Goal: Task Accomplishment & Management: Manage account settings

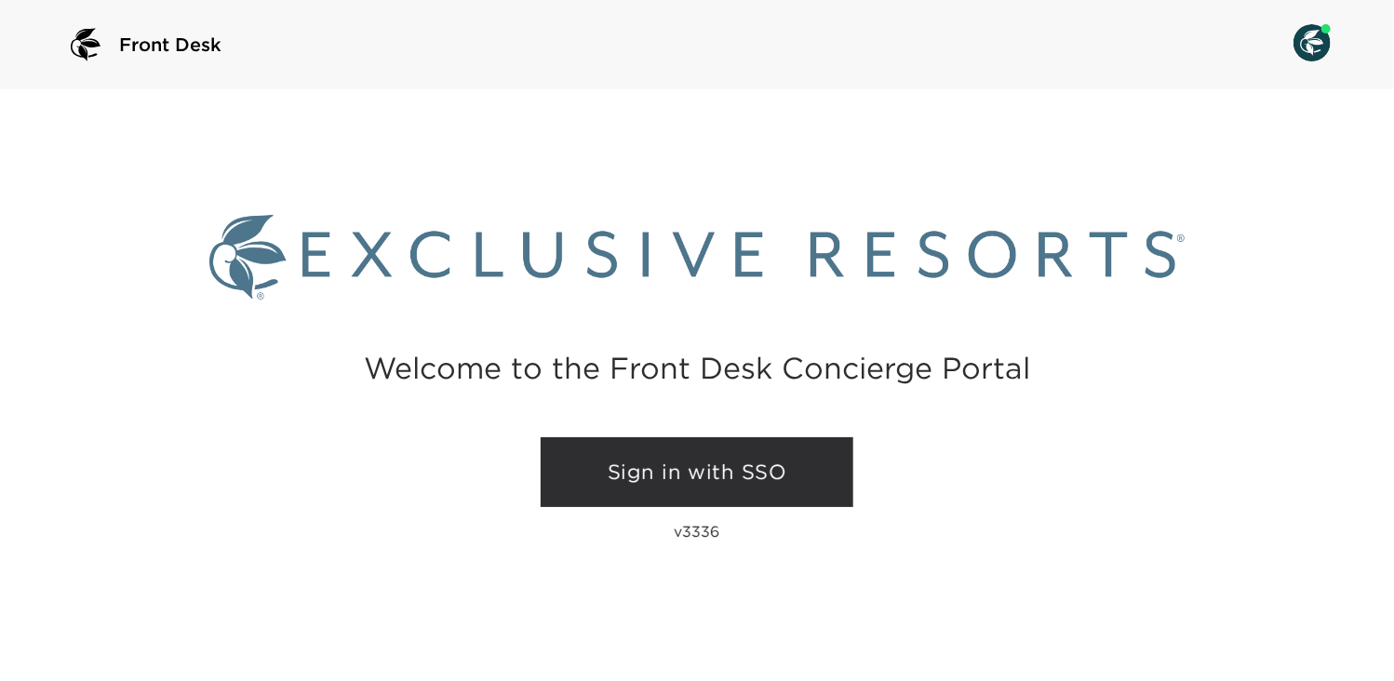
click at [696, 471] on link "Sign in with SSO" at bounding box center [697, 472] width 313 height 71
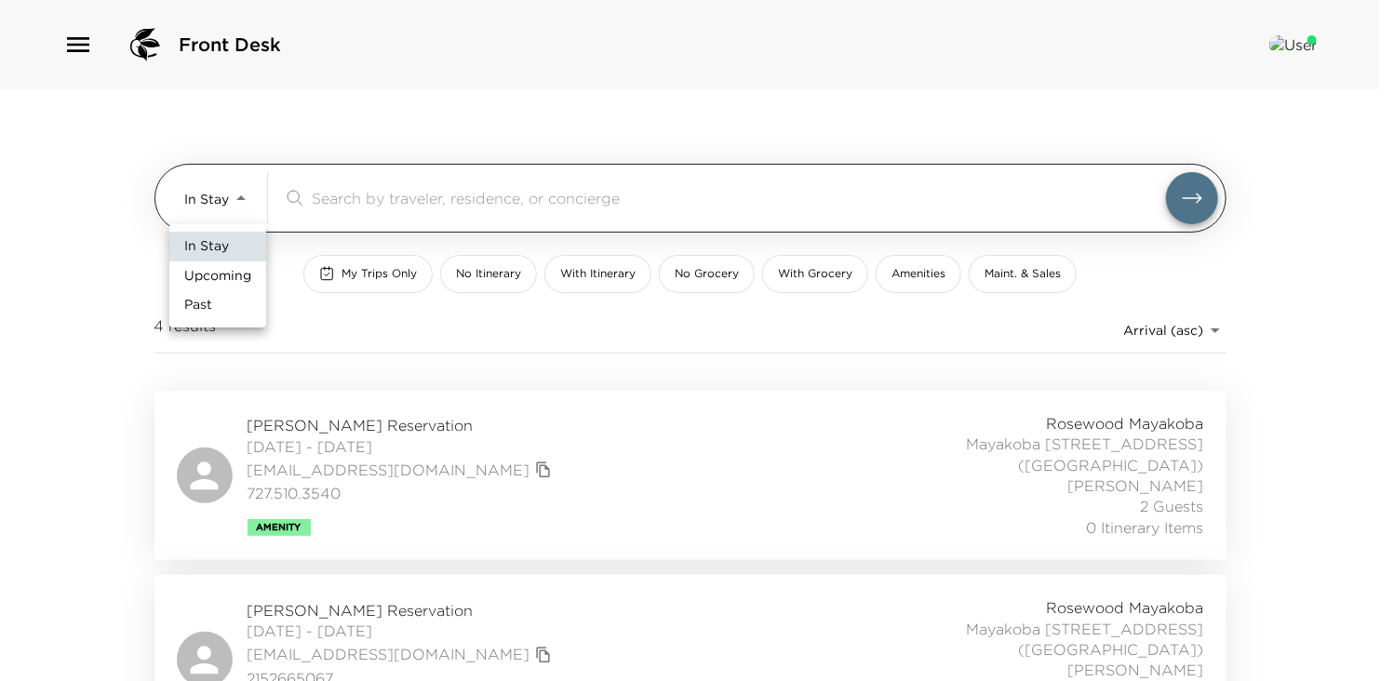
click at [241, 200] on body "Front Desk In Stay In-Stay ​ My Trips Only No Itinerary With Itinerary No Groce…" at bounding box center [697, 340] width 1394 height 681
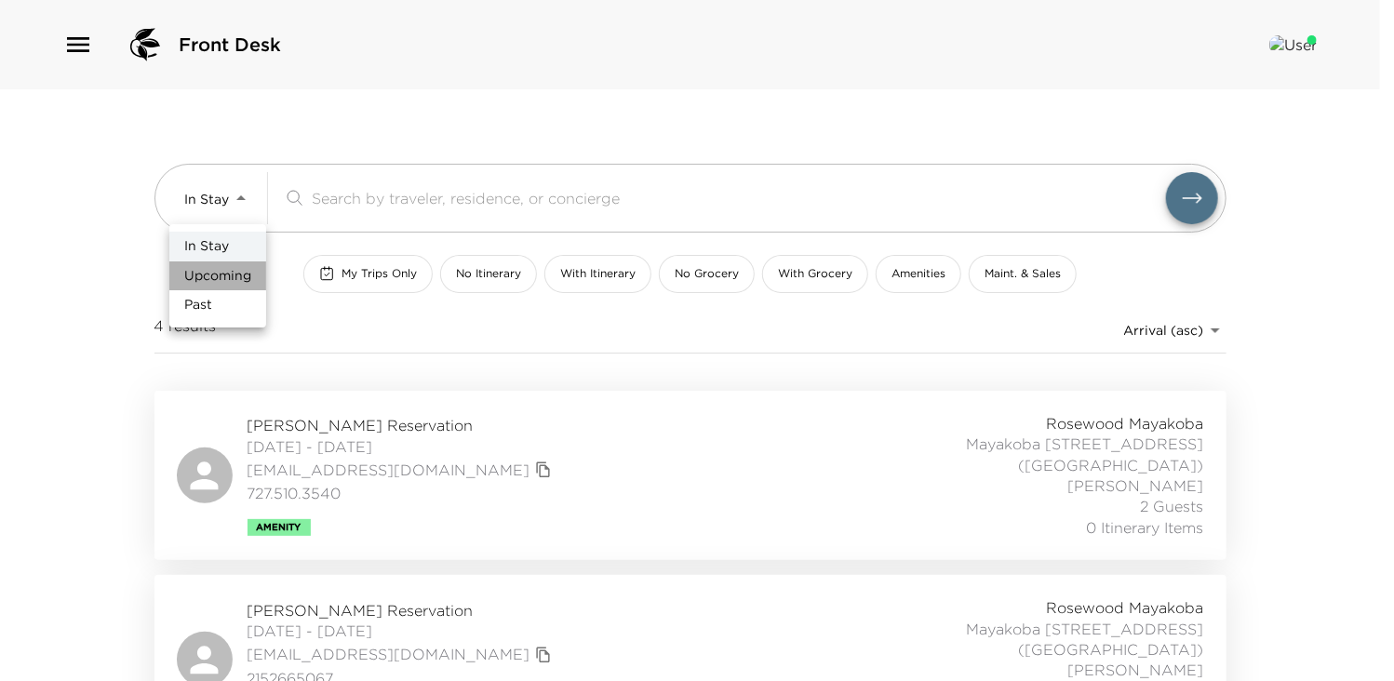
click at [216, 278] on span "Upcoming" at bounding box center [217, 276] width 67 height 19
type input "Upcoming"
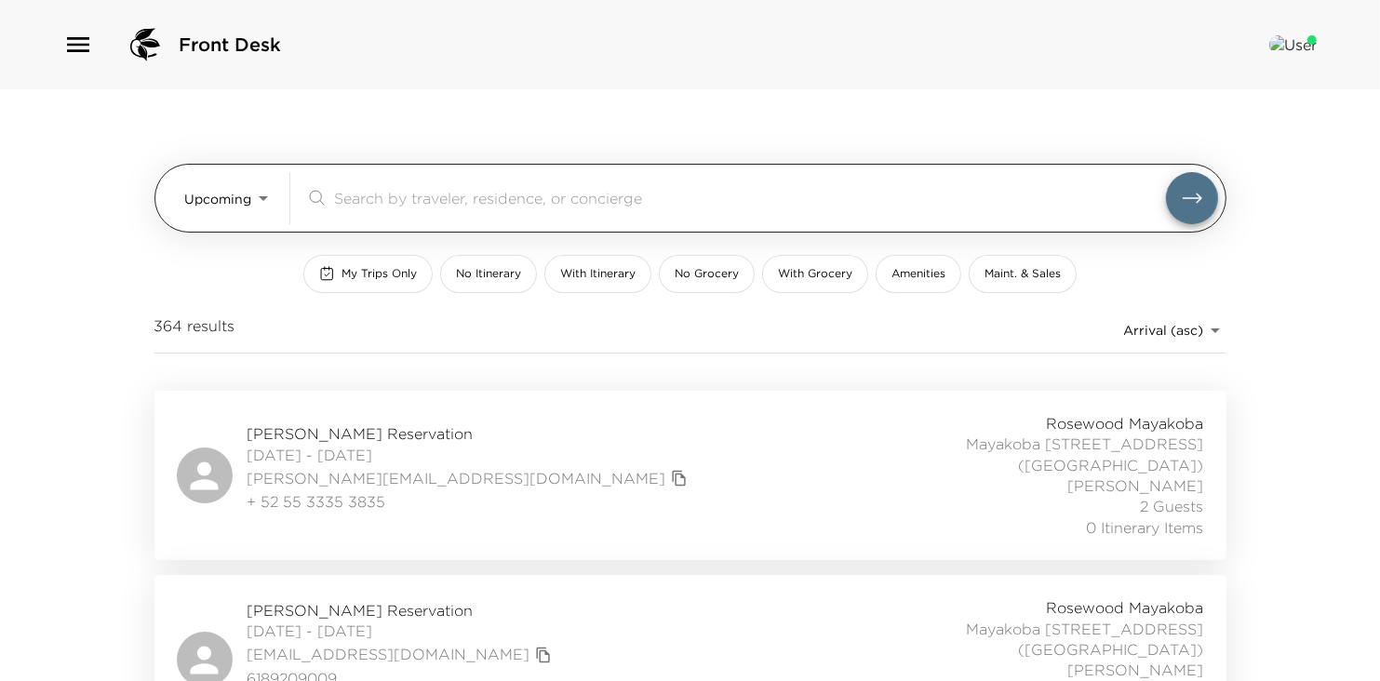
click at [383, 201] on input "search" at bounding box center [750, 197] width 832 height 21
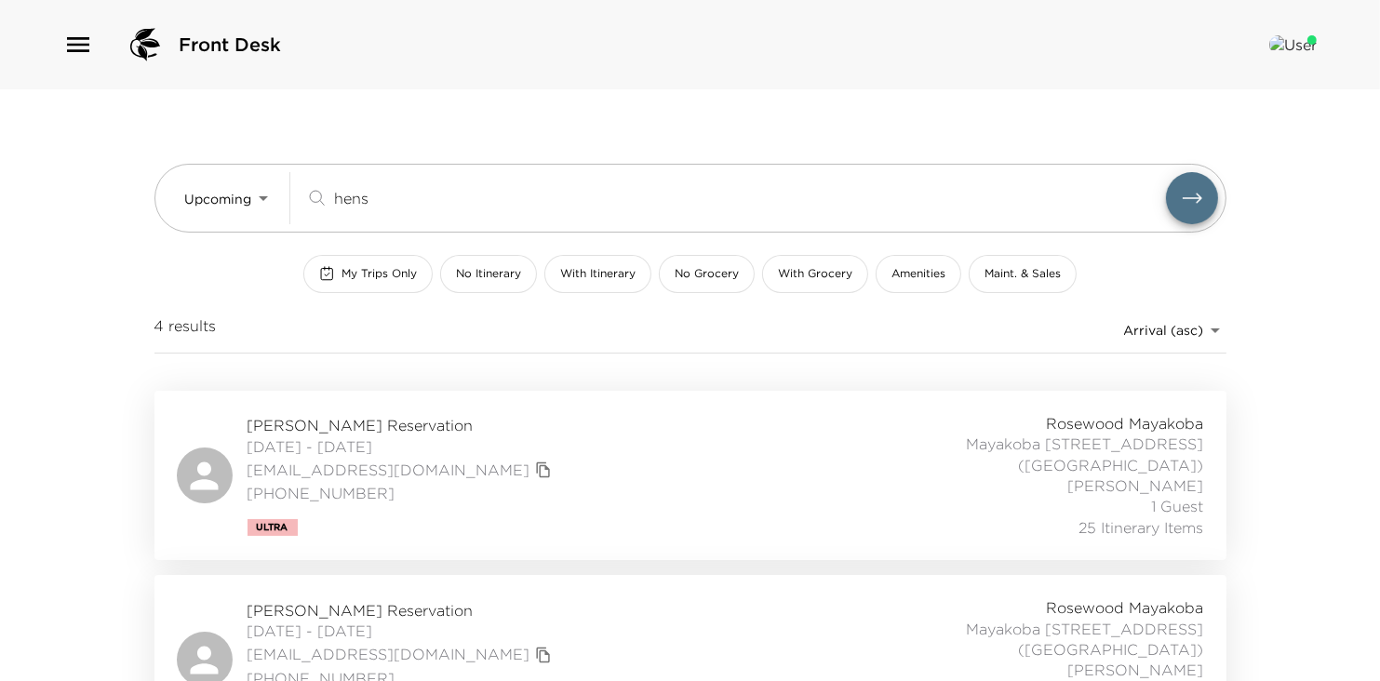
type input "hens"
click at [339, 425] on span "Michael Hensley Reservation" at bounding box center [402, 425] width 309 height 20
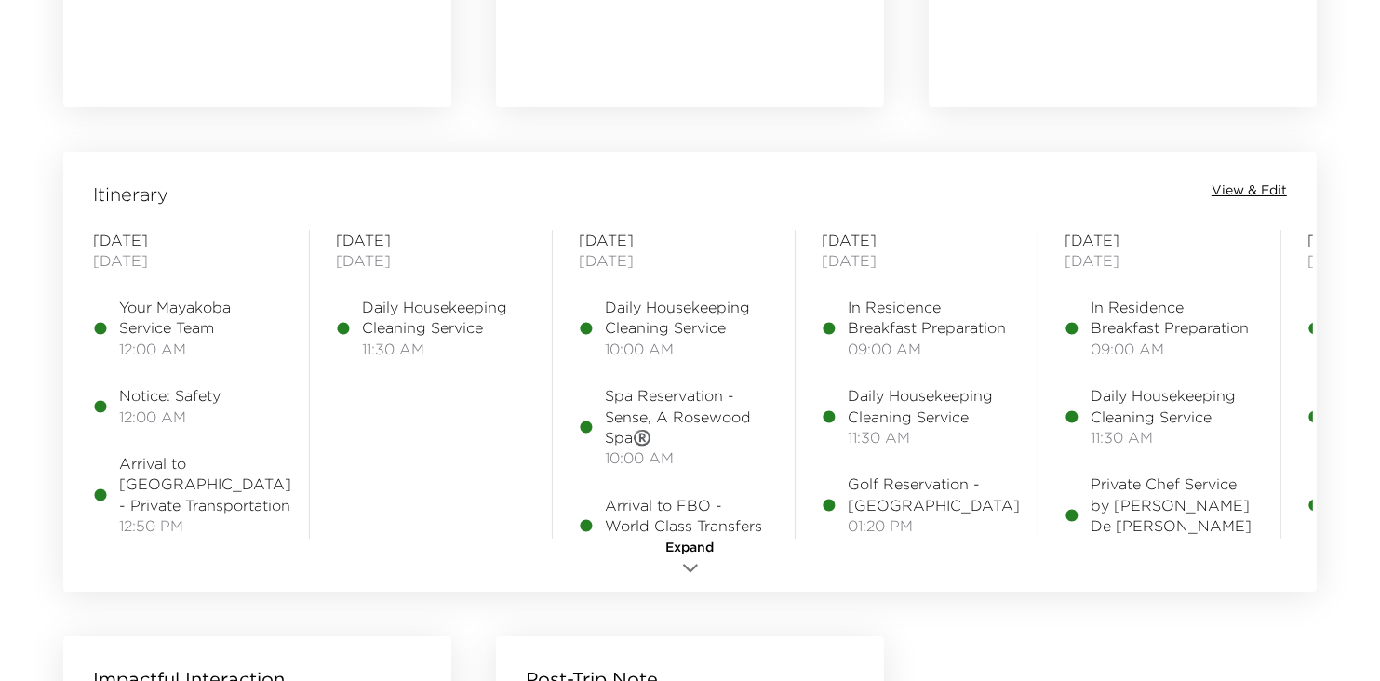
scroll to position [1463, 0]
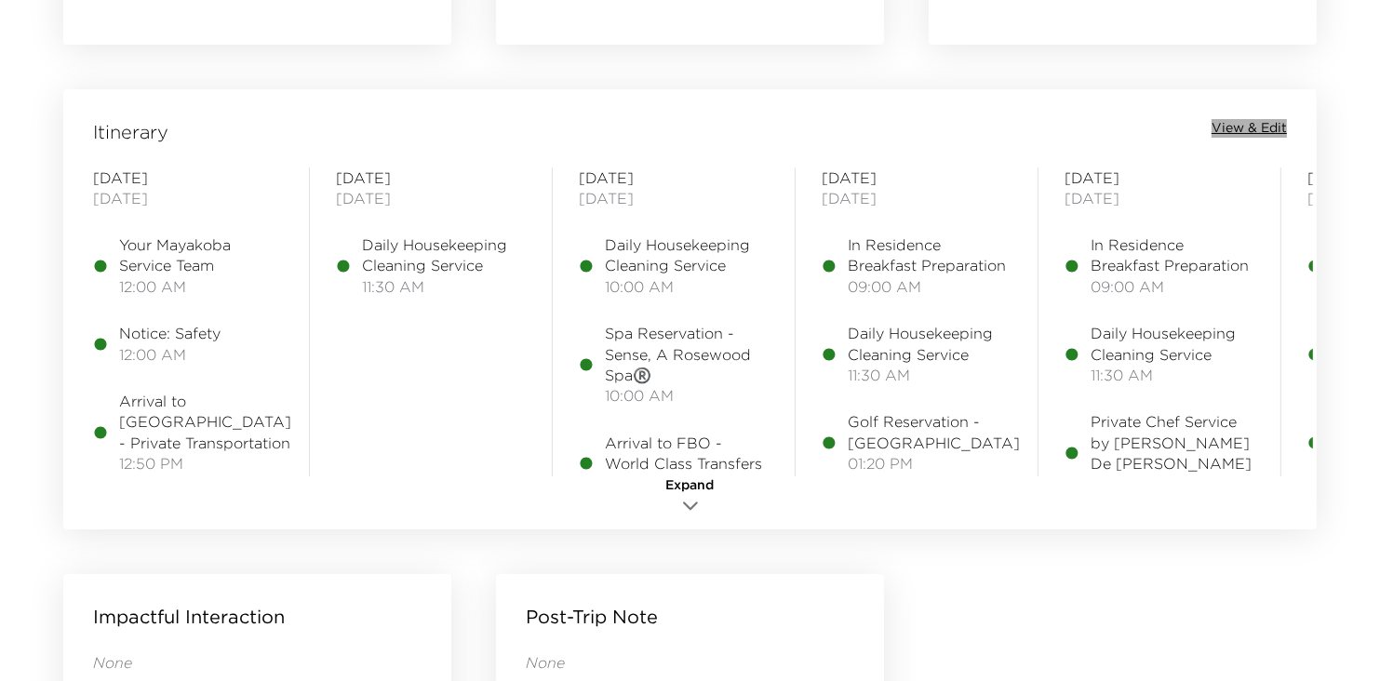
click at [1238, 126] on span "View & Edit" at bounding box center [1249, 128] width 75 height 19
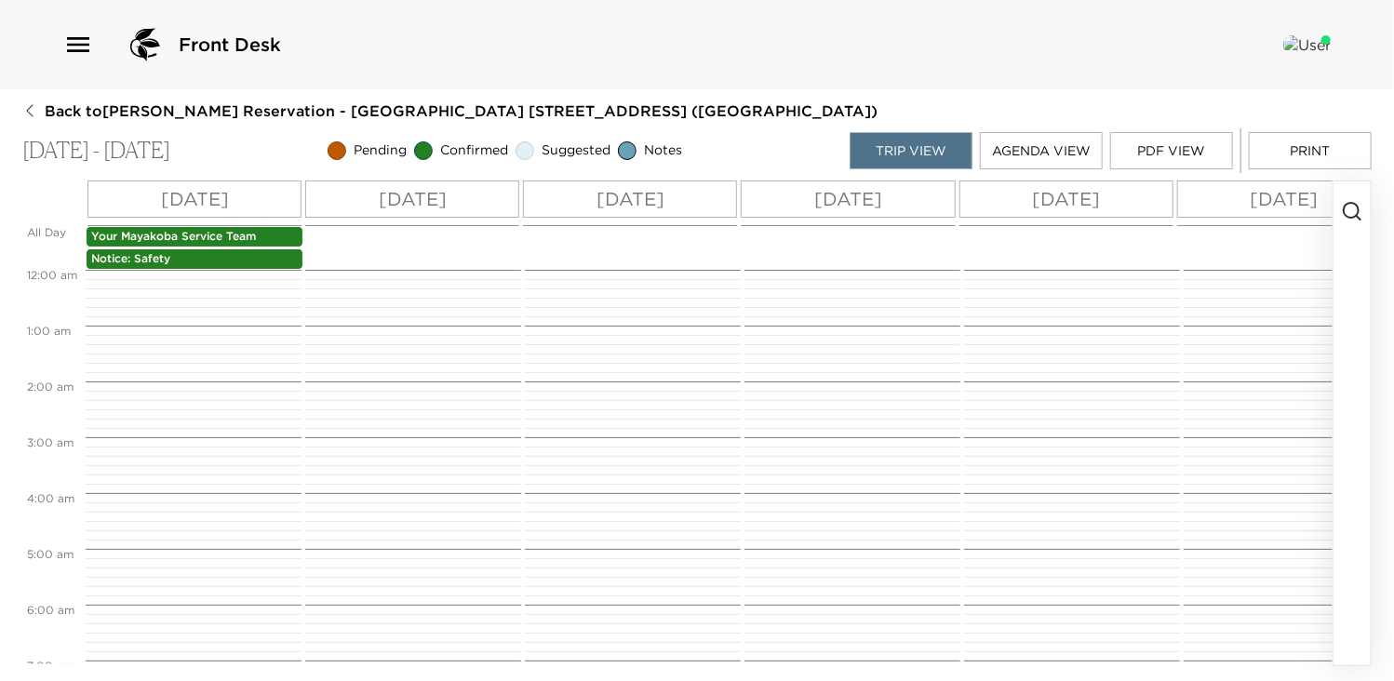
scroll to position [447, 0]
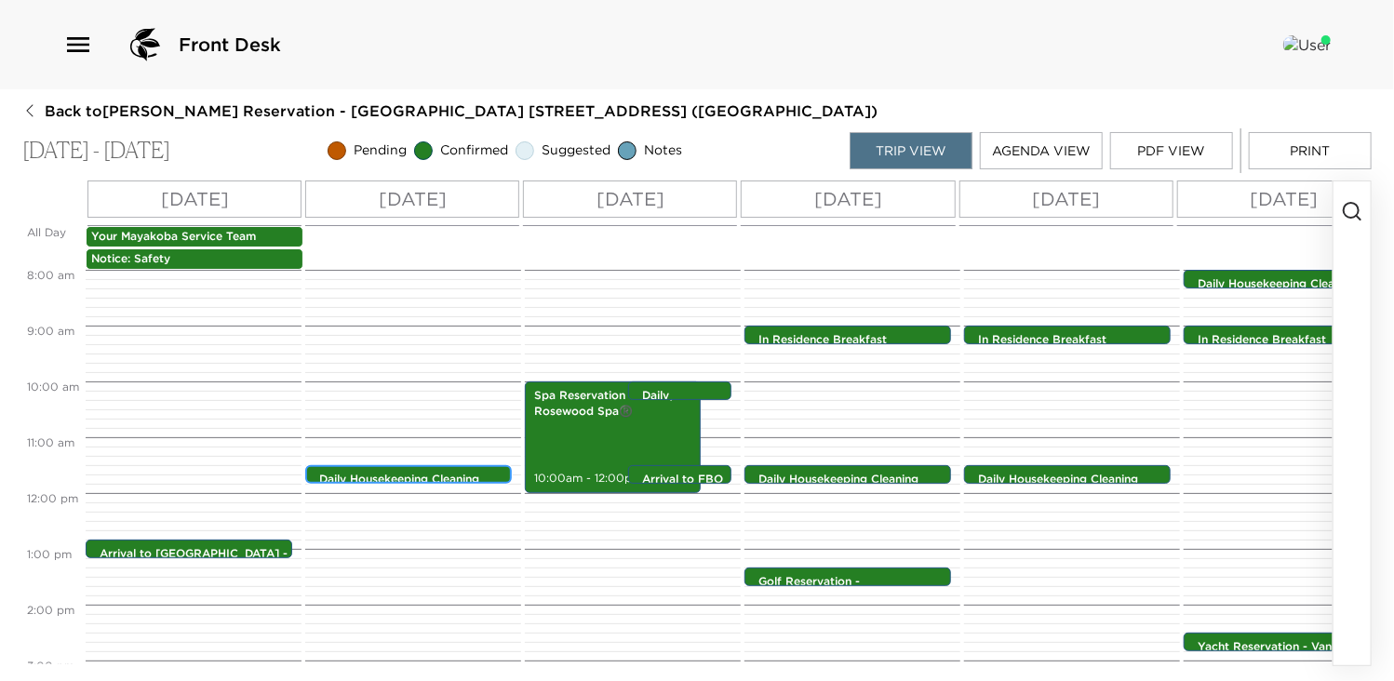
click at [386, 472] on p "Daily Housekeeping Cleaning Service" at bounding box center [413, 488] width 188 height 32
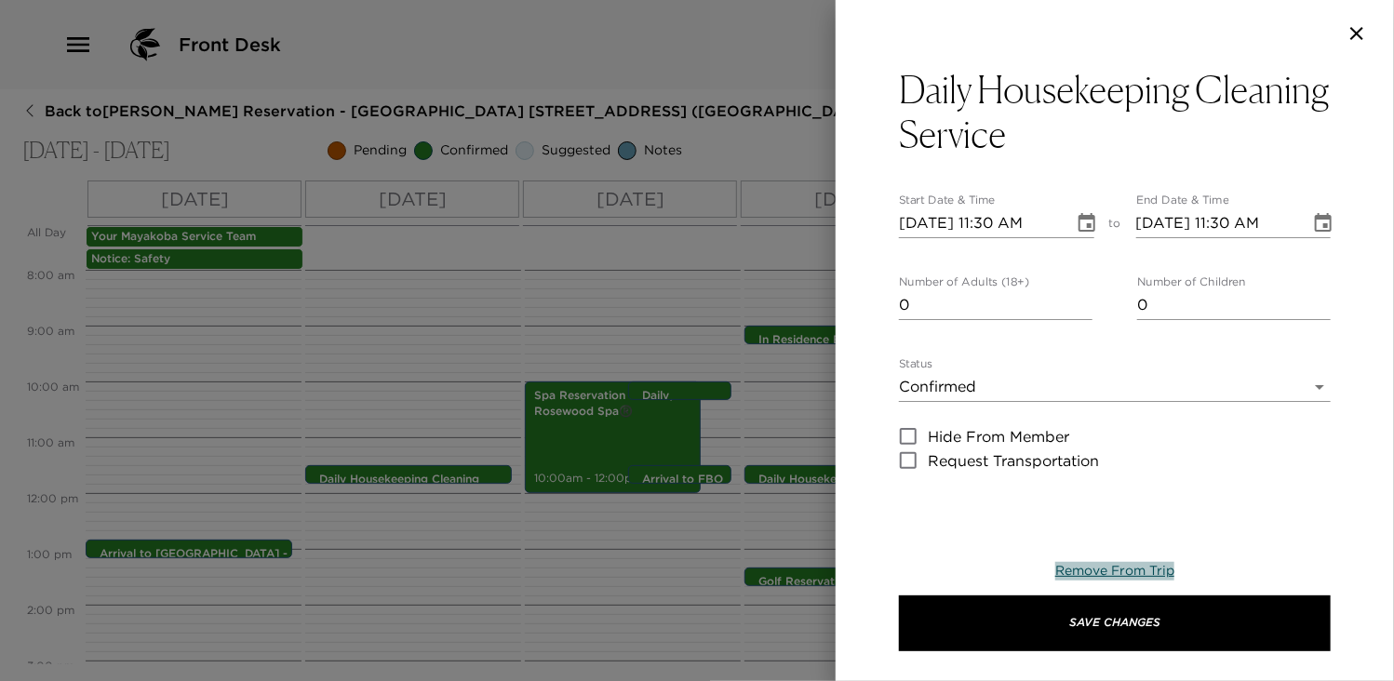
click at [1091, 568] on span "Remove From Trip" at bounding box center [1114, 570] width 119 height 17
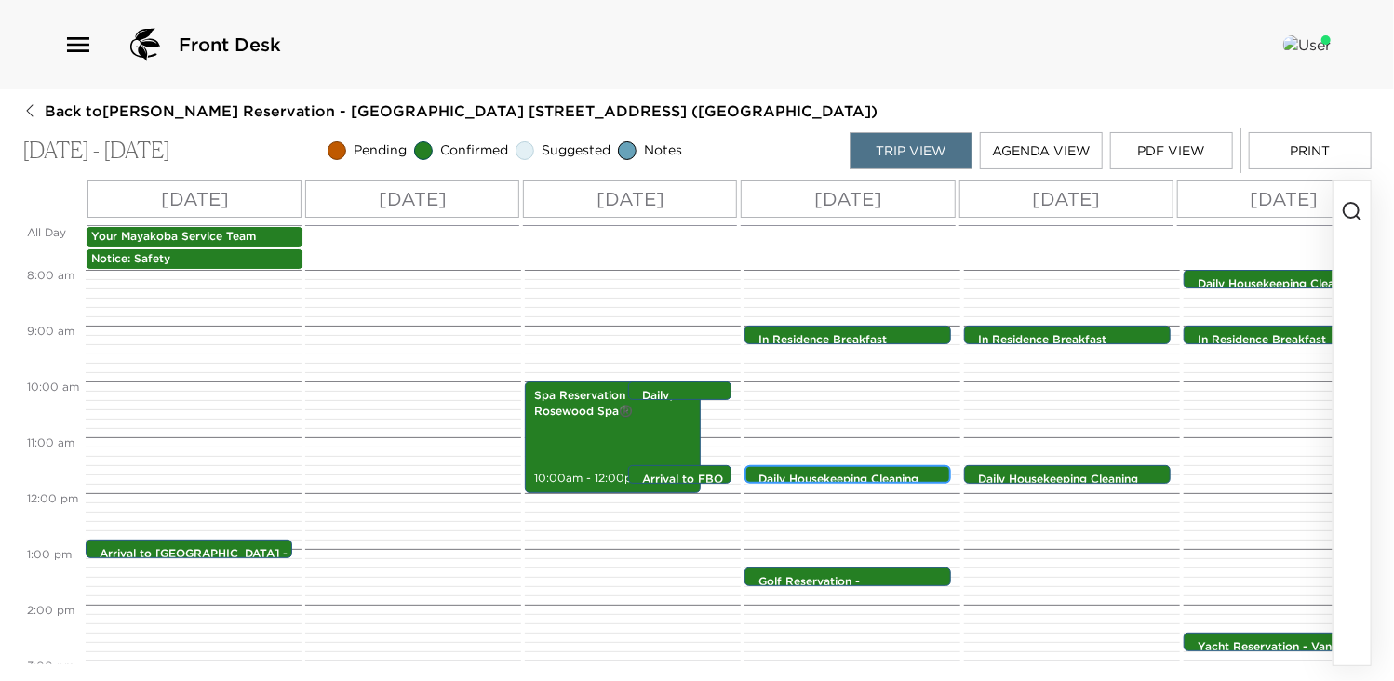
click at [828, 481] on p "Daily Housekeeping Cleaning Service" at bounding box center [852, 488] width 188 height 32
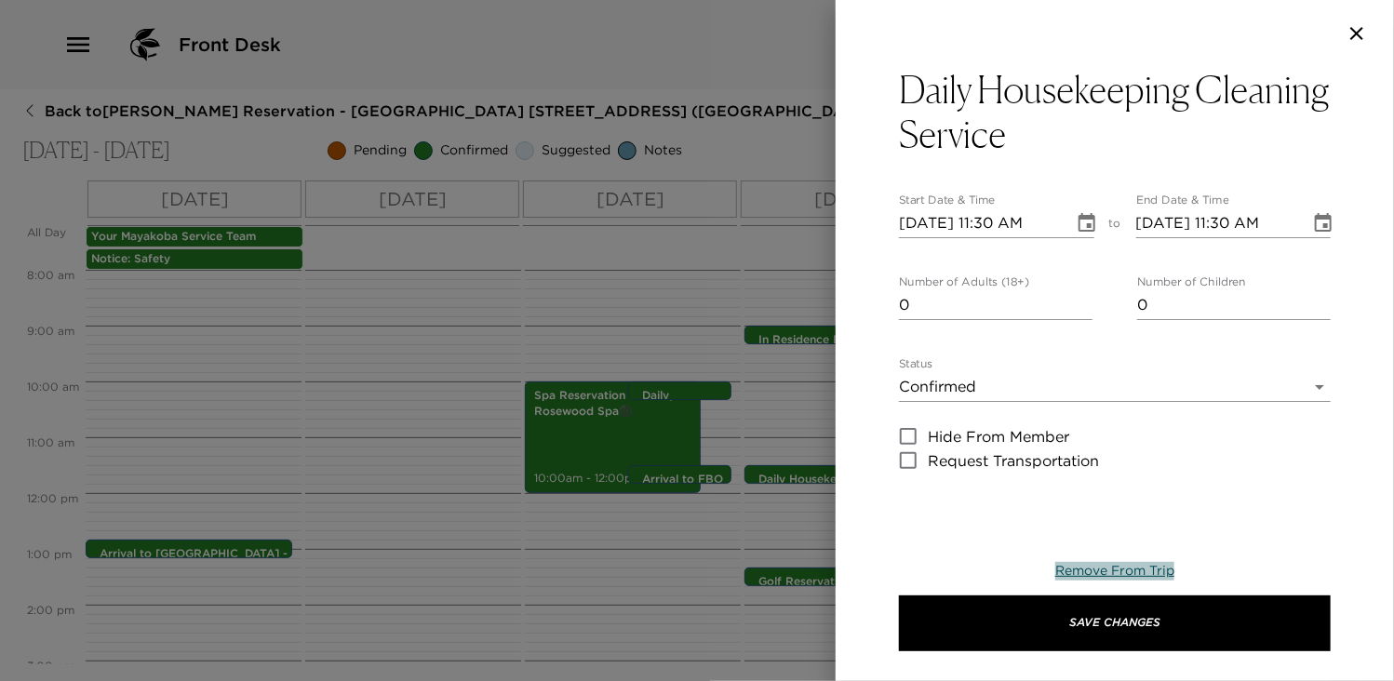
click at [1084, 565] on span "Remove From Trip" at bounding box center [1114, 570] width 119 height 17
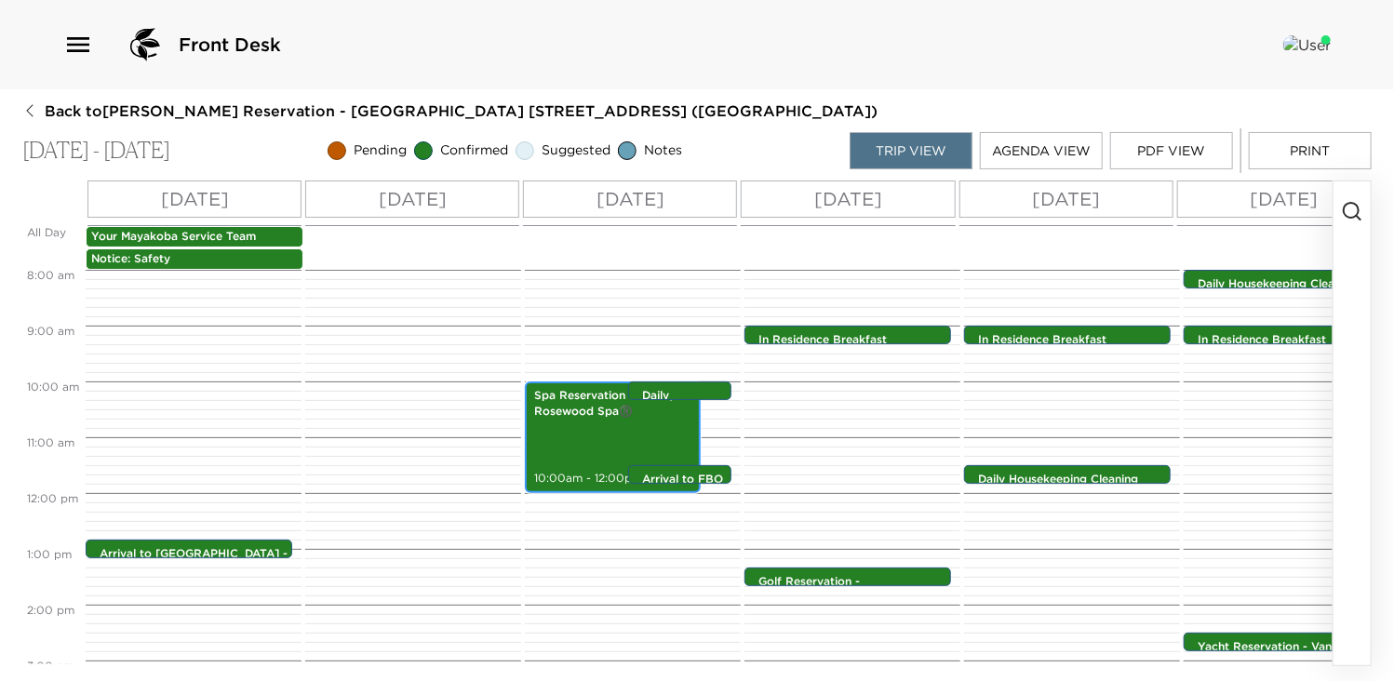
click at [581, 473] on p "10:00am - 12:00pm" at bounding box center [612, 479] width 157 height 16
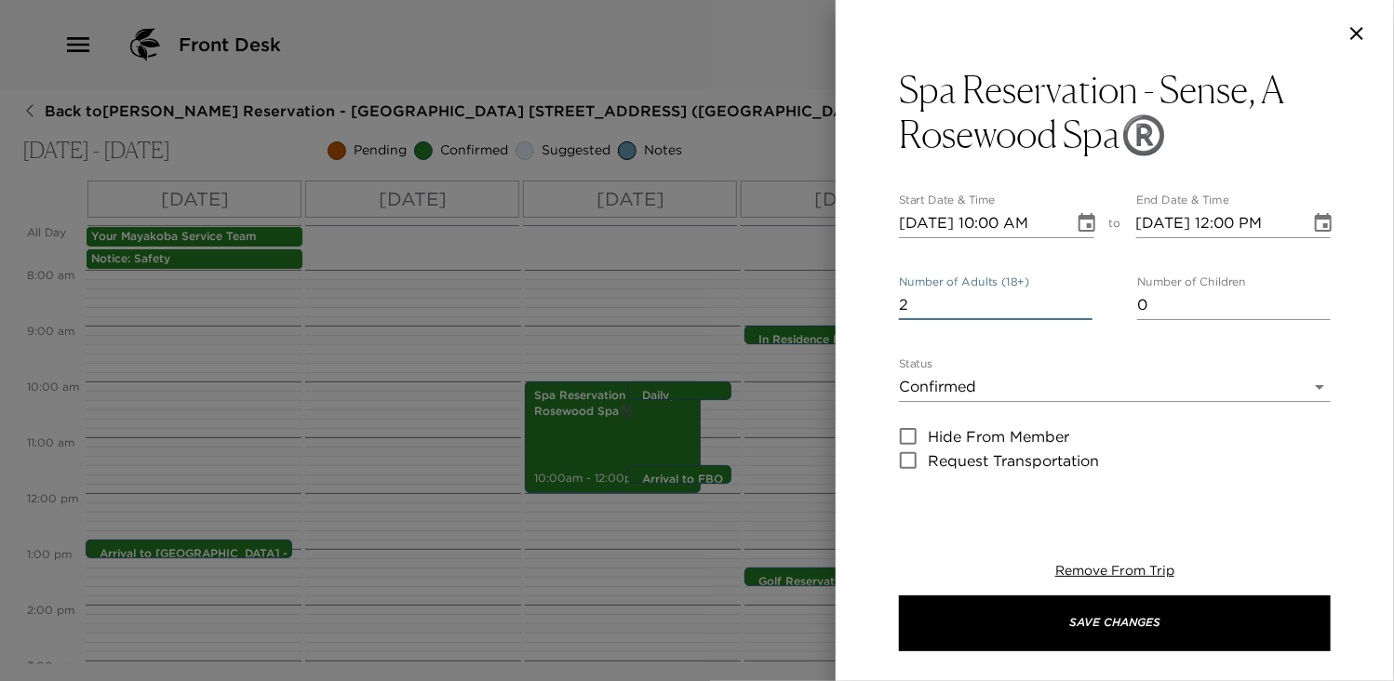
type input "2"
click at [1079, 301] on input "2" at bounding box center [996, 305] width 194 height 30
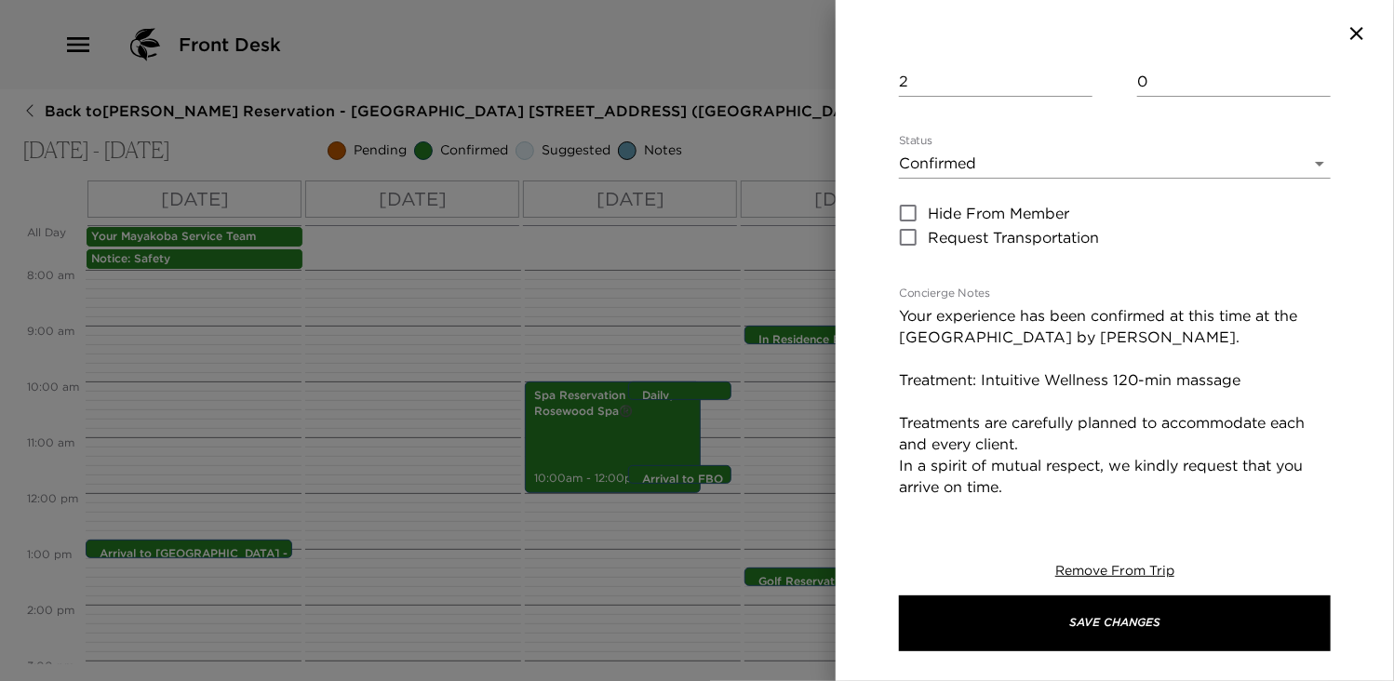
scroll to position [261, 0]
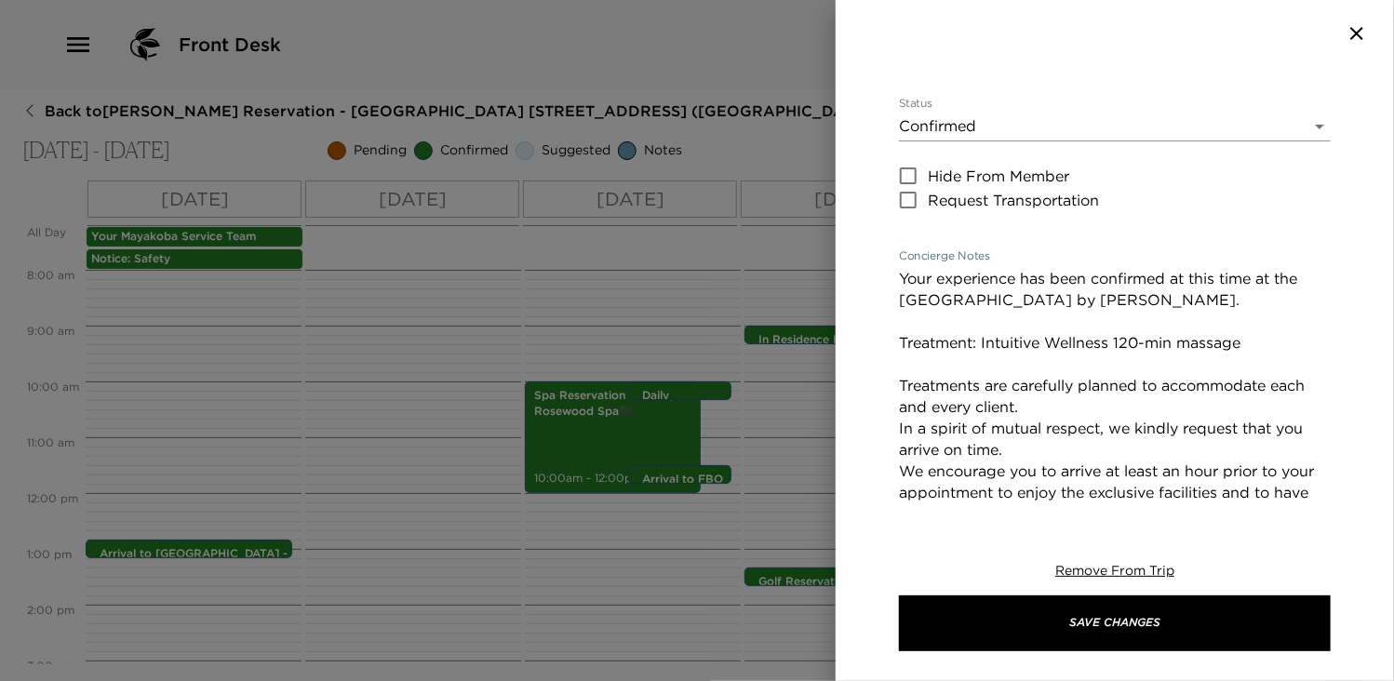
click at [983, 342] on textarea "Your experience has been confirmed at this time at the [GEOGRAPHIC_DATA] by [PE…" at bounding box center [1115, 460] width 432 height 385
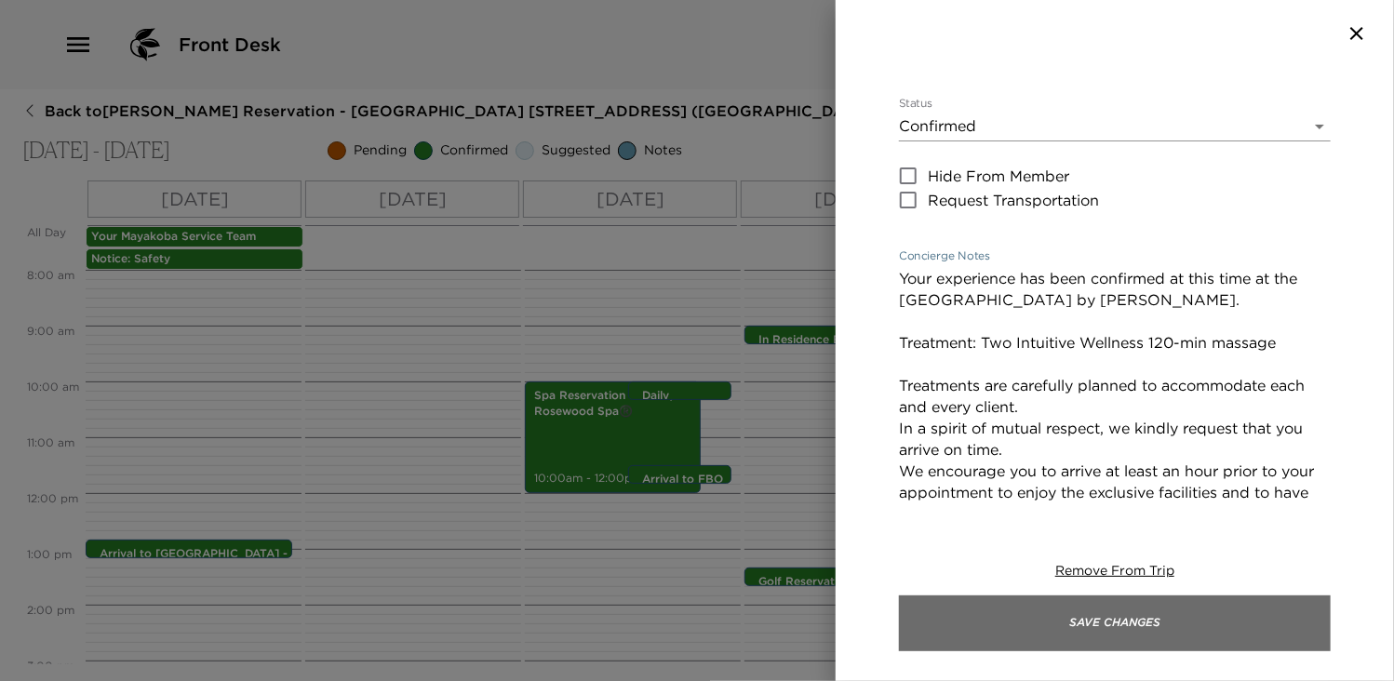
type textarea "Your experience has been confirmed at this time at the [GEOGRAPHIC_DATA] by [PE…"
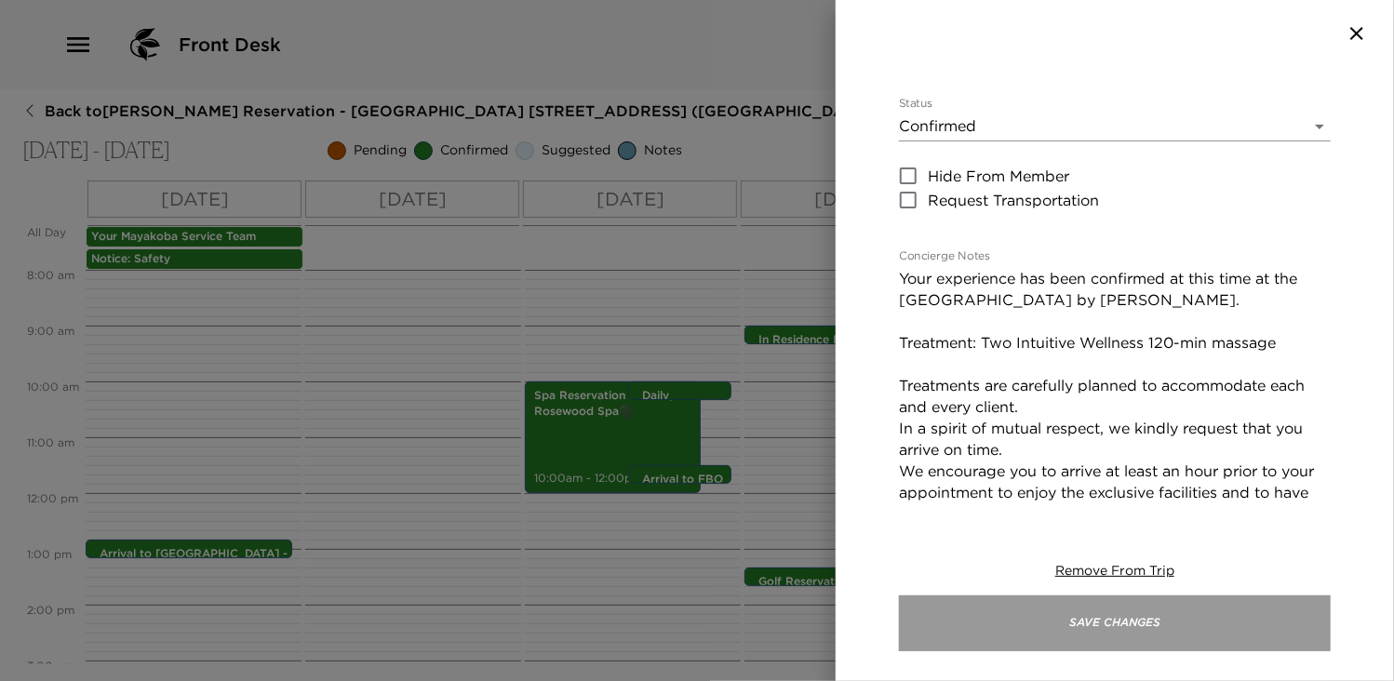
click at [1128, 615] on button "Save Changes" at bounding box center [1115, 624] width 432 height 56
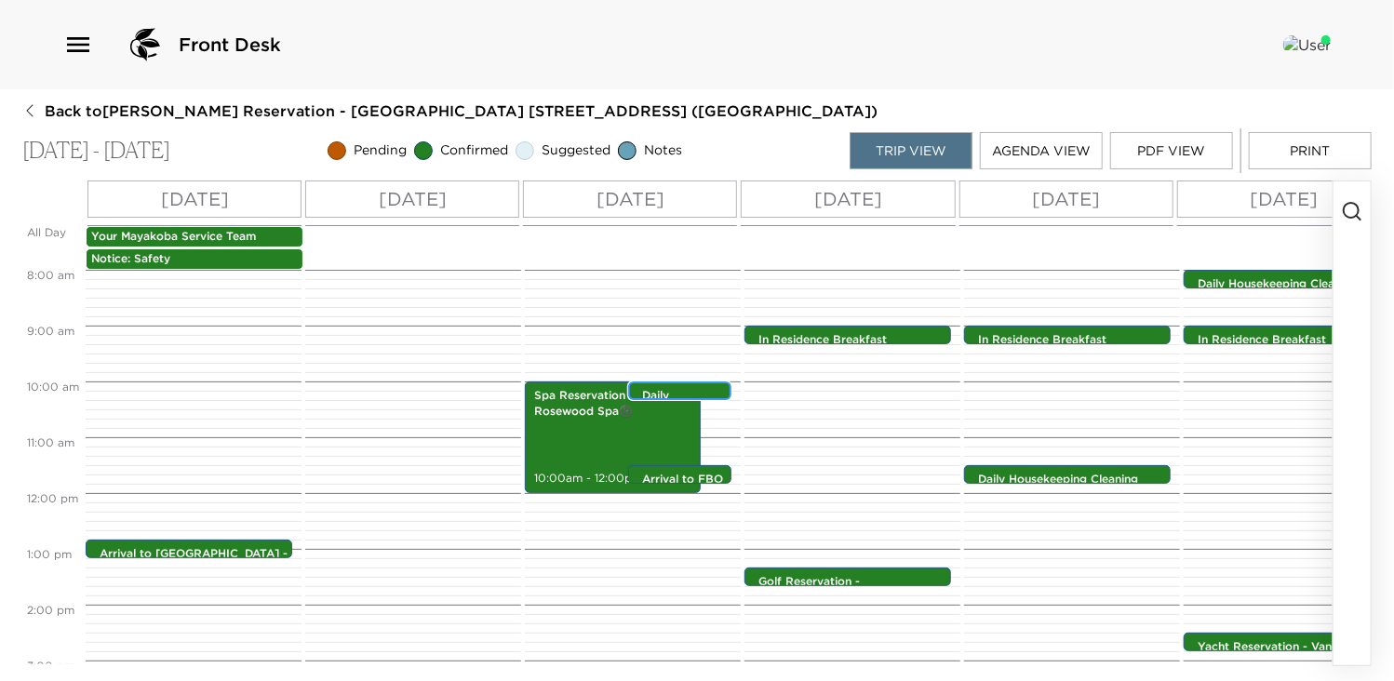
click at [665, 392] on p "Daily Housekeeping Cleaning Service" at bounding box center [684, 419] width 85 height 62
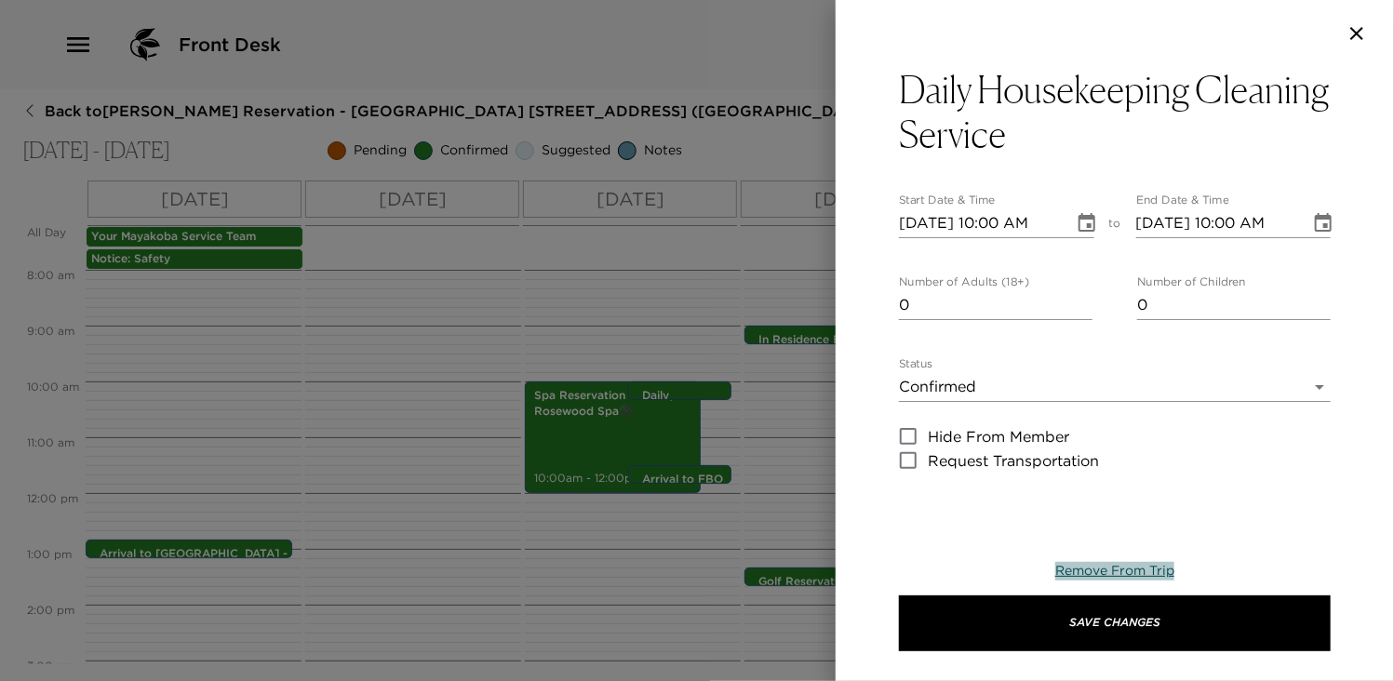
click at [1097, 569] on span "Remove From Trip" at bounding box center [1114, 570] width 119 height 17
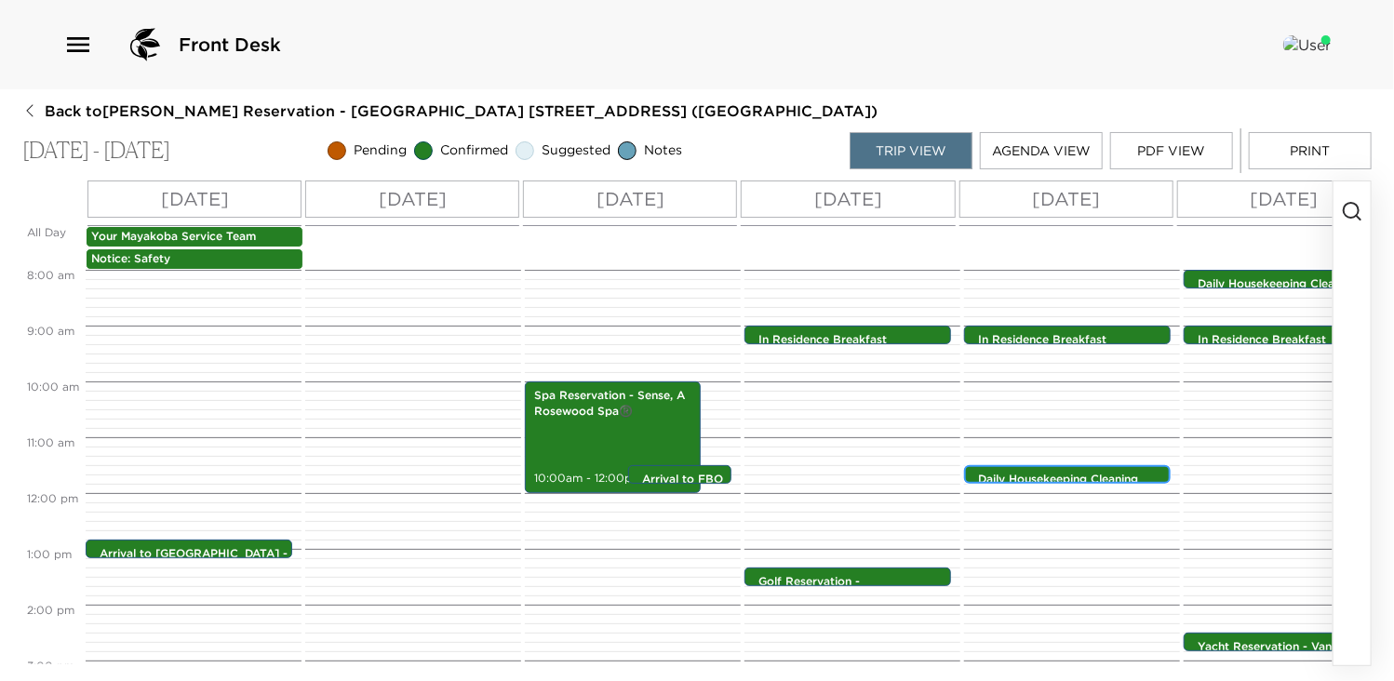
click at [1098, 480] on p "Daily Housekeeping Cleaning Service" at bounding box center [1072, 488] width 188 height 32
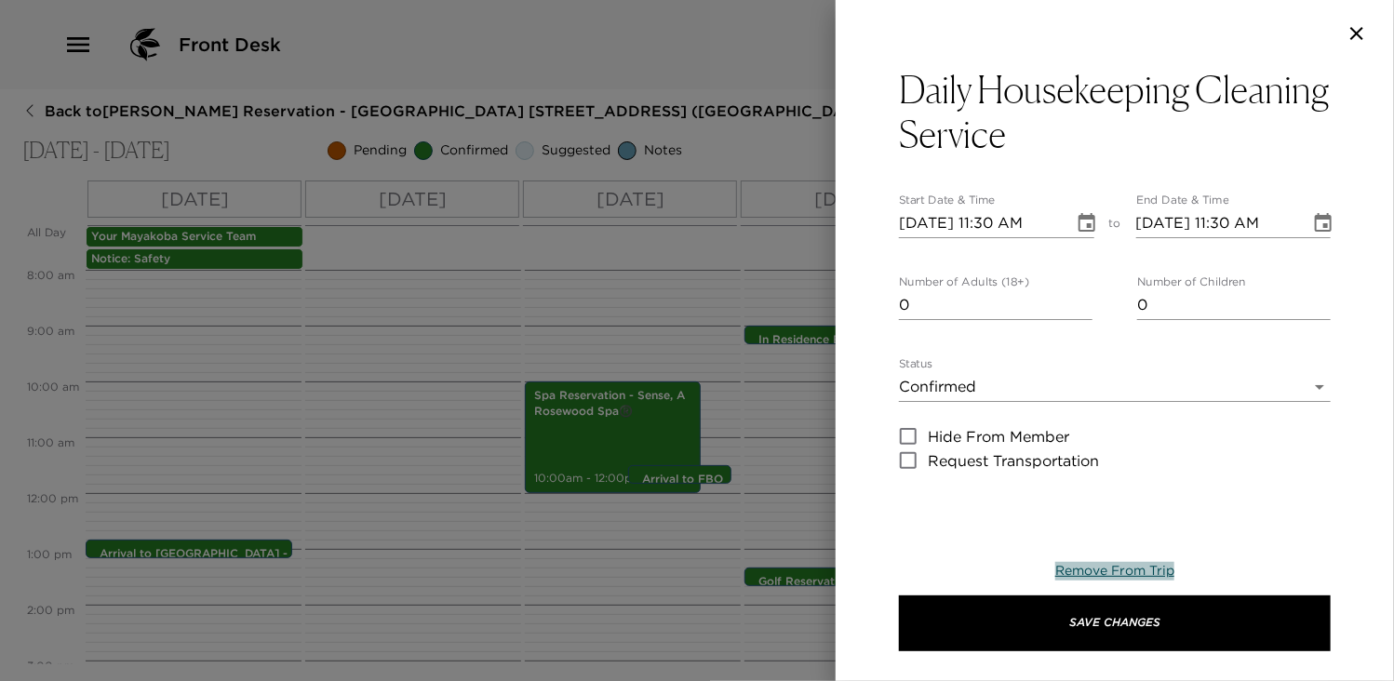
click at [1120, 569] on span "Remove From Trip" at bounding box center [1114, 570] width 119 height 17
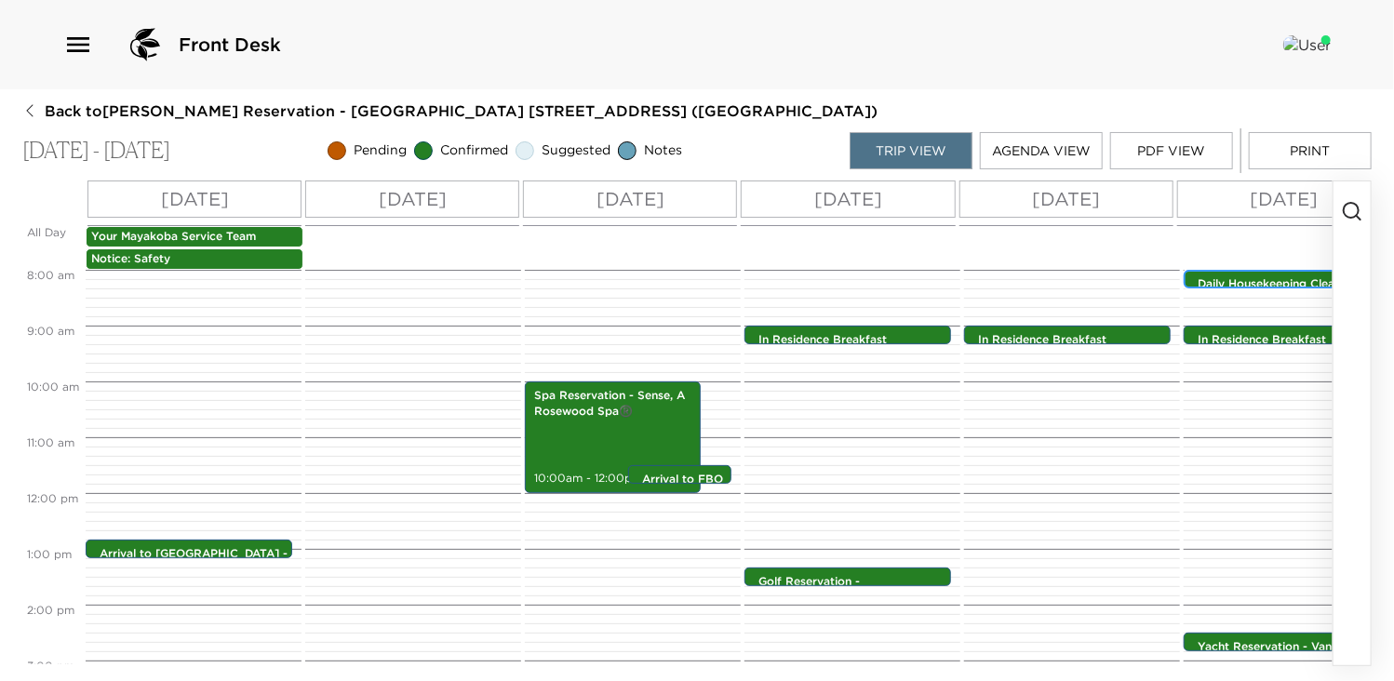
click at [1274, 284] on p "Daily Housekeeping Cleaning Service" at bounding box center [1292, 292] width 188 height 32
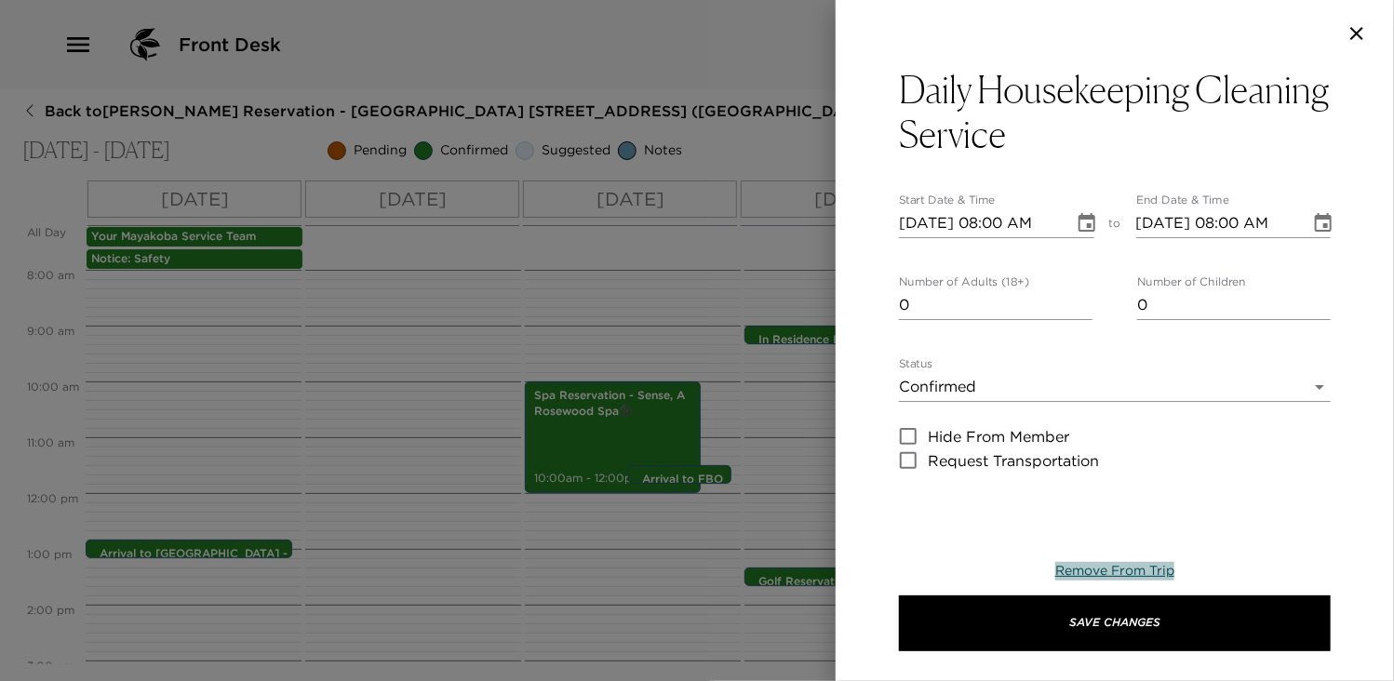
click at [1103, 569] on span "Remove From Trip" at bounding box center [1114, 570] width 119 height 17
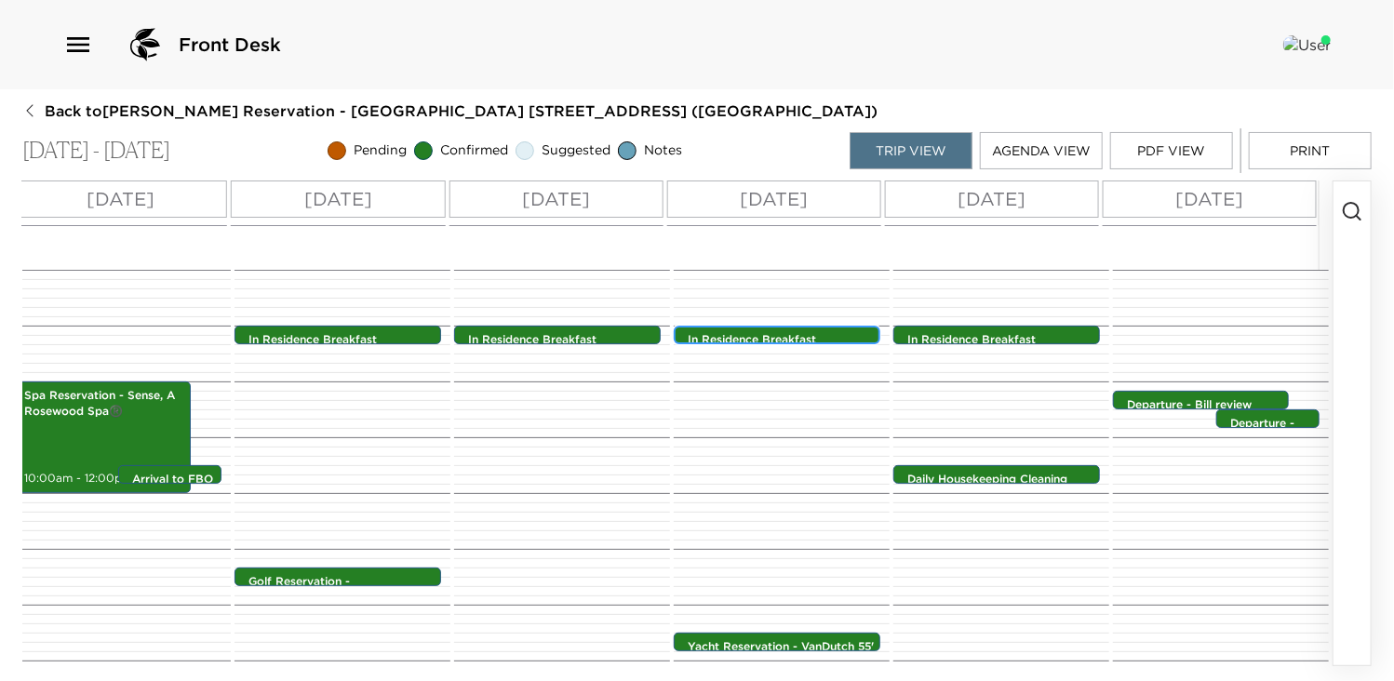
scroll to position [0, 523]
click at [966, 476] on p "Daily Housekeeping Cleaning Service" at bounding box center [1001, 488] width 188 height 32
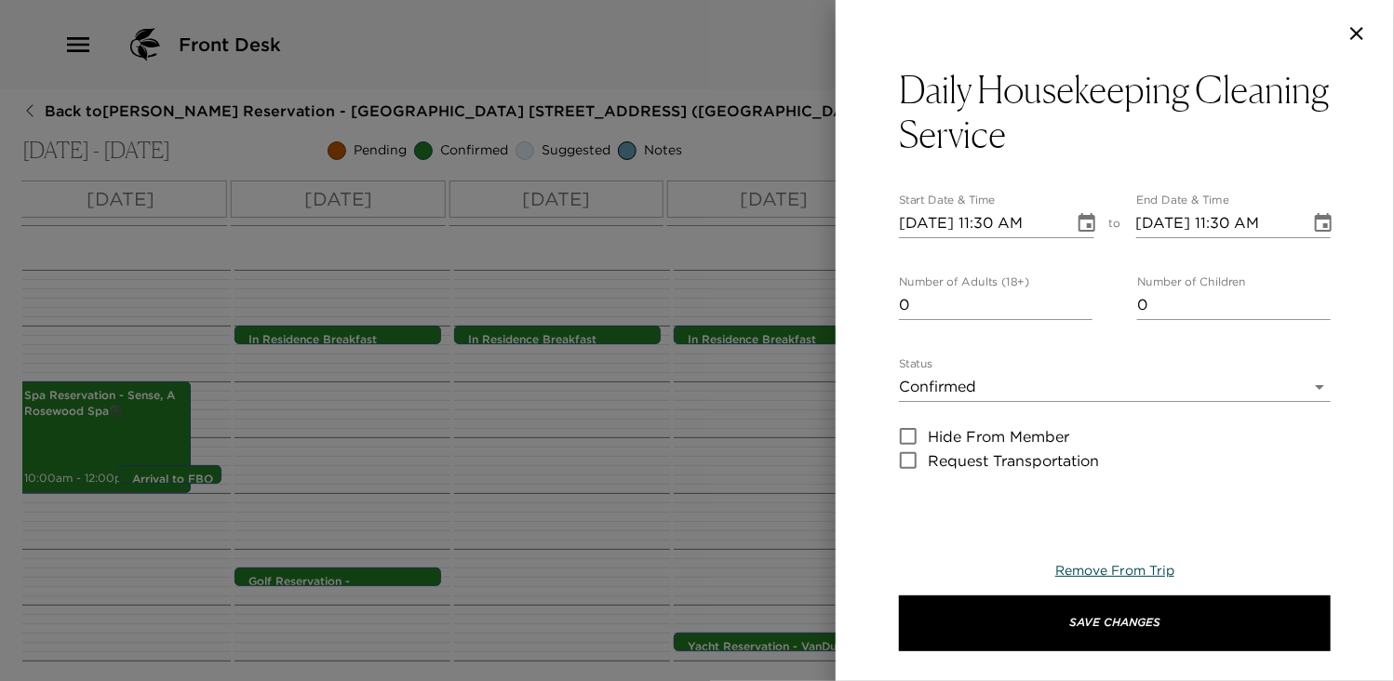
click at [1091, 573] on span "Remove From Trip" at bounding box center [1114, 570] width 119 height 17
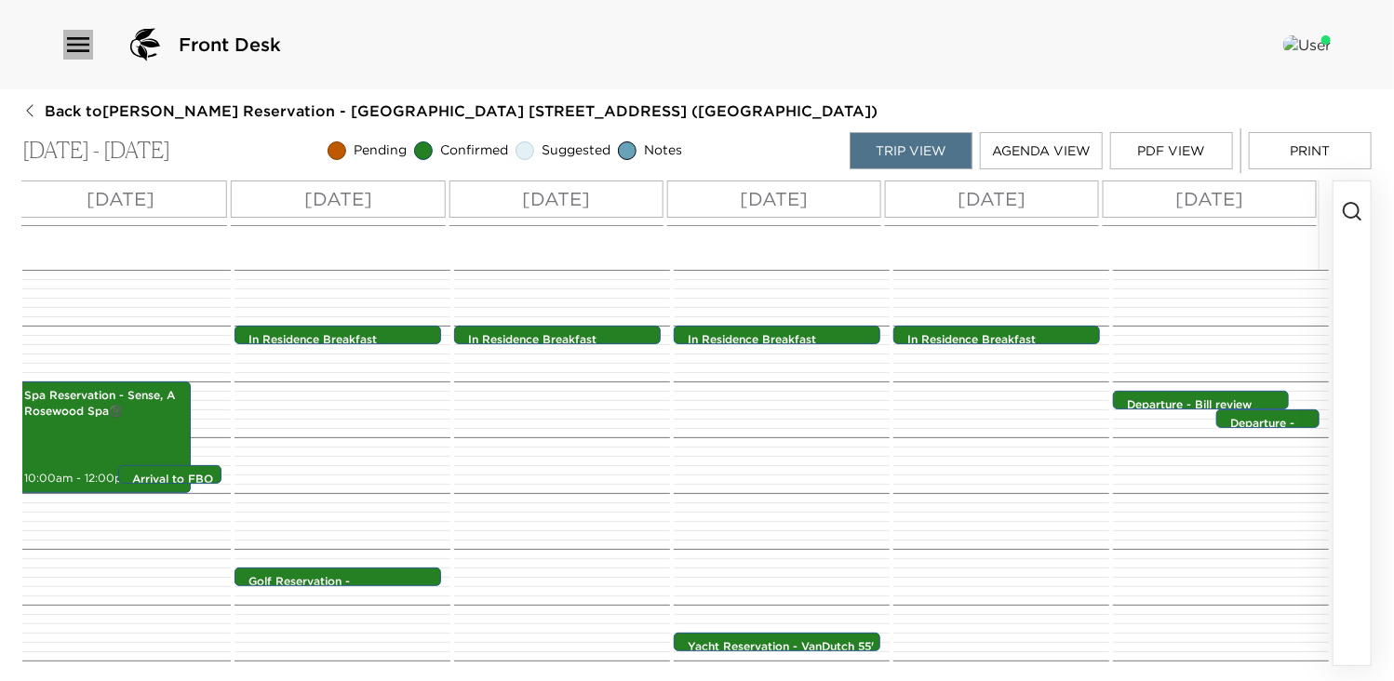
click at [68, 44] on icon "button" at bounding box center [78, 44] width 22 height 15
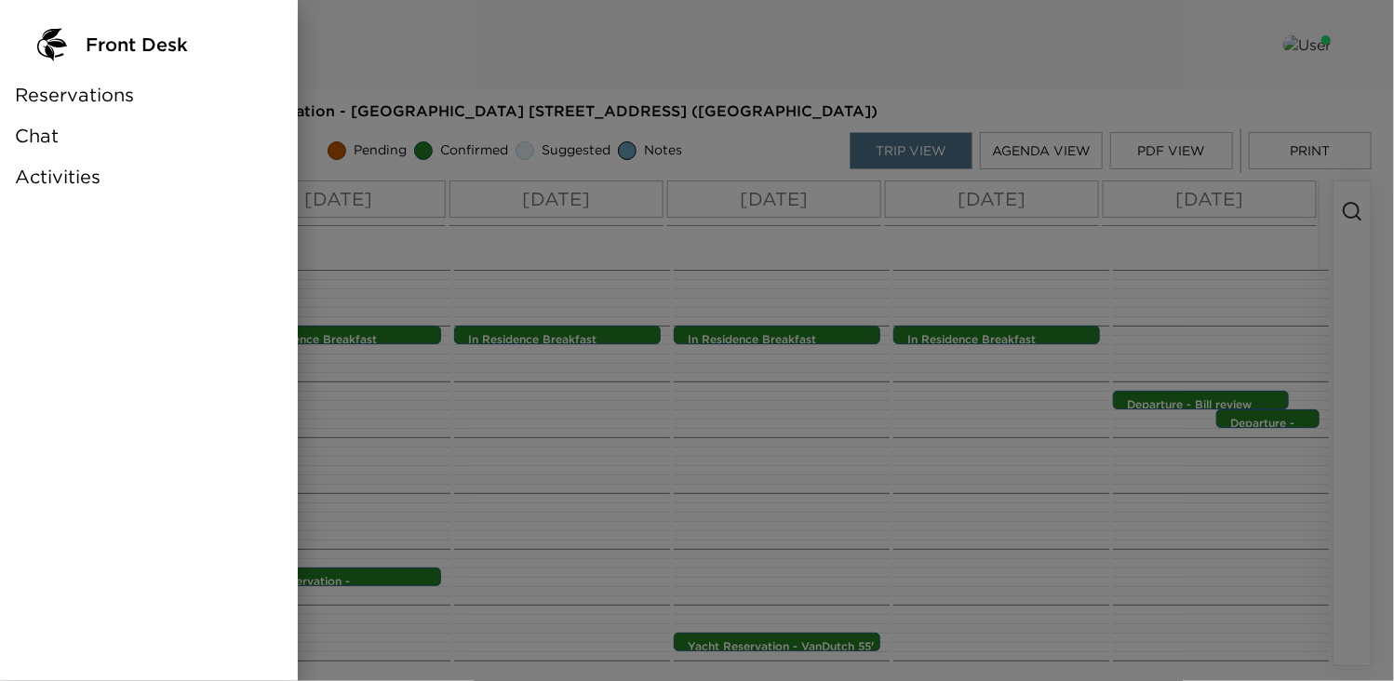
click at [514, 421] on div at bounding box center [697, 340] width 1394 height 681
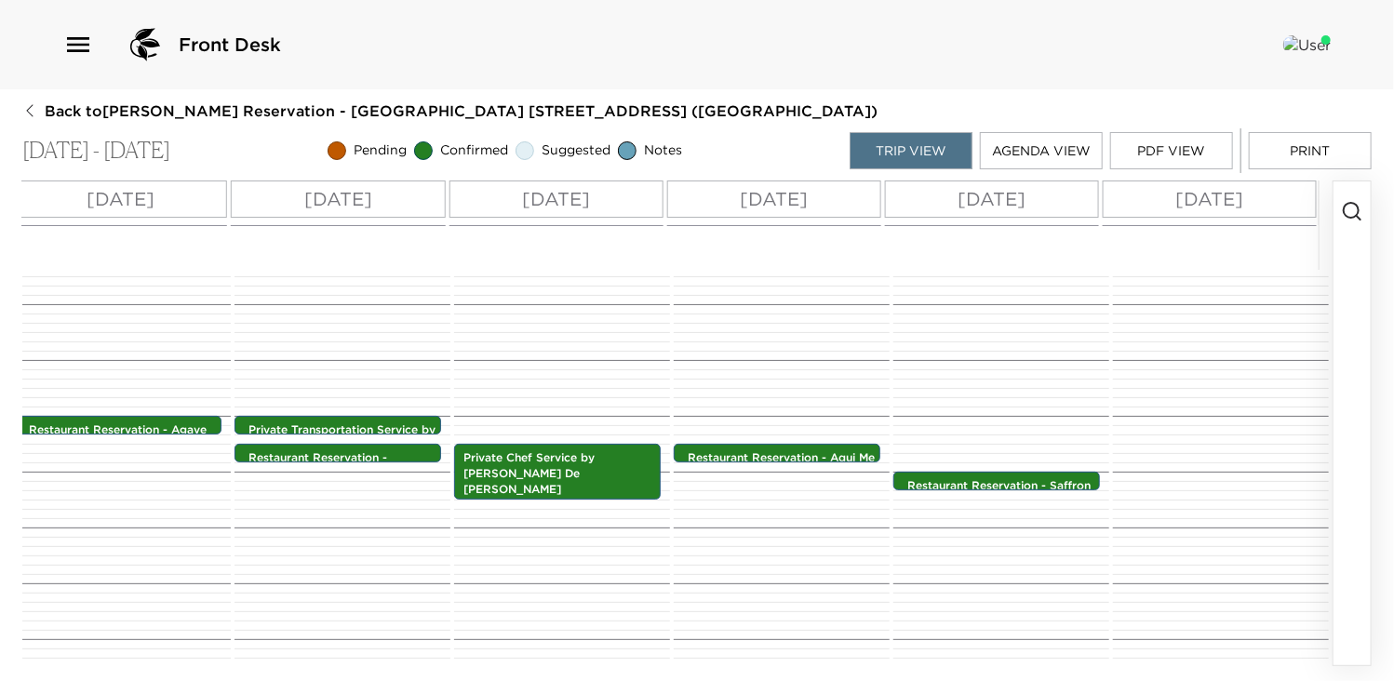
scroll to position [958, 0]
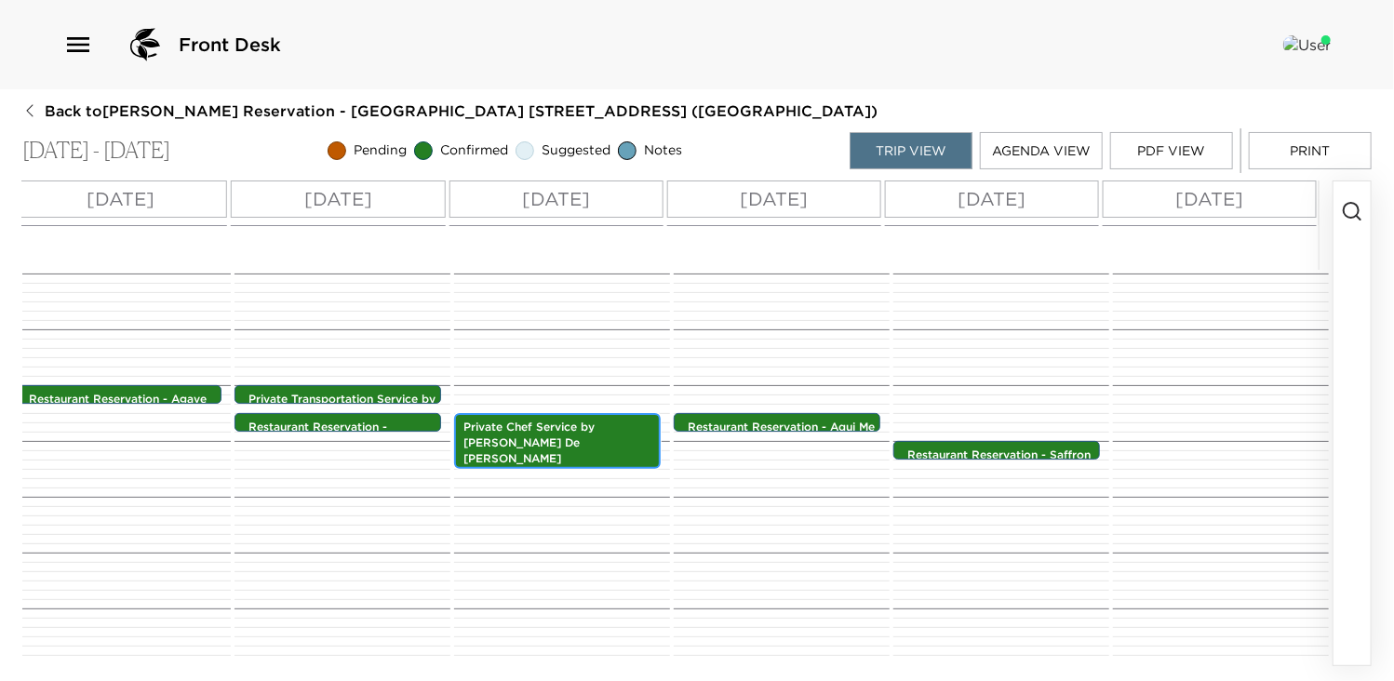
click at [540, 425] on p "Private Chef Service by [PERSON_NAME] De [PERSON_NAME]" at bounding box center [557, 443] width 188 height 47
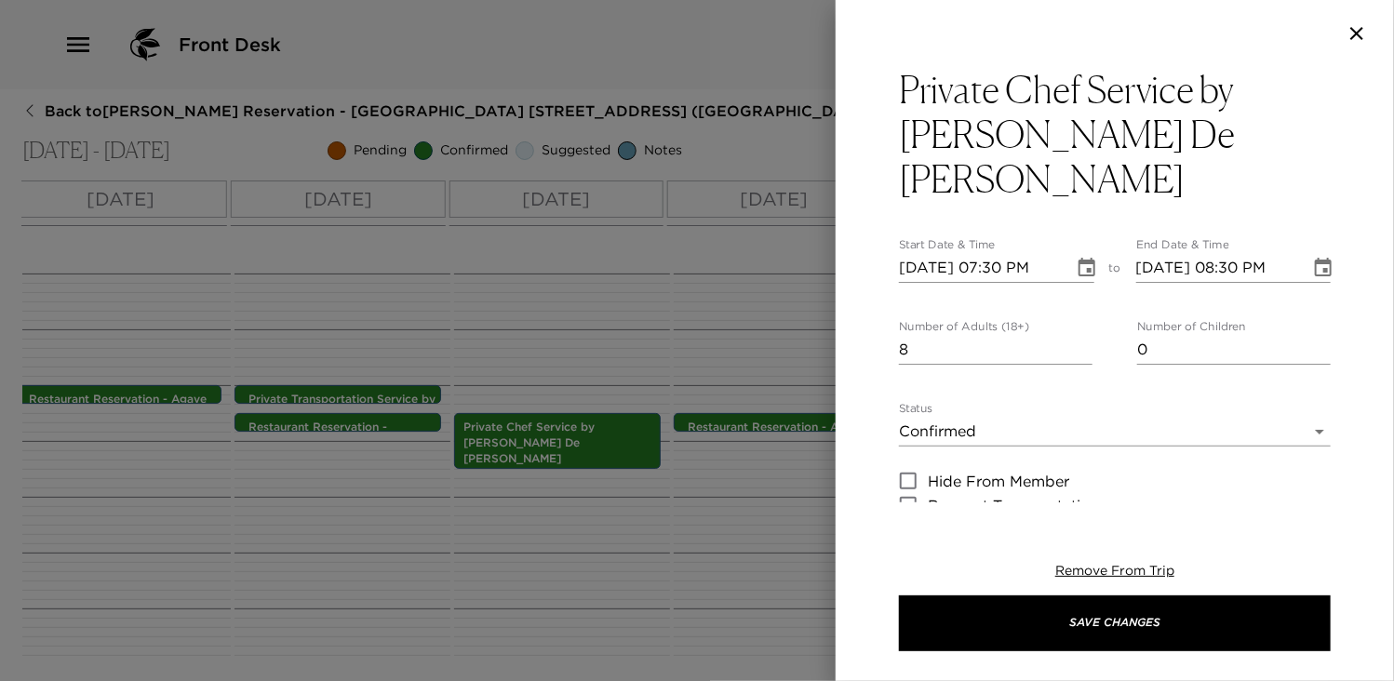
click at [929, 253] on input "[DATE] 07:30 PM" at bounding box center [980, 268] width 162 height 30
type input "[DATE] 07:30 PM"
type input "[DATE] 08:30 PM"
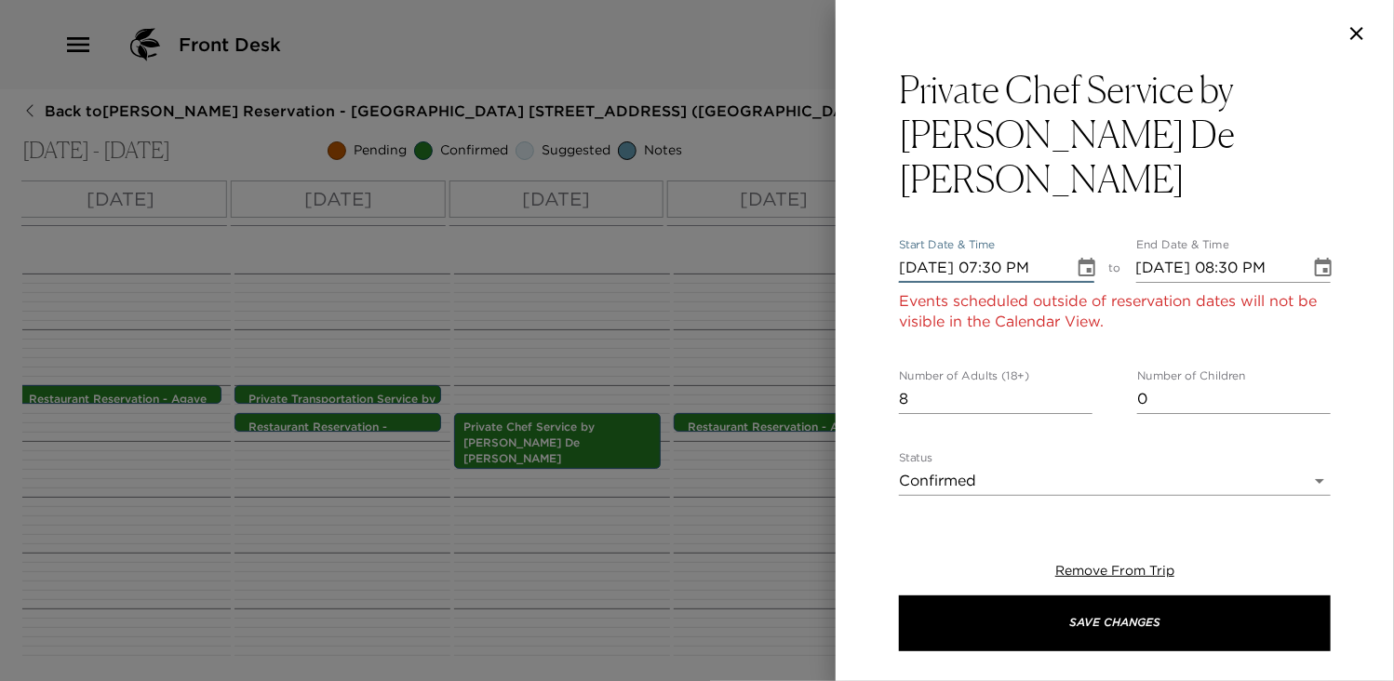
type input "[DATE] 07:30 PM"
type input "[DATE] 08:30 PM"
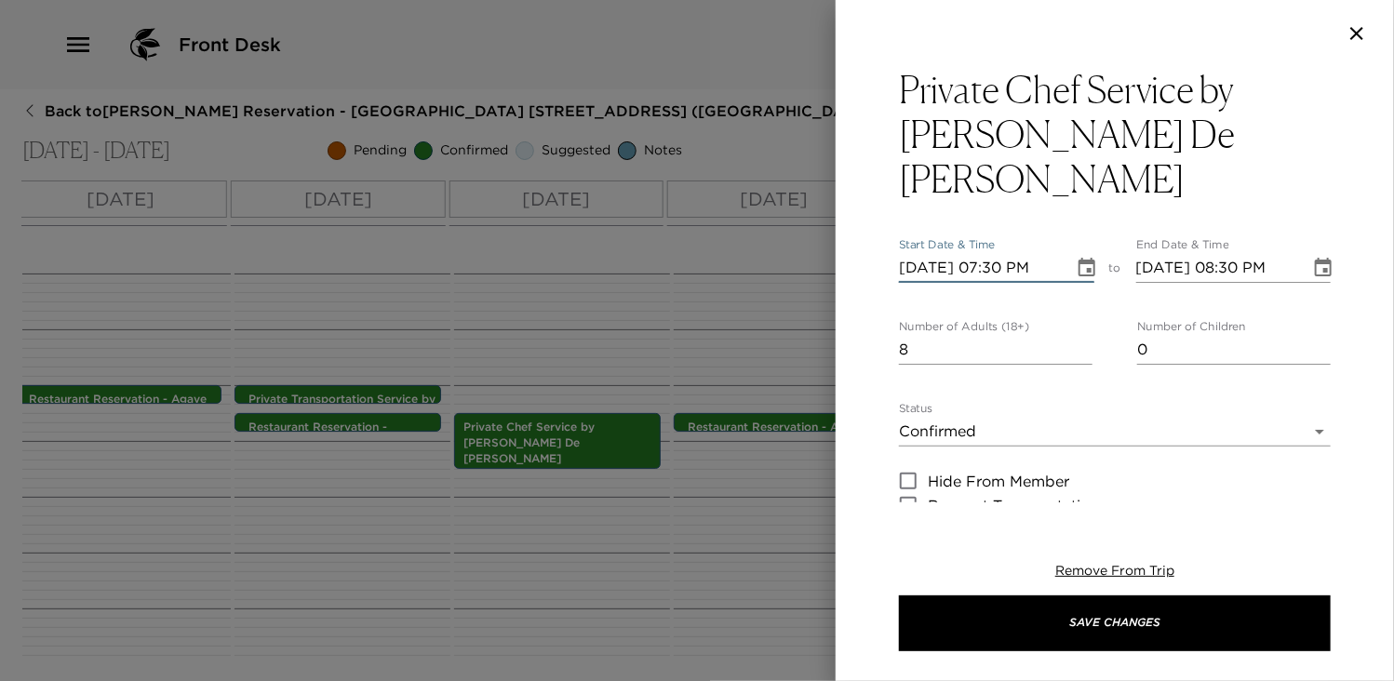
type input "[DATE] 07:30 PM"
click at [1228, 253] on input "[DATE] 08:30 PM" at bounding box center [1217, 268] width 162 height 30
type input "[DATE] 08:30 PM"
click at [1355, 302] on div "Private Chef Service by [PERSON_NAME] De [PERSON_NAME] Start Date & Time [DATE]…" at bounding box center [1115, 285] width 558 height 436
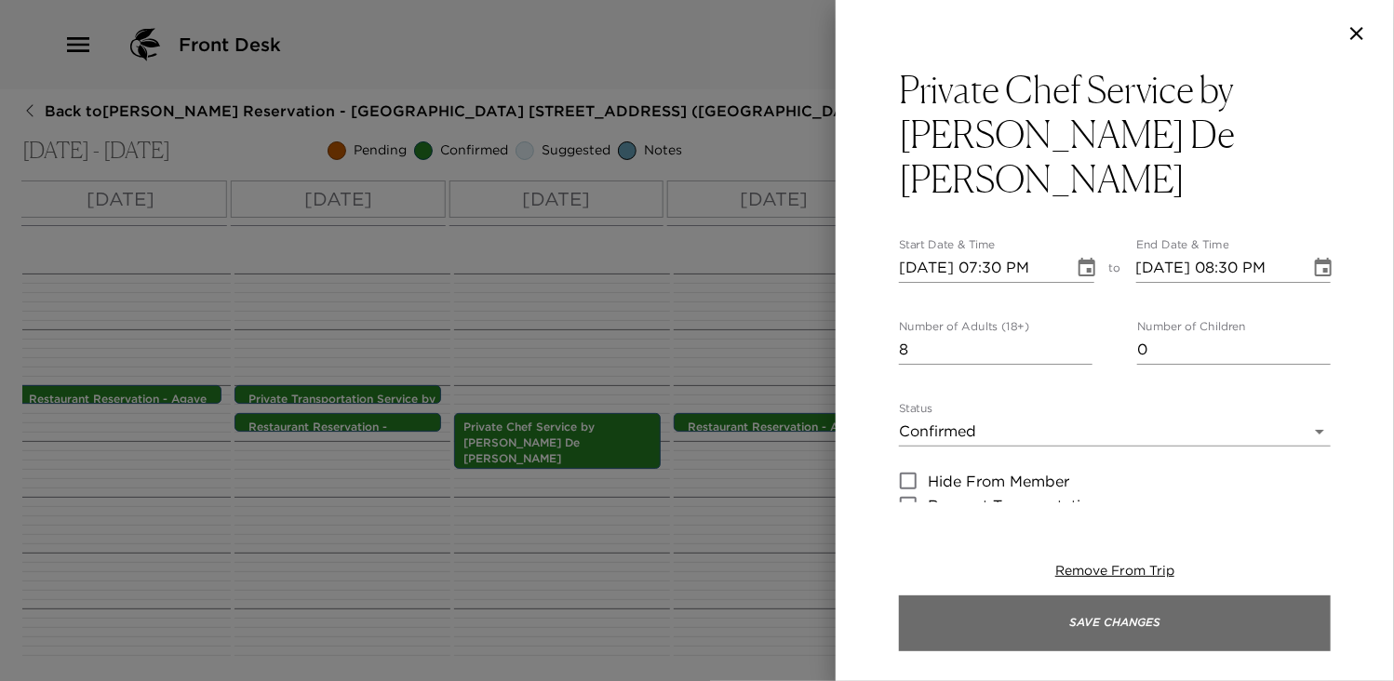
click at [1096, 619] on button "Save Changes" at bounding box center [1115, 624] width 432 height 56
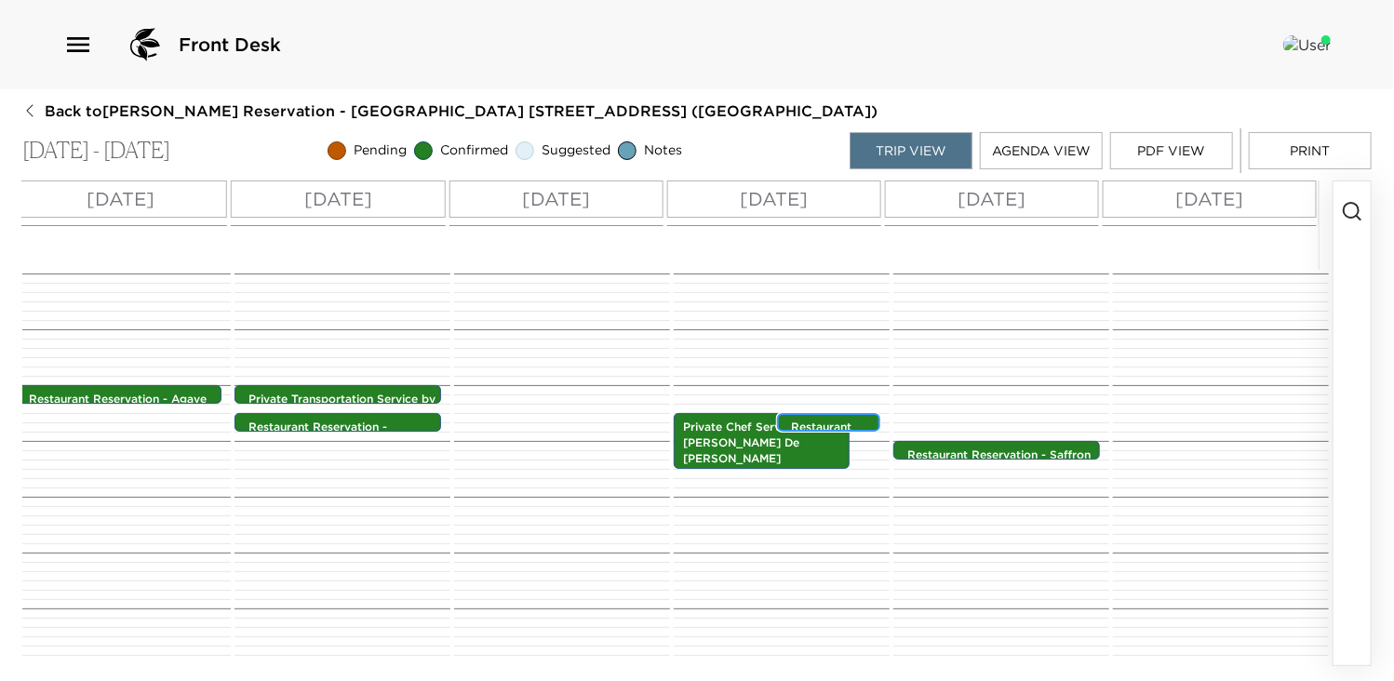
click at [818, 420] on p "Restaurant Reservation - Aqui Me Quedo" at bounding box center [833, 451] width 85 height 62
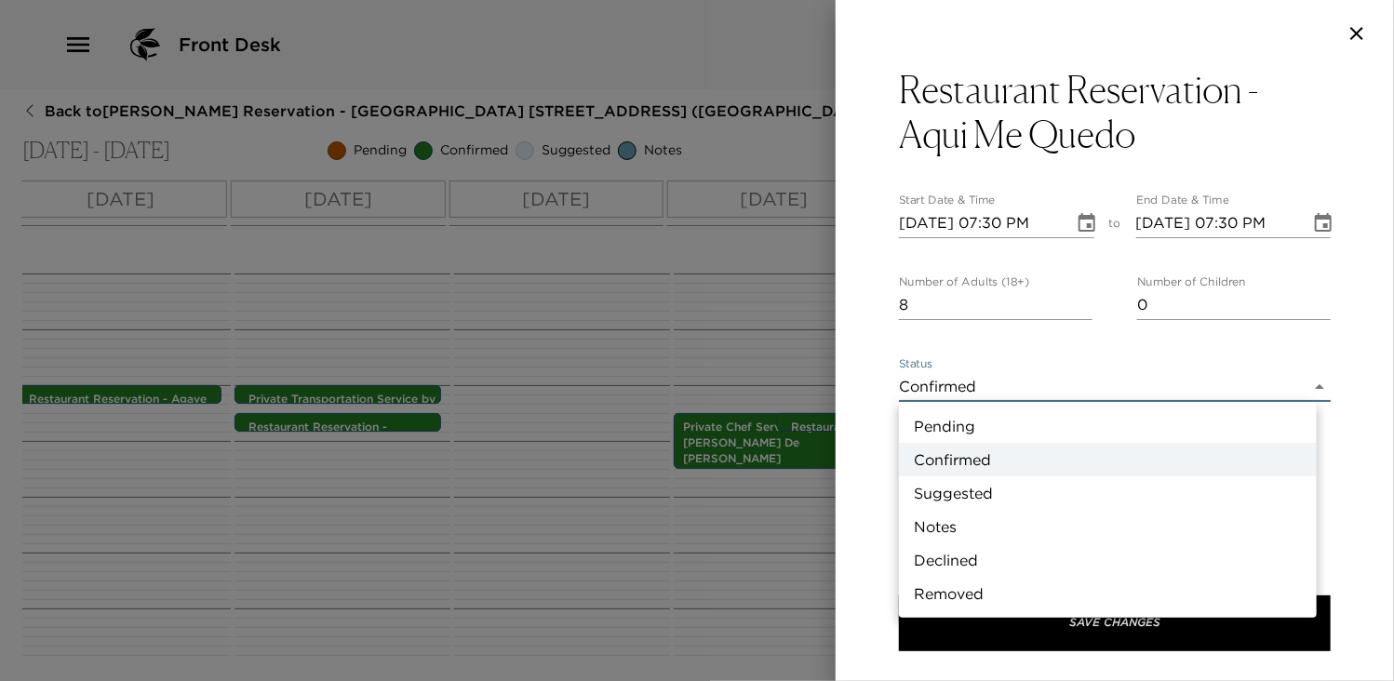
click at [1302, 386] on body "Front Desk Back to [PERSON_NAME][GEOGRAPHIC_DATA] - [GEOGRAPHIC_DATA] [GEOGRAPH…" at bounding box center [697, 340] width 1394 height 681
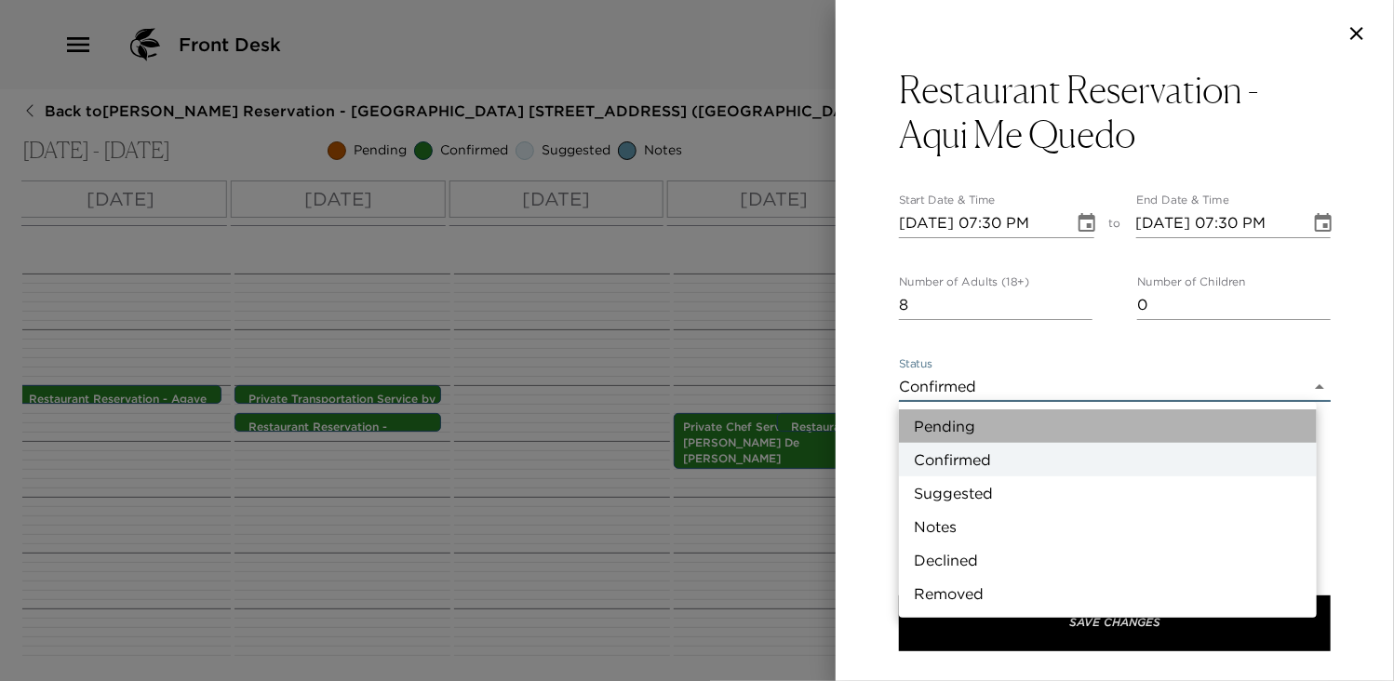
click at [947, 436] on li "Pending" at bounding box center [1108, 426] width 418 height 34
type input "Pending"
type textarea "Your dinner reservation at Aqui Me Quedo Restaurant has been confirmed by ____ …"
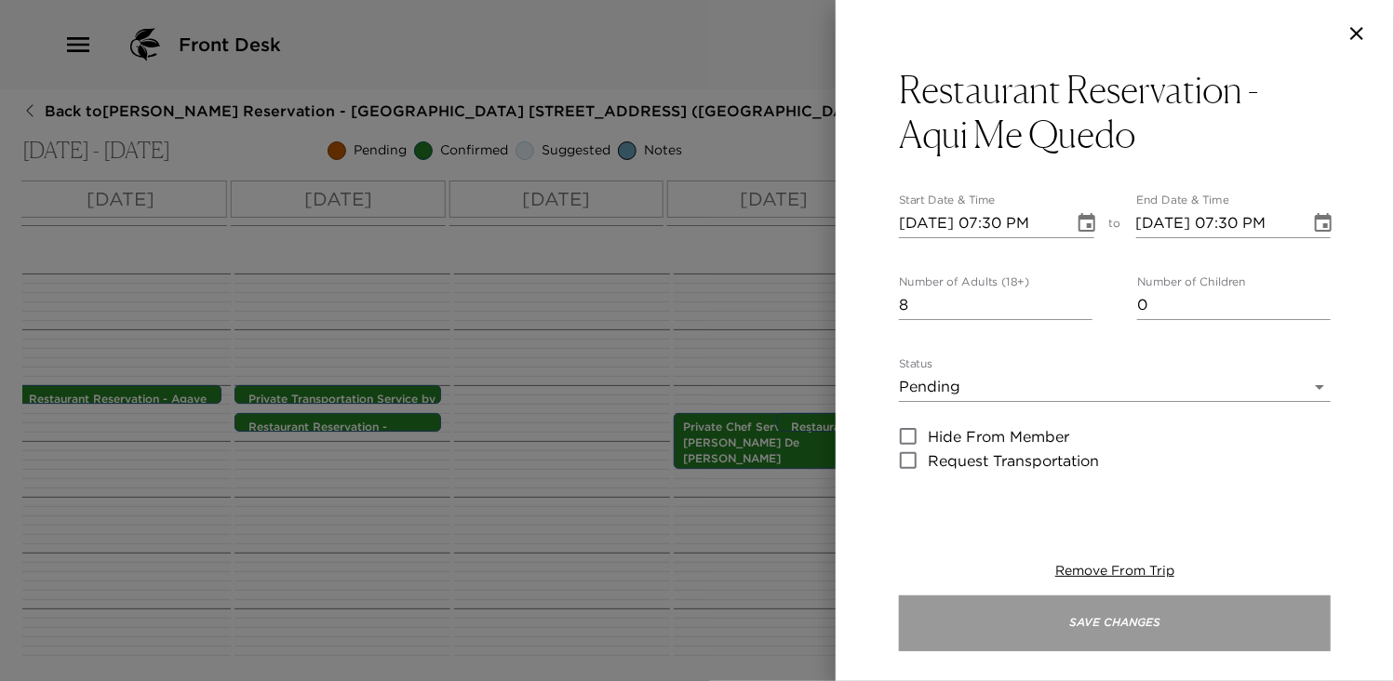
click at [1066, 604] on button "Save Changes" at bounding box center [1115, 624] width 432 height 56
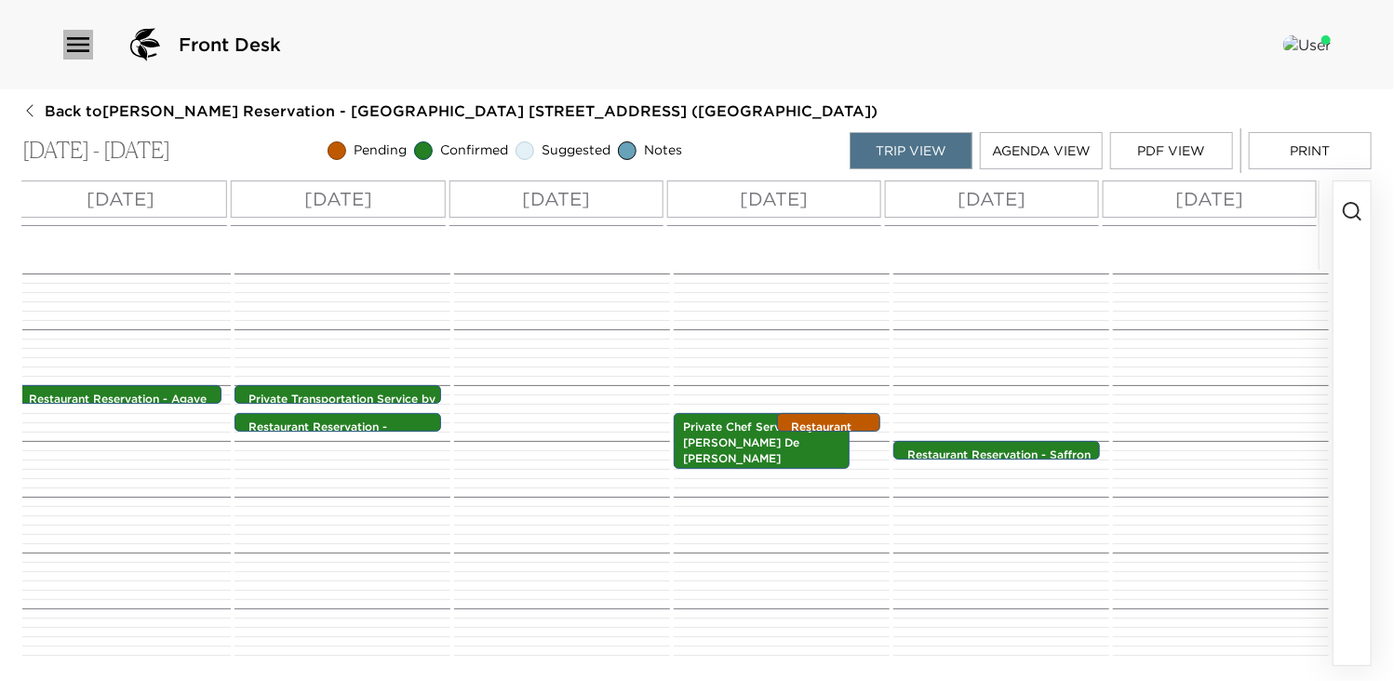
click at [74, 42] on icon "button" at bounding box center [78, 45] width 30 height 30
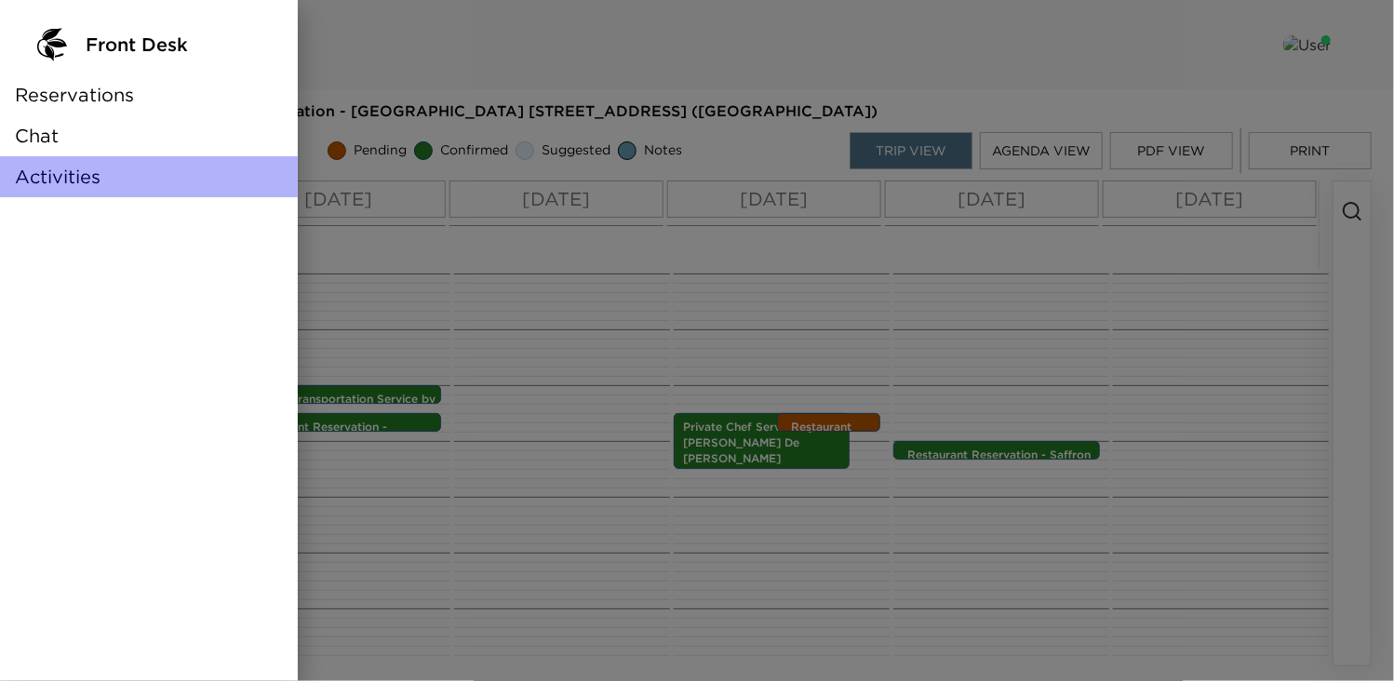
click at [69, 176] on span "Activities" at bounding box center [58, 177] width 86 height 26
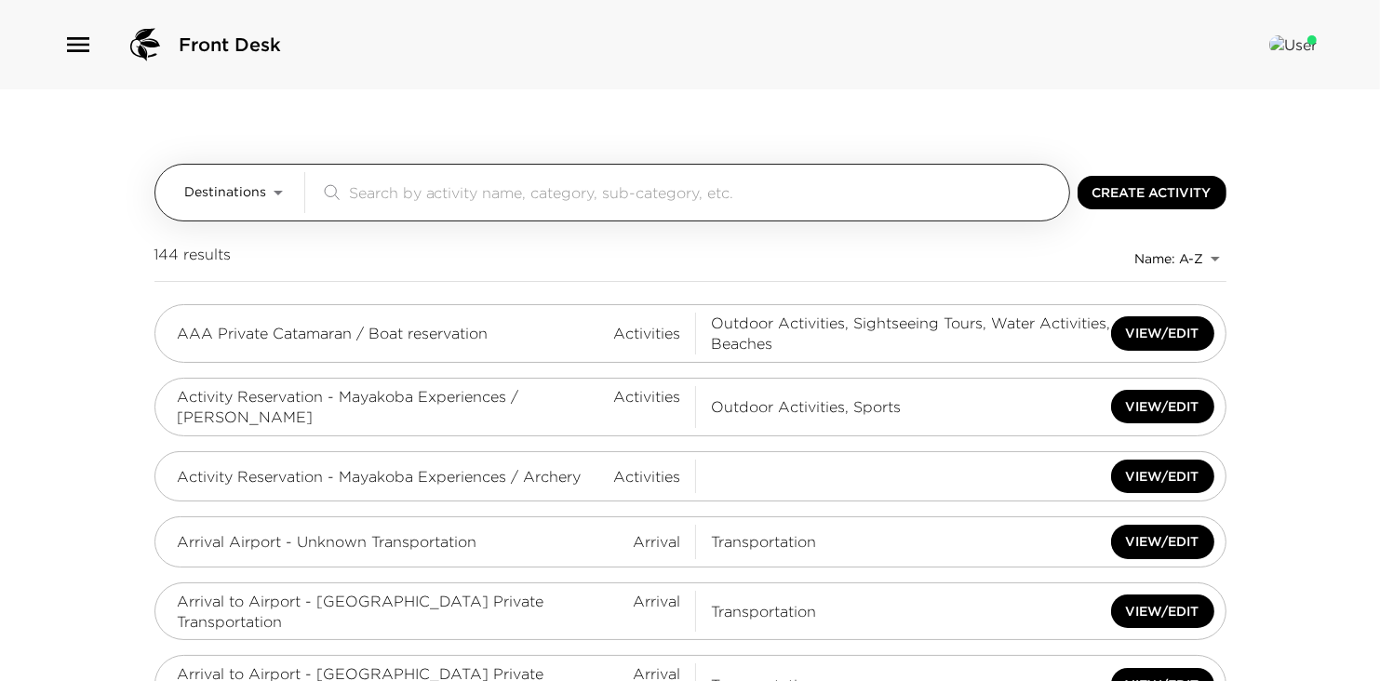
click at [383, 185] on input "search" at bounding box center [705, 191] width 713 height 21
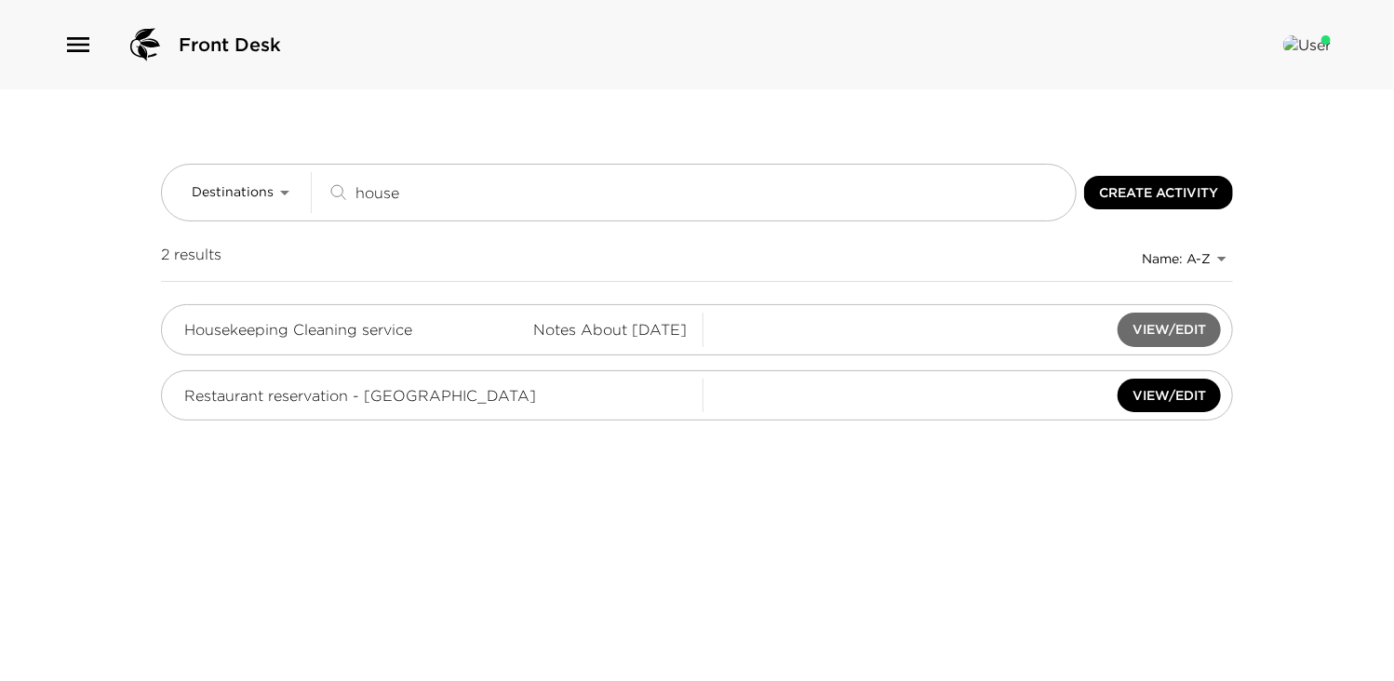
type input "house"
click at [1168, 328] on button "View/Edit" at bounding box center [1169, 330] width 103 height 34
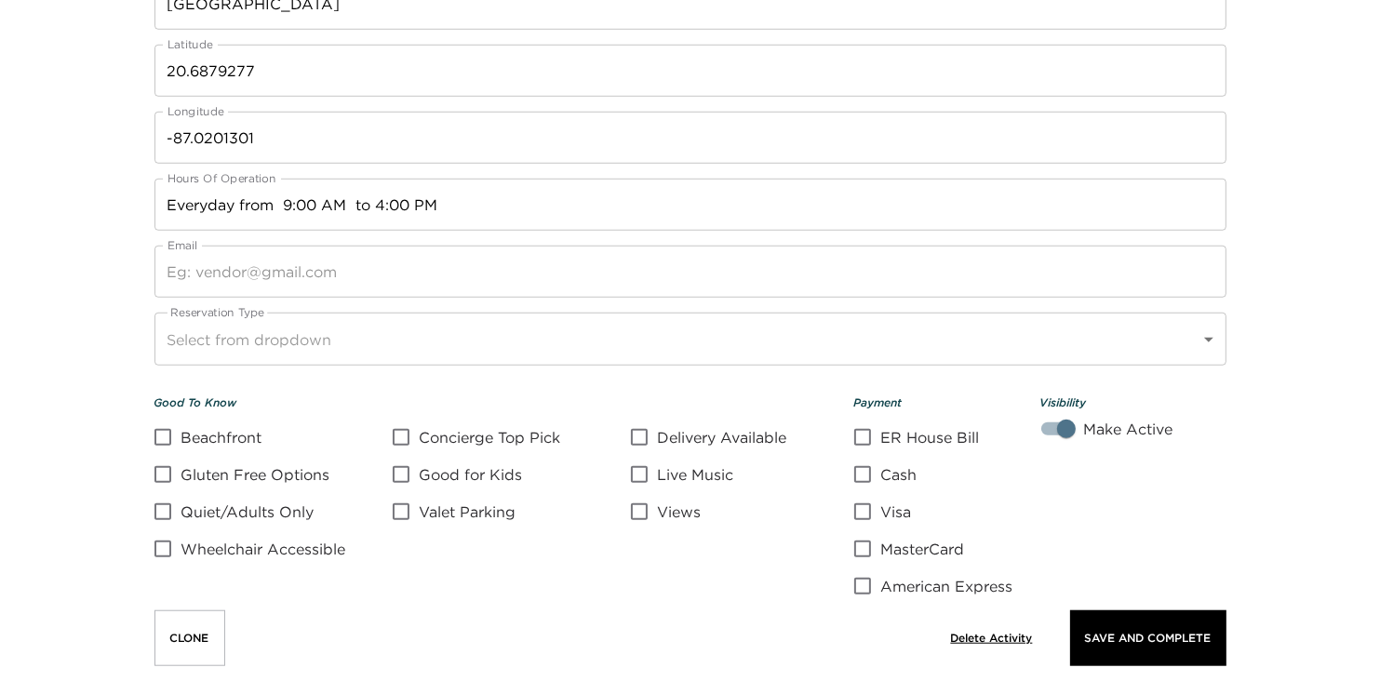
scroll to position [1338, 0]
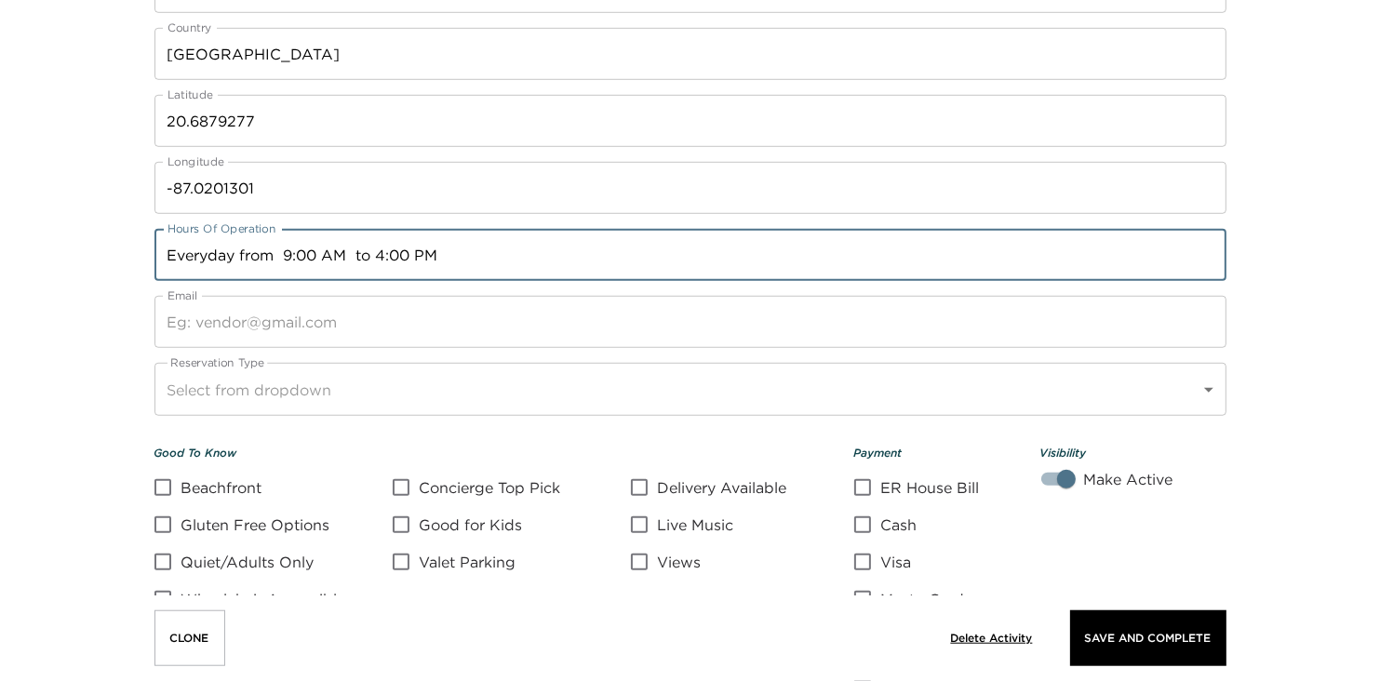
click at [386, 252] on textarea "Everyday from 9:00 AM to 4:00 PM" at bounding box center [691, 255] width 1046 height 21
type textarea "Everyday from 9:00 AM to 2:00 PM"
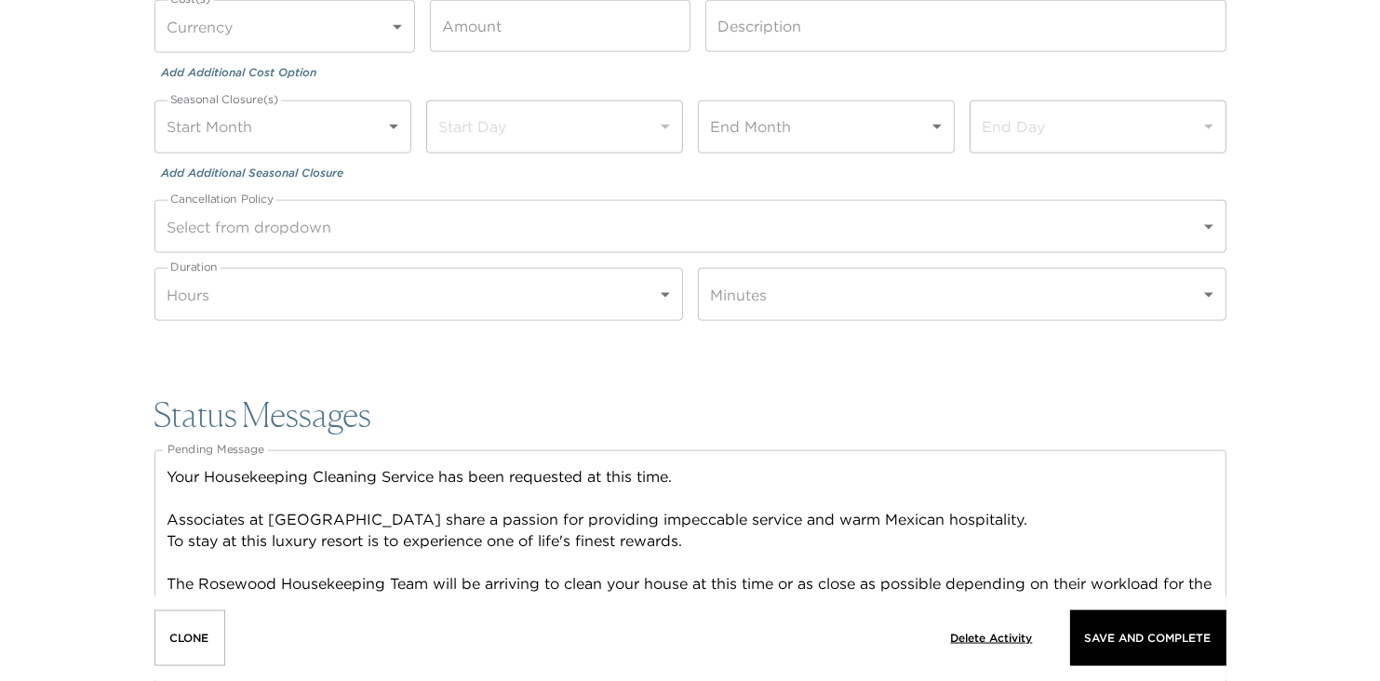
scroll to position [2430, 0]
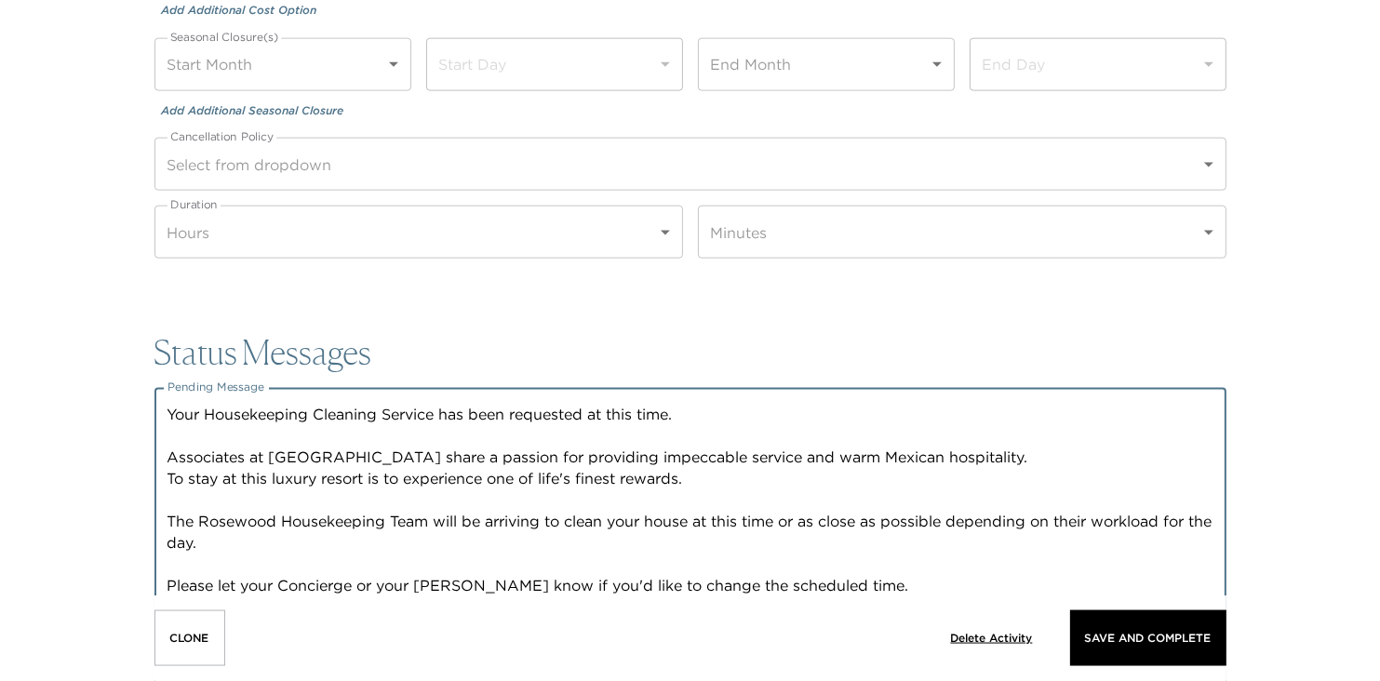
click at [704, 414] on textarea "Your Housekeeping Cleaning Service has been requested at this time. Associates …" at bounding box center [691, 521] width 1046 height 235
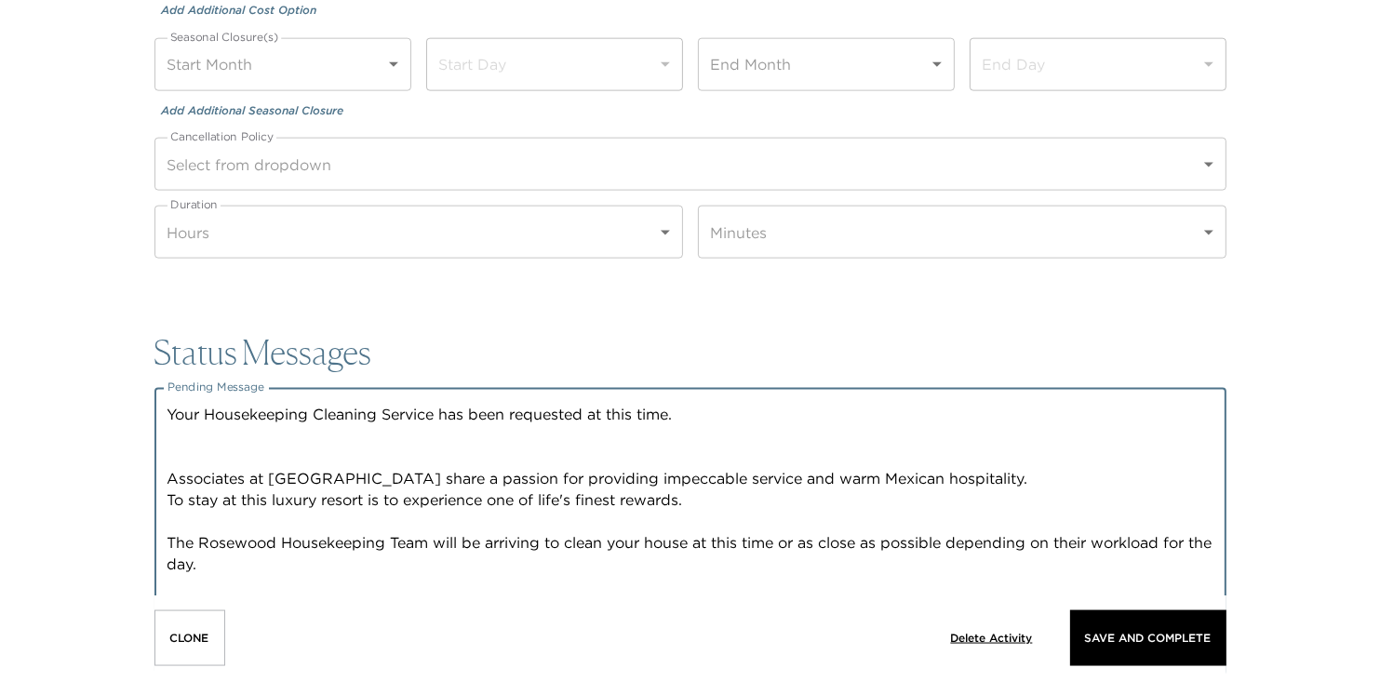
paste textarea "Your Dedicated housekeeper will come into your villa at 9:00 AM to start cleani…"
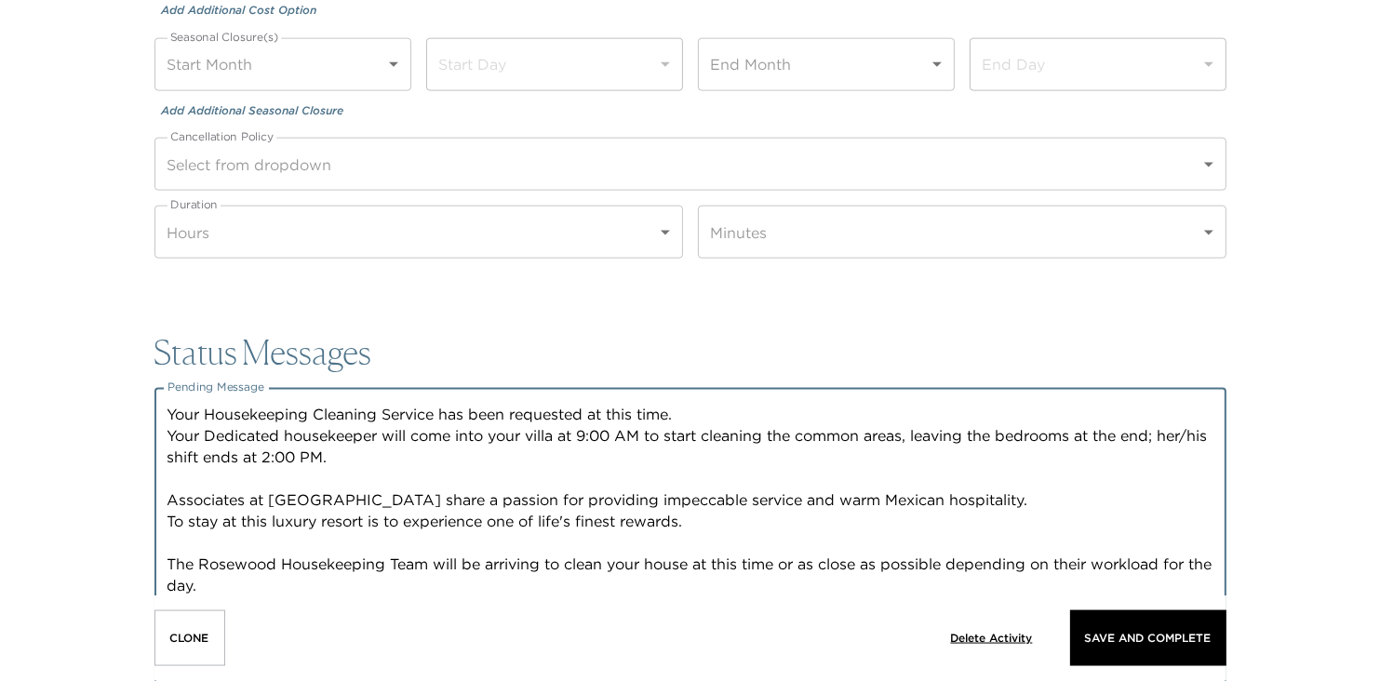
click at [692, 412] on textarea "Your Housekeeping Cleaning Service has been requested at this time. Your Dedica…" at bounding box center [691, 543] width 1046 height 278
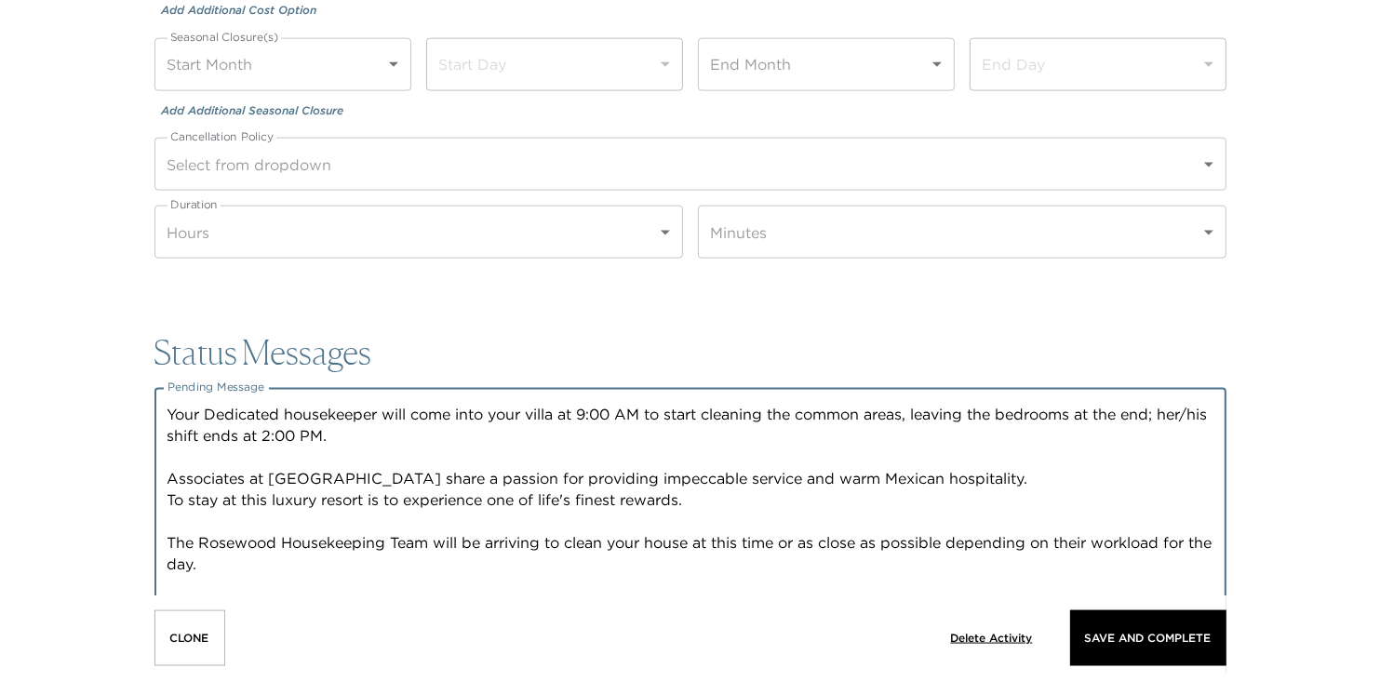
click at [264, 582] on textarea "Your Dedicated housekeeper will come into your villa at 9:00 AM to start cleani…" at bounding box center [691, 532] width 1046 height 257
click at [230, 562] on textarea "Your Dedicated housekeeper will come into your villa at 9:00 AM to start cleani…" at bounding box center [691, 532] width 1046 height 257
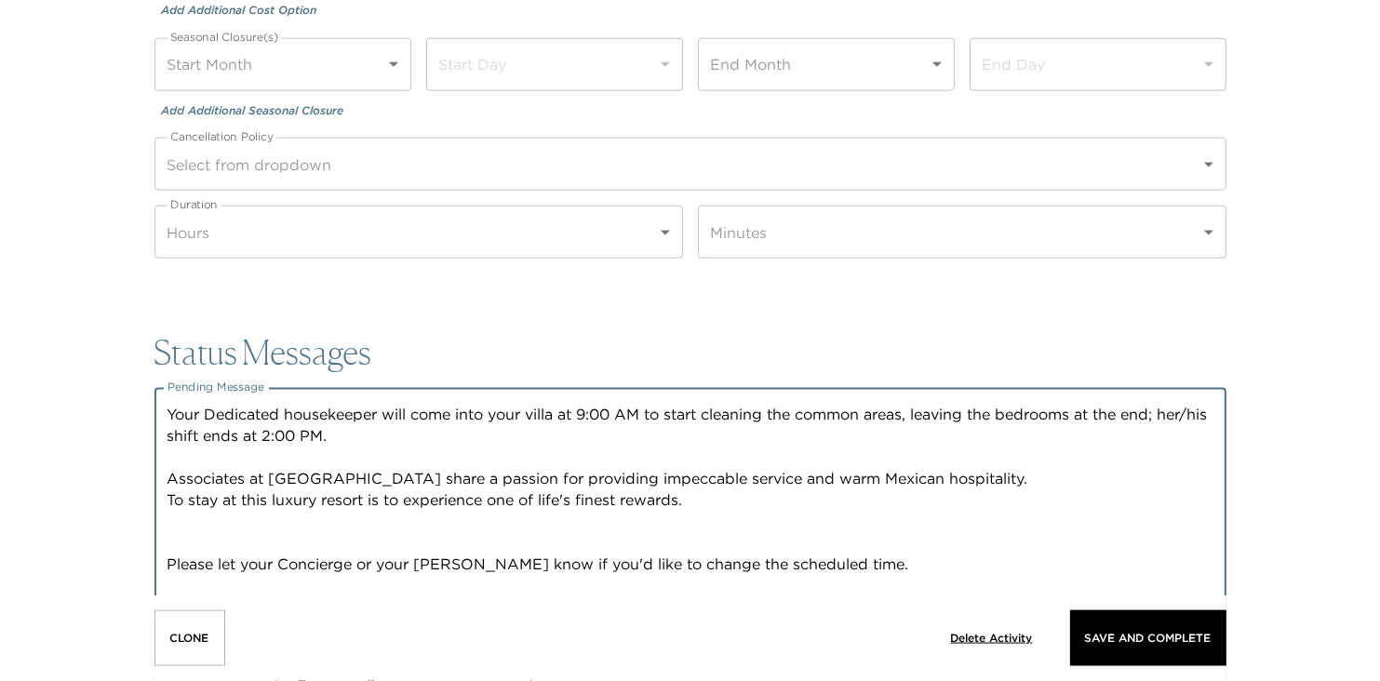
click at [800, 580] on textarea "Your Dedicated housekeeper will come into your villa at 9:00 AM to start cleani…" at bounding box center [691, 511] width 1046 height 214
click at [842, 564] on textarea "Your Dedicated housekeeper will come into your villa at 9:00 AM to start cleani…" at bounding box center [691, 511] width 1046 height 214
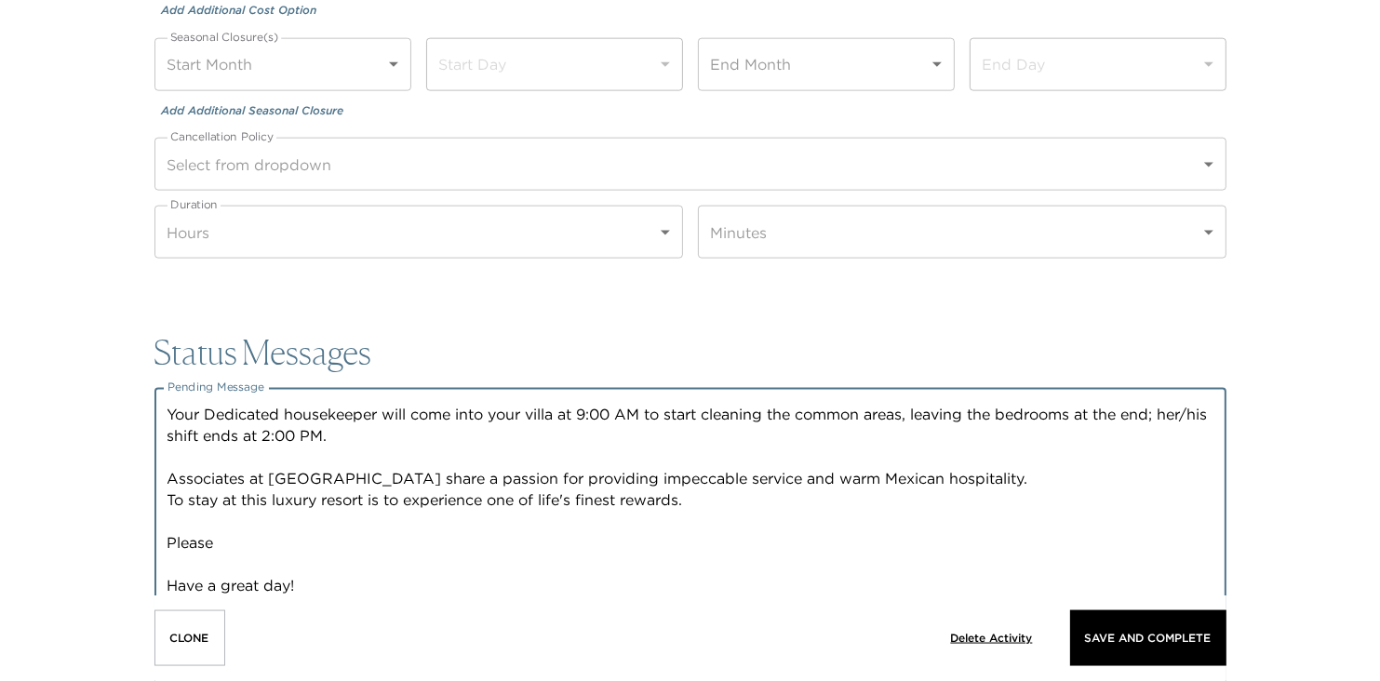
click at [311, 539] on textarea "Your Dedicated housekeeper will come into your villa at 9:00 AM to start cleani…" at bounding box center [691, 500] width 1046 height 193
paste textarea "Cleaning Hours: 9.00 AM to 2.00 PM"
click at [591, 557] on textarea "Your Dedicated housekeeper will come into your villa at 9:00 AM to start cleani…" at bounding box center [691, 500] width 1046 height 193
click at [592, 543] on textarea "Your Dedicated housekeeper will come into your villa at 9:00 AM to start cleani…" at bounding box center [691, 500] width 1046 height 193
click at [816, 535] on textarea "Your Dedicated housekeeper will come into your villa at 9:00 AM to start cleani…" at bounding box center [691, 500] width 1046 height 193
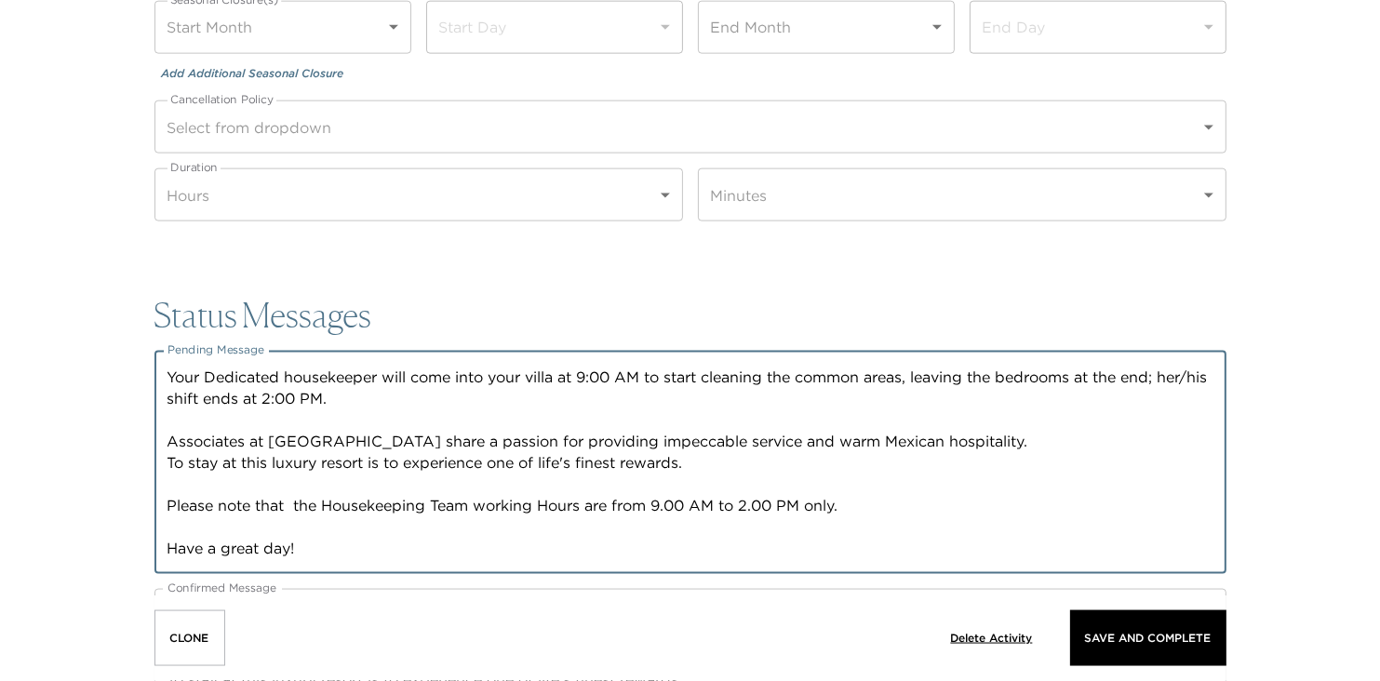
scroll to position [2504, 0]
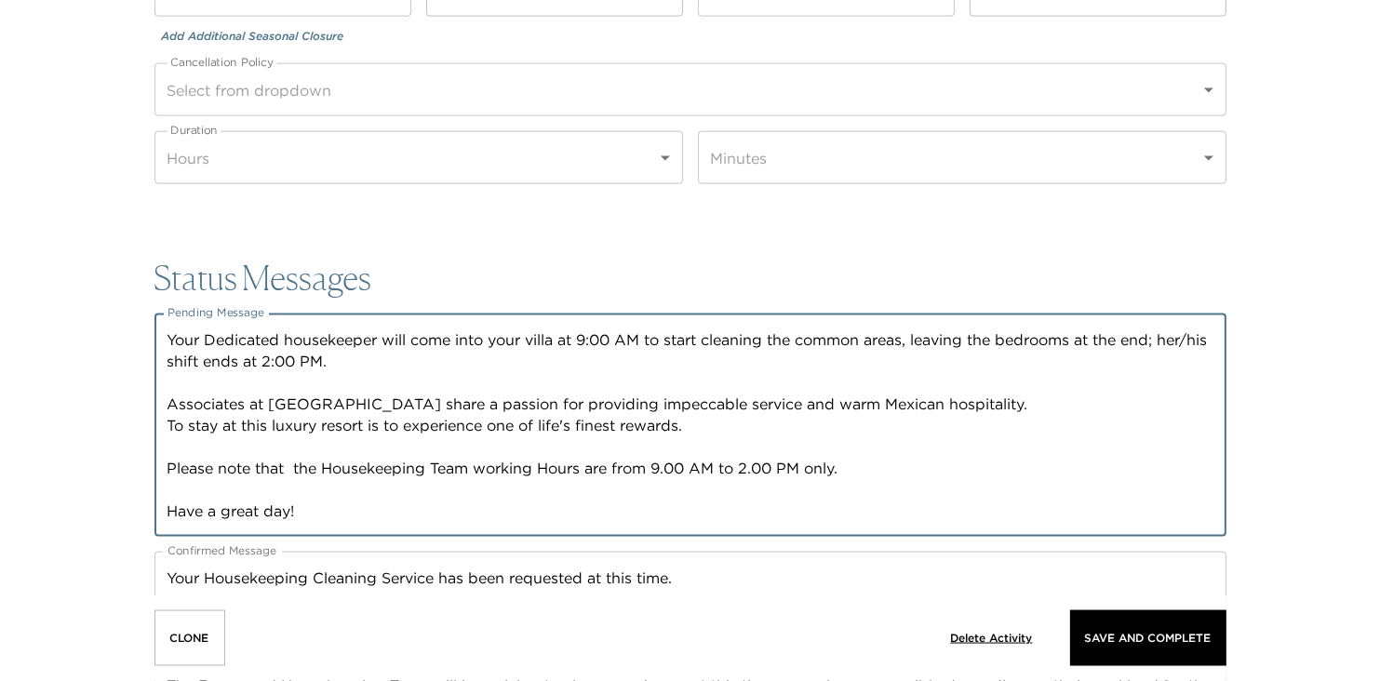
click at [325, 513] on textarea "Your Dedicated housekeeper will come into your villa at 9:00 AM to start cleani…" at bounding box center [691, 425] width 1046 height 193
drag, startPoint x: 325, startPoint y: 513, endPoint x: 166, endPoint y: 327, distance: 244.9
click at [166, 327] on div "Your Dedicated housekeeper will come into your villa at 9:00 AM to start cleani…" at bounding box center [690, 425] width 1072 height 223
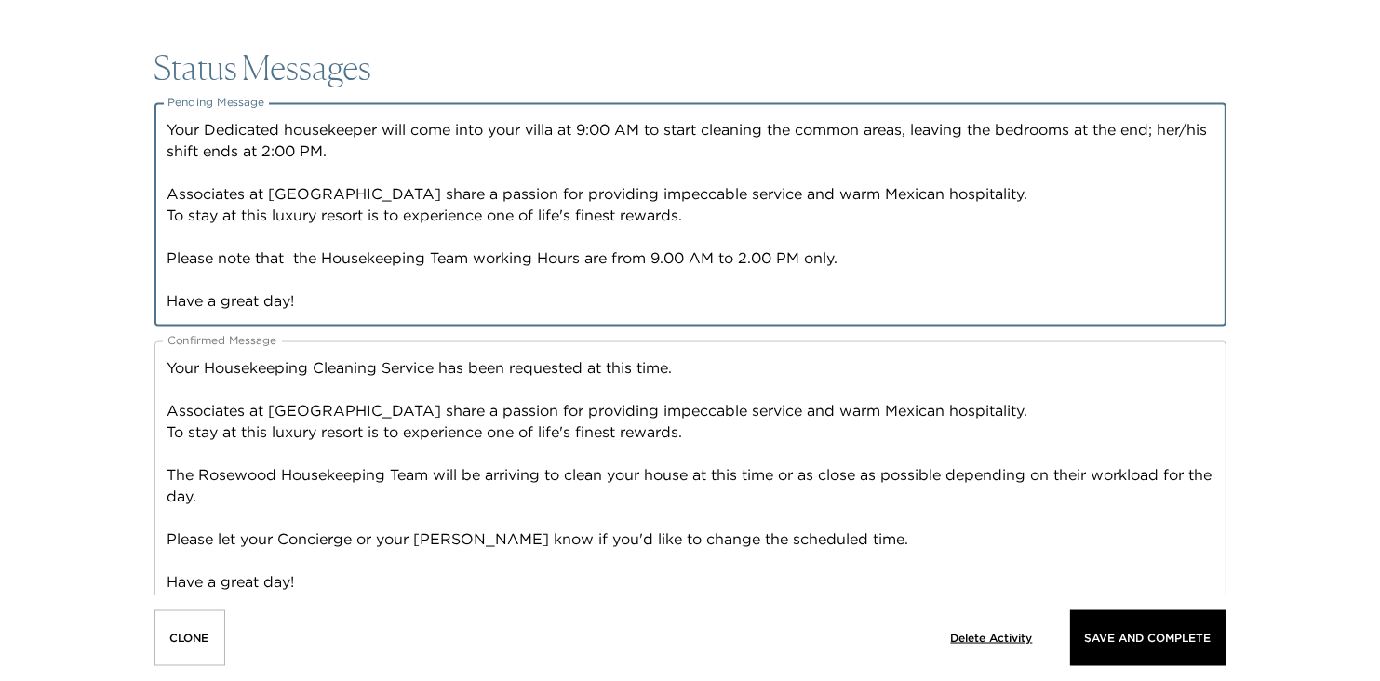
scroll to position [2740, 0]
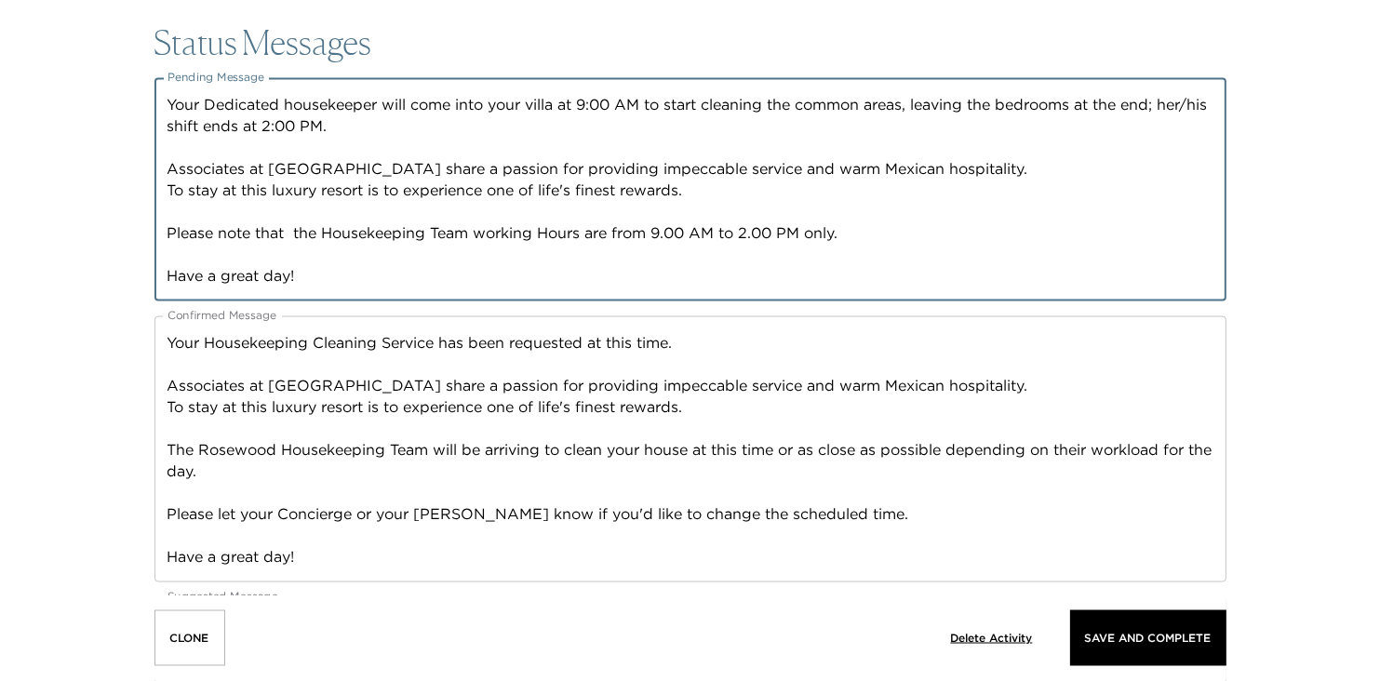
type textarea "Your Dedicated housekeeper will come into your villa at 9:00 AM to start cleani…"
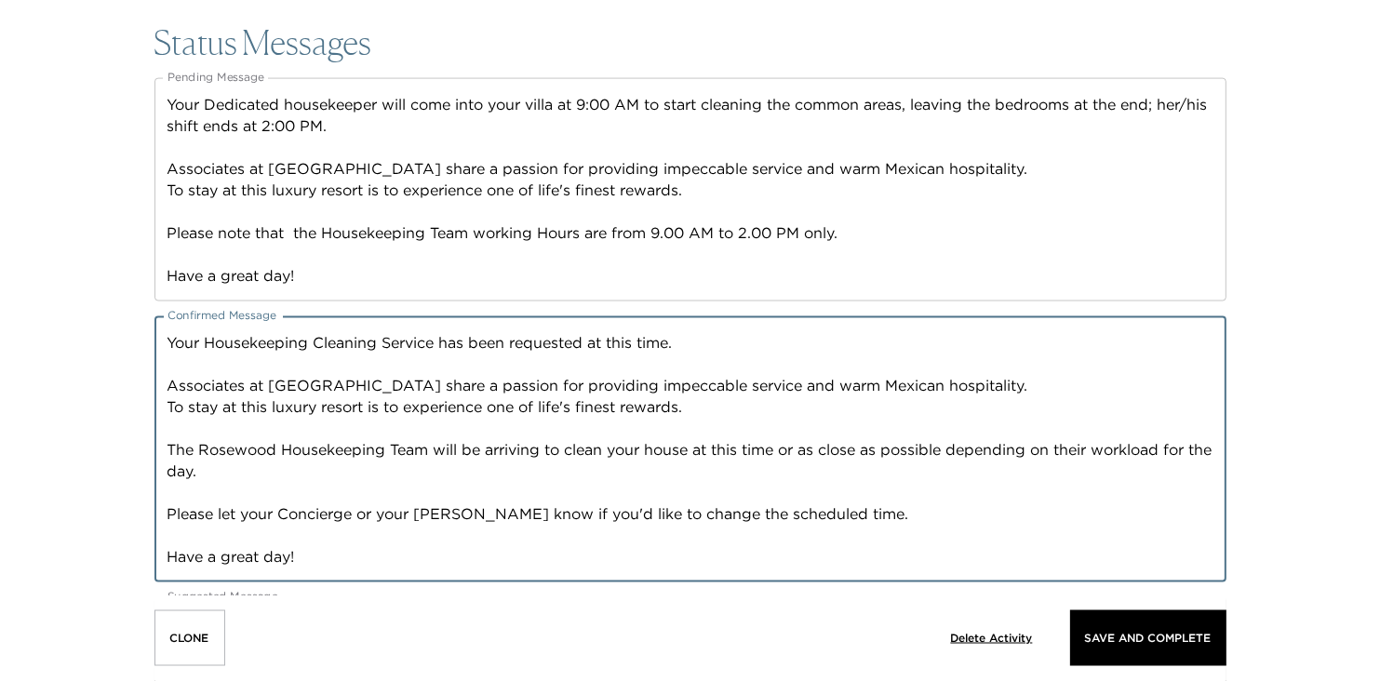
click at [355, 537] on textarea "Your Housekeeping Cleaning Service has been requested at this time. Associates …" at bounding box center [691, 449] width 1046 height 235
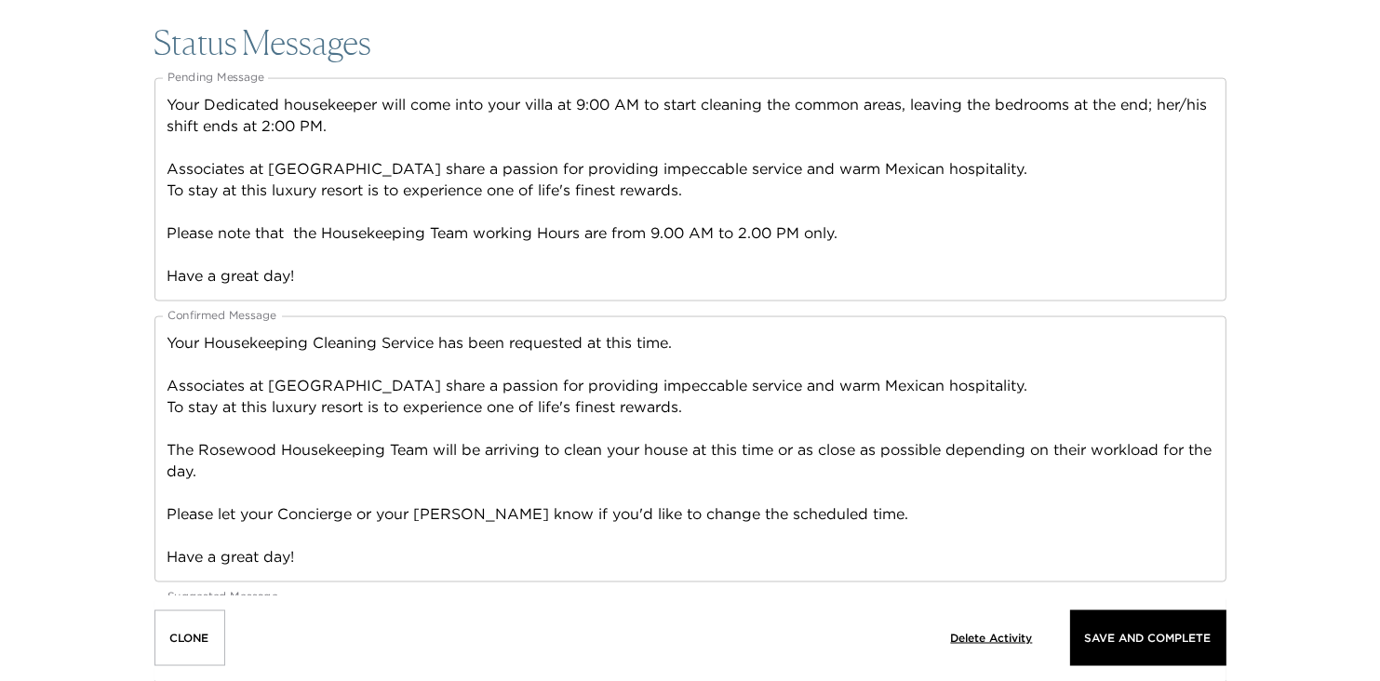
click at [449, 585] on div "Status Messages Pending Message Your Dedicated housekeeper will come into your …" at bounding box center [690, 369] width 1072 height 693
drag, startPoint x: 307, startPoint y: 527, endPoint x: 268, endPoint y: 483, distance: 58.7
click at [264, 476] on div "Your Housekeeping Cleaning Service has been requested at this time. Associates …" at bounding box center [690, 449] width 1072 height 266
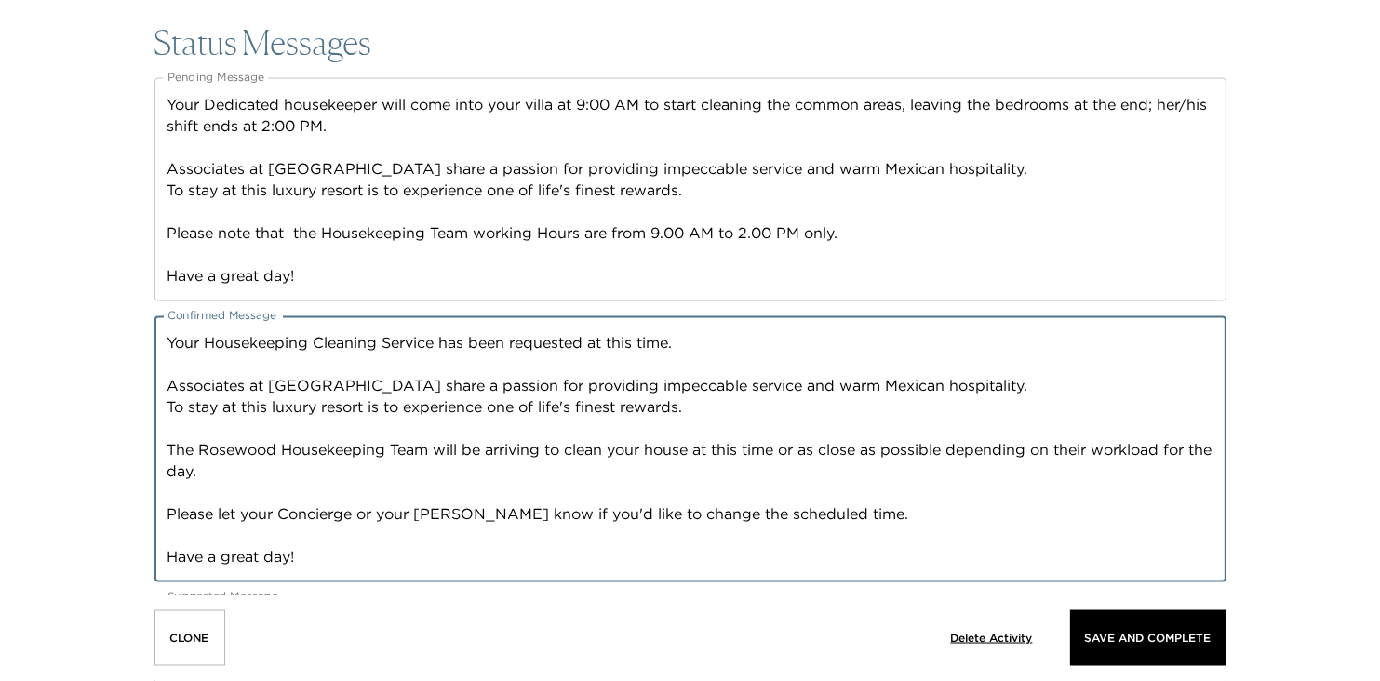
click at [447, 543] on textarea "Your Housekeeping Cleaning Service has been requested at this time. Associates …" at bounding box center [691, 449] width 1046 height 235
drag, startPoint x: 300, startPoint y: 554, endPoint x: 129, endPoint y: 324, distance: 286.1
paste textarea "Dedicated housekeeper will come into your villa at 9:00 AM to start cleaning th…"
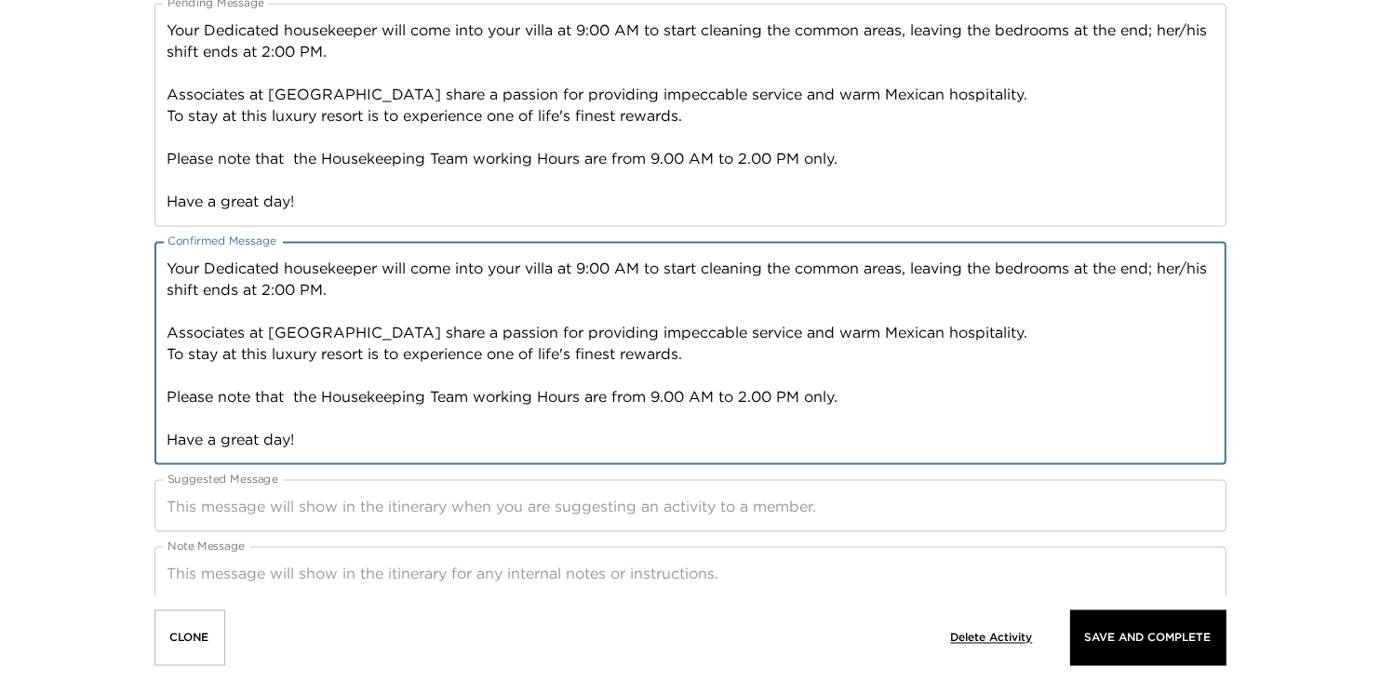
scroll to position [2847, 0]
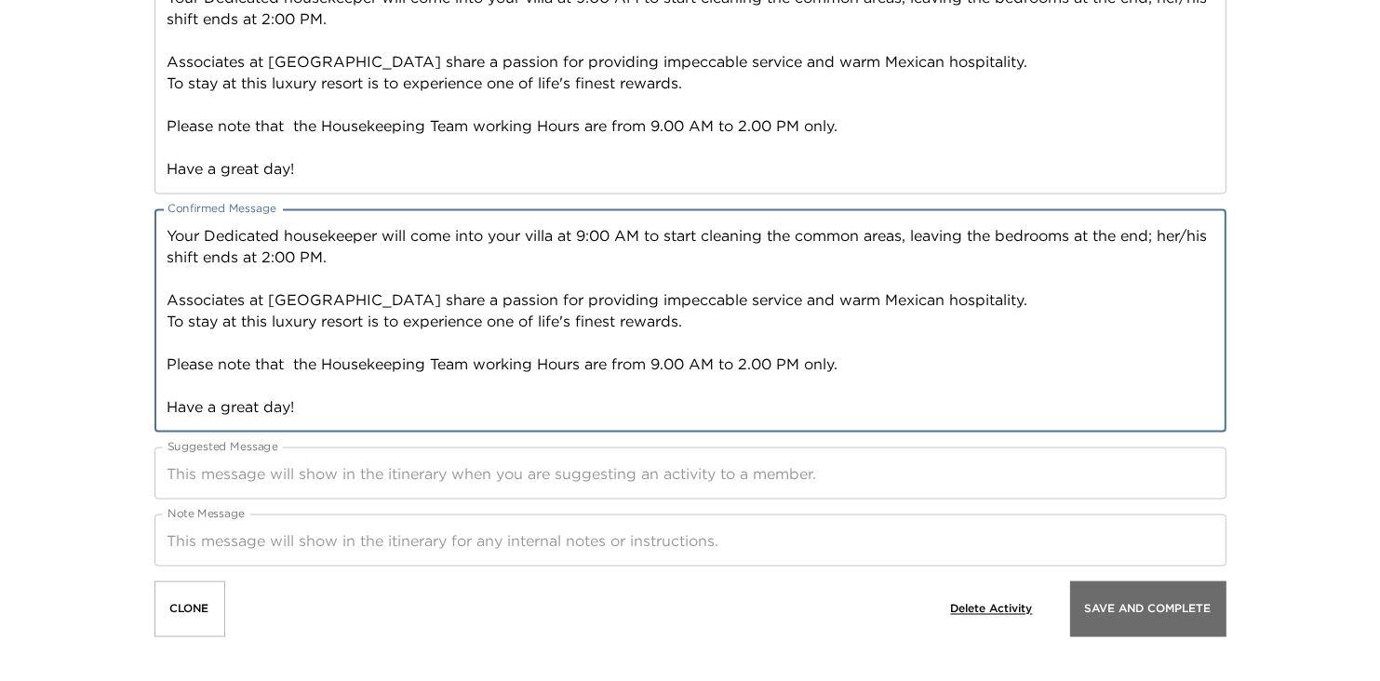
type textarea "Your Dedicated housekeeper will come into your villa at 9:00 AM to start cleani…"
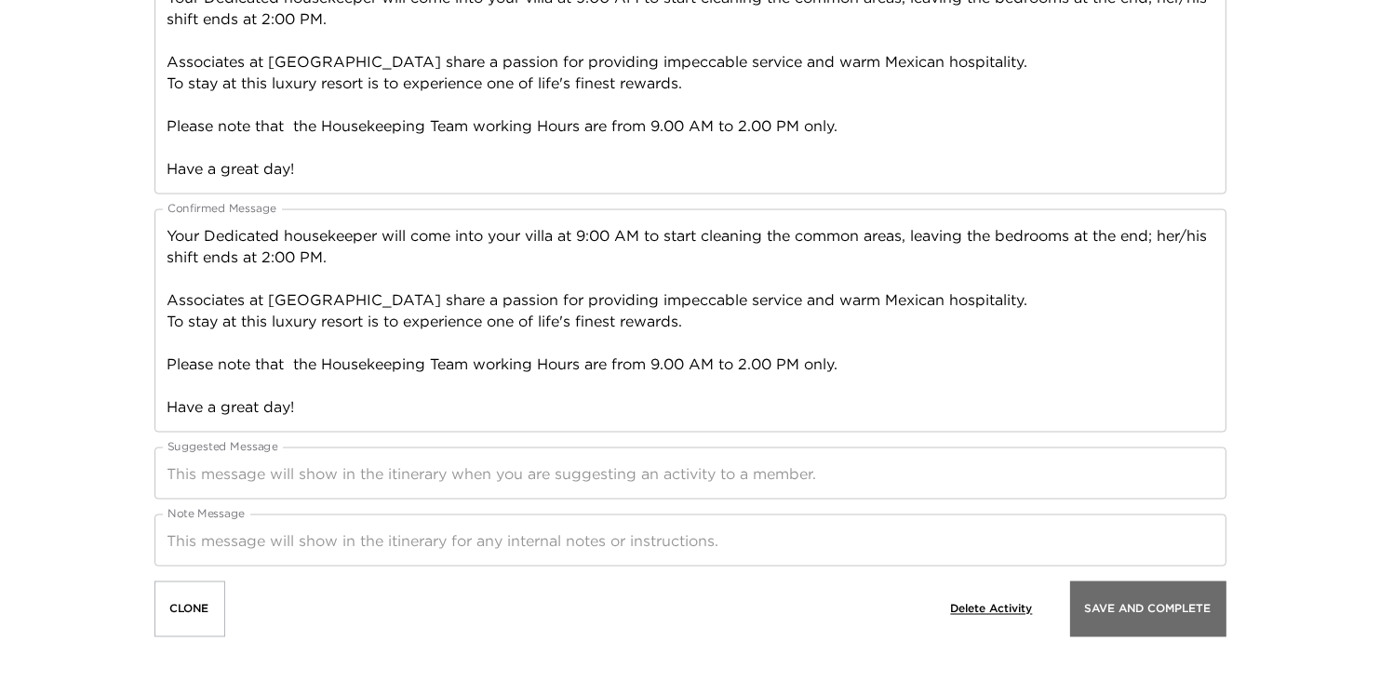
click at [1150, 621] on button "Save And Complete" at bounding box center [1148, 610] width 156 height 56
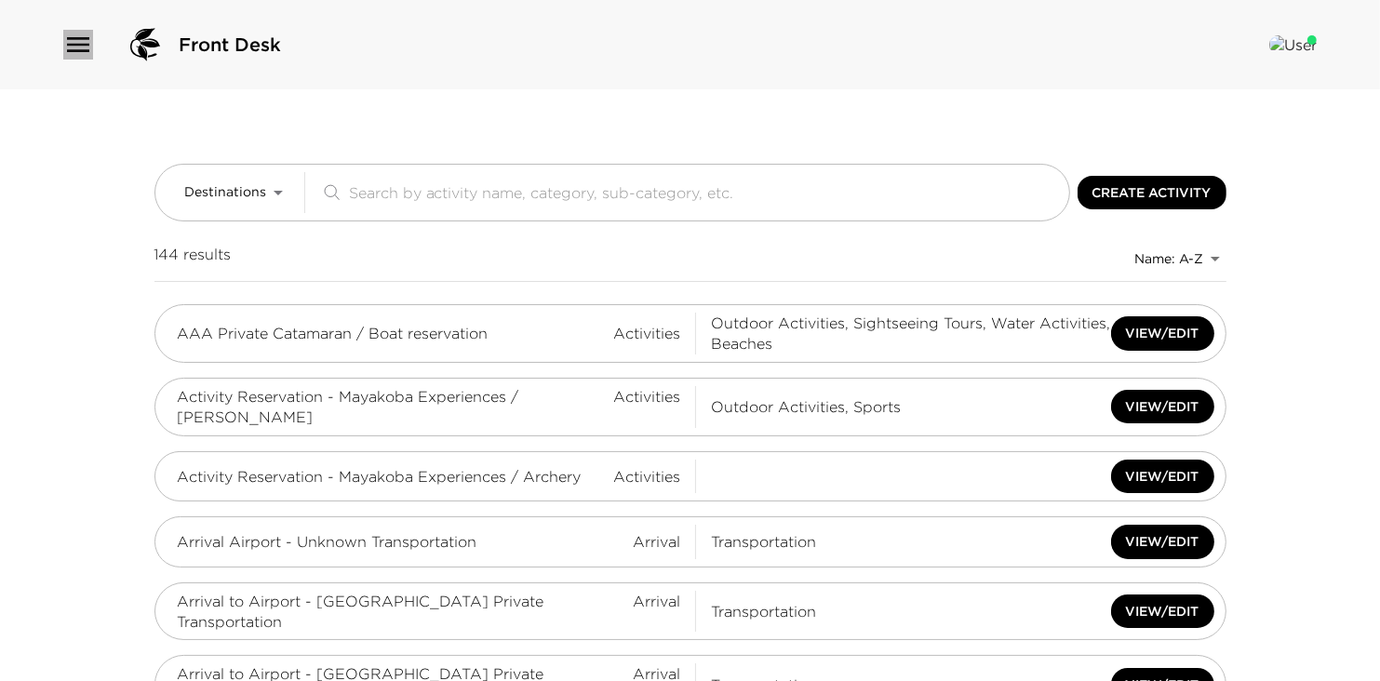
click at [72, 49] on icon "button" at bounding box center [78, 44] width 22 height 15
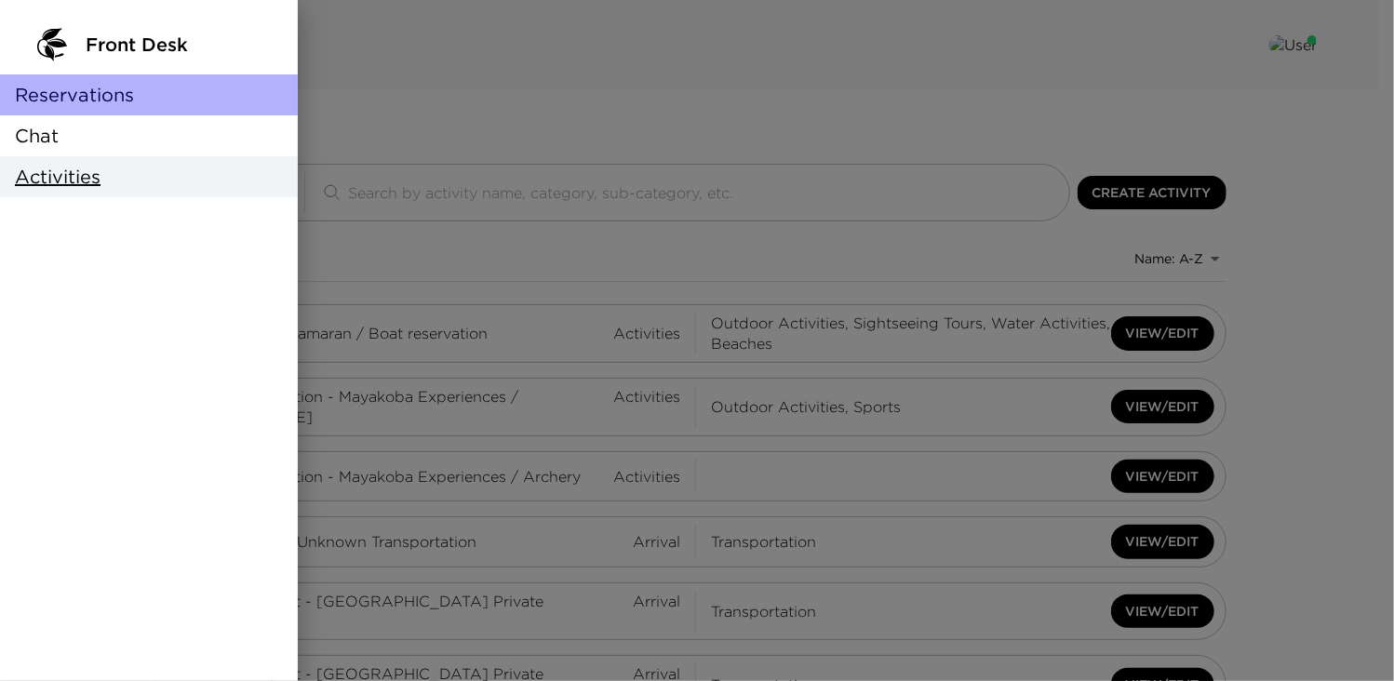
click at [73, 98] on span "Reservations" at bounding box center [74, 95] width 119 height 26
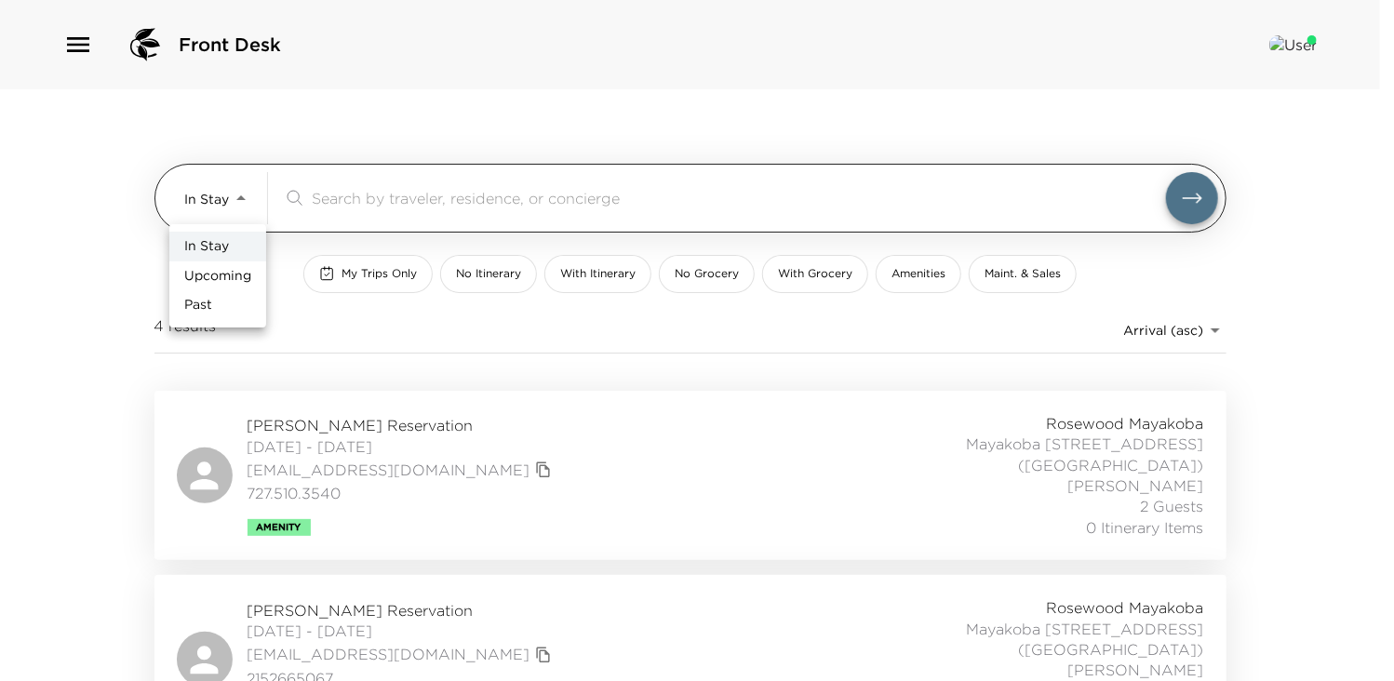
click at [242, 195] on body "Front Desk In Stay In-Stay ​ My Trips Only No Itinerary With Itinerary No Groce…" at bounding box center [697, 340] width 1394 height 681
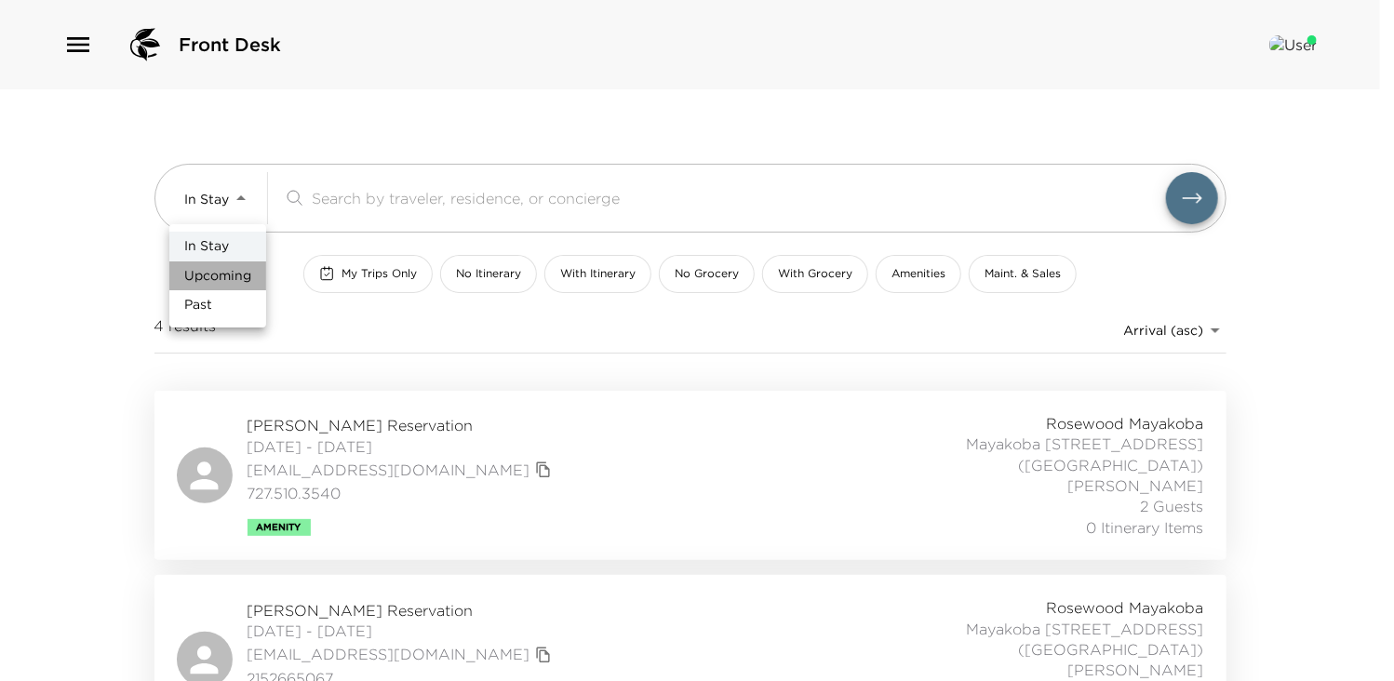
click at [235, 281] on span "Upcoming" at bounding box center [217, 276] width 67 height 19
type input "Upcoming"
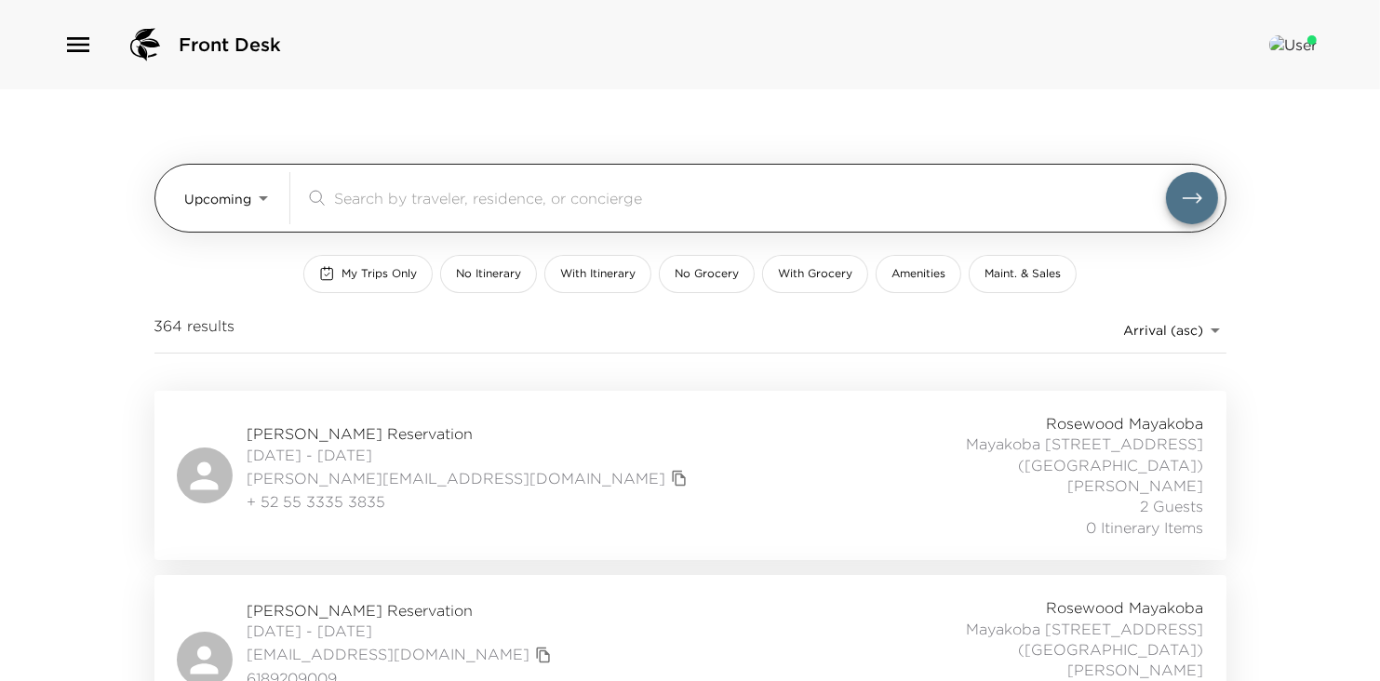
click at [386, 202] on input "search" at bounding box center [750, 197] width 832 height 21
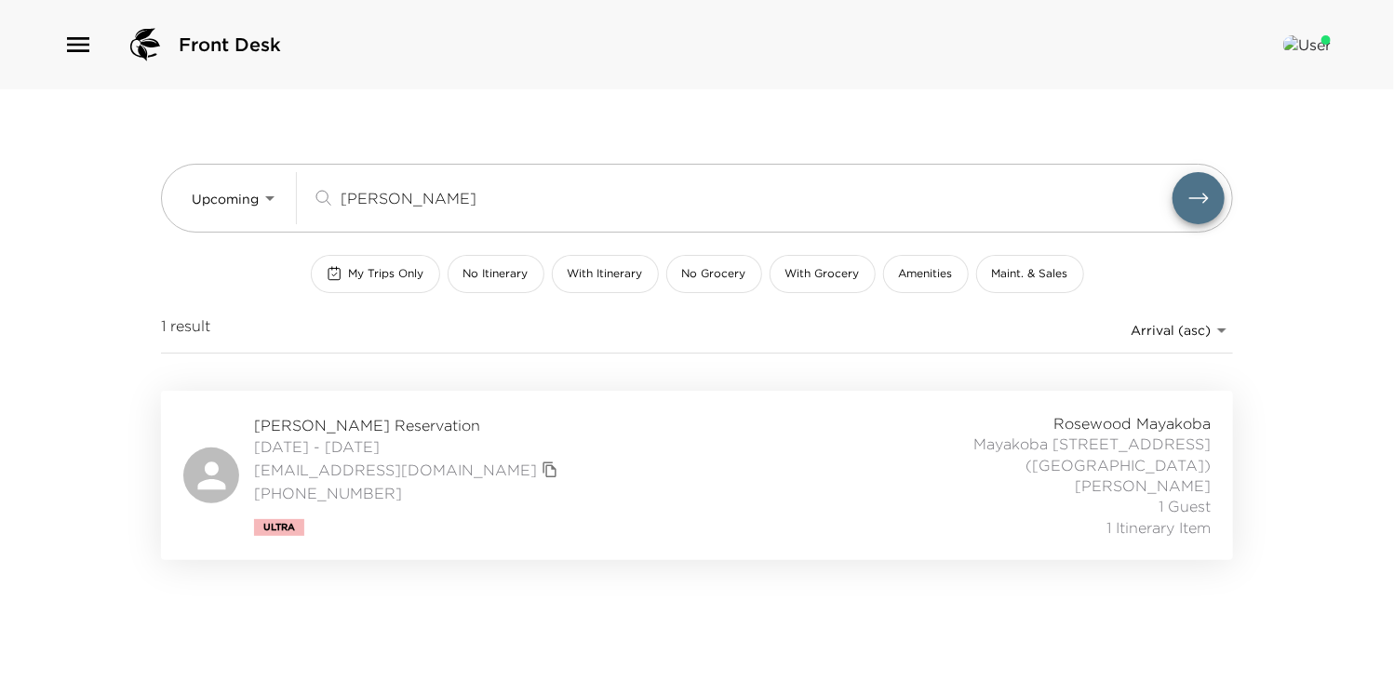
type input "hensle"
click at [361, 423] on span "Michael Hensley Reservation" at bounding box center [408, 425] width 309 height 20
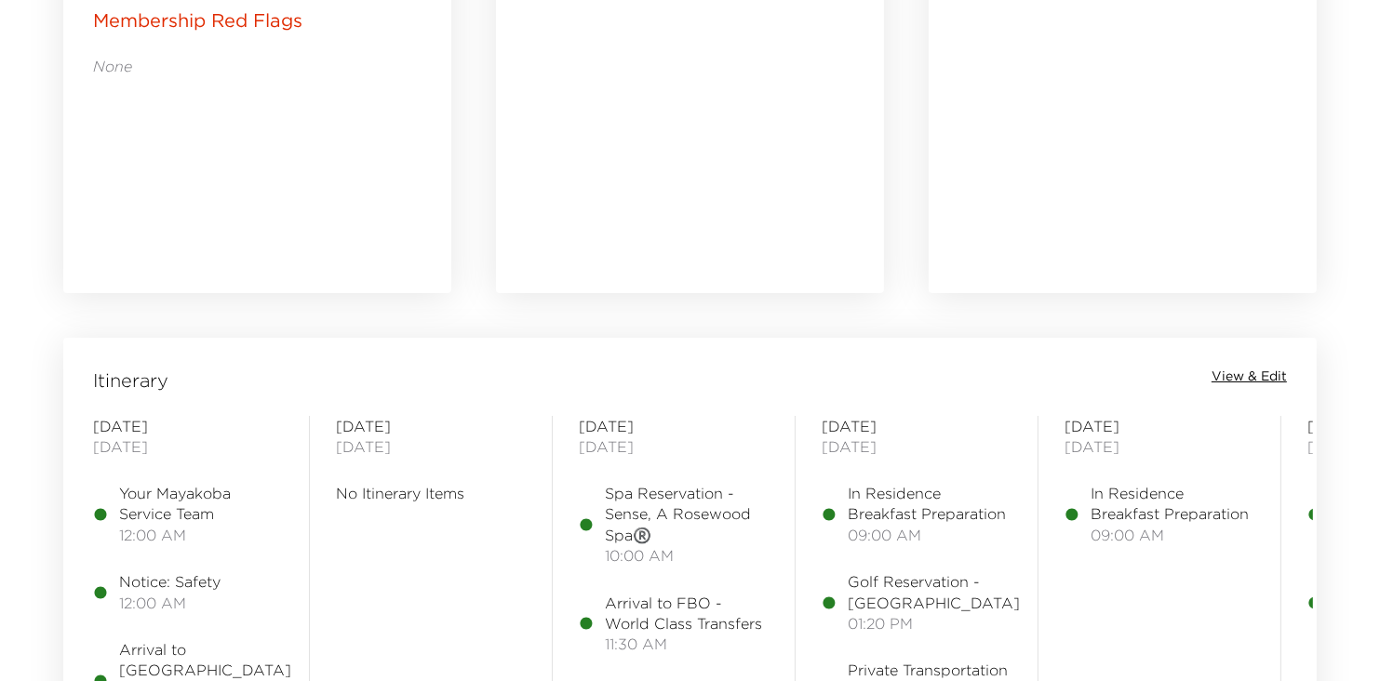
scroll to position [1252, 0]
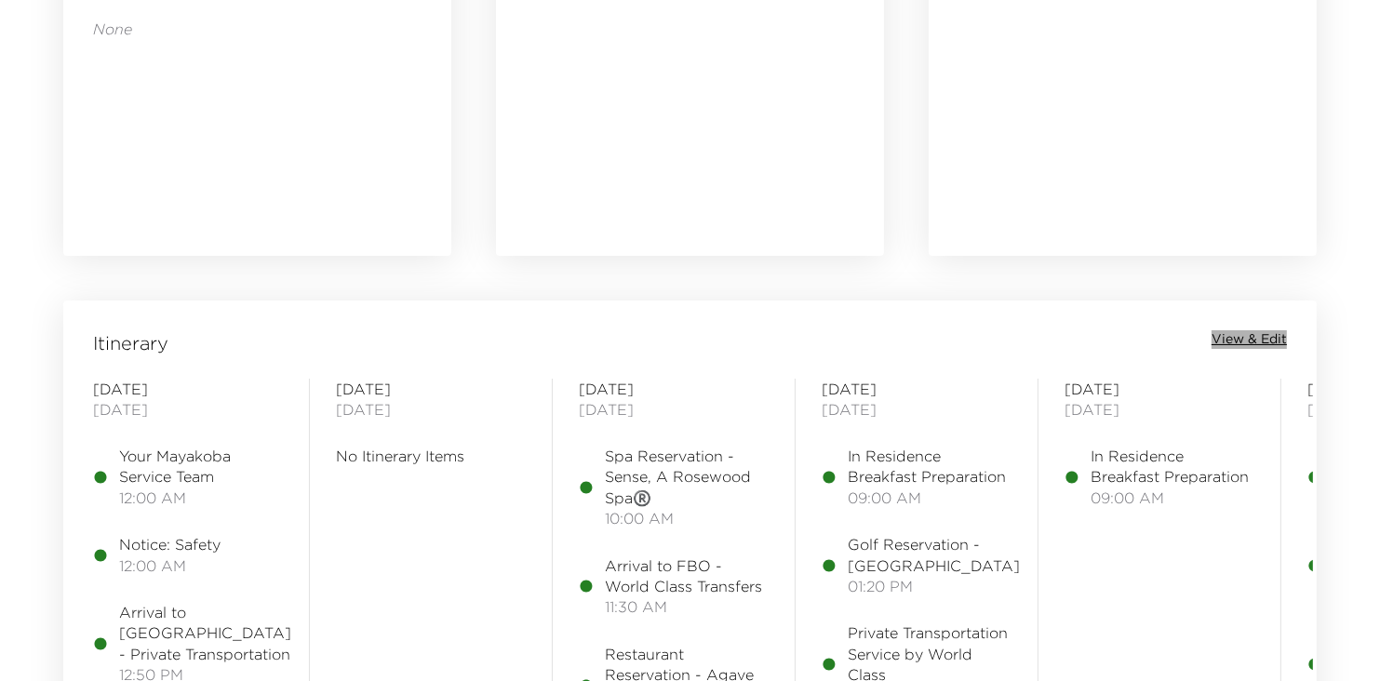
click at [1262, 340] on span "View & Edit" at bounding box center [1249, 339] width 75 height 19
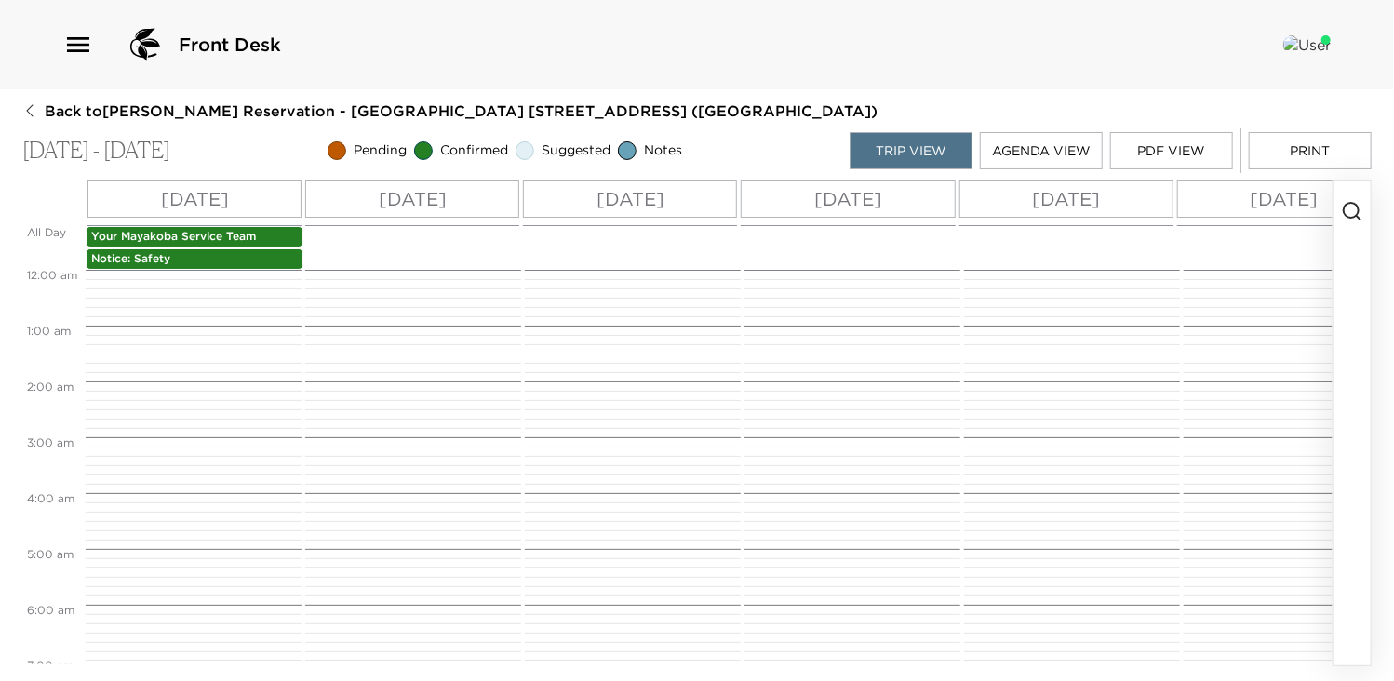
scroll to position [503, 0]
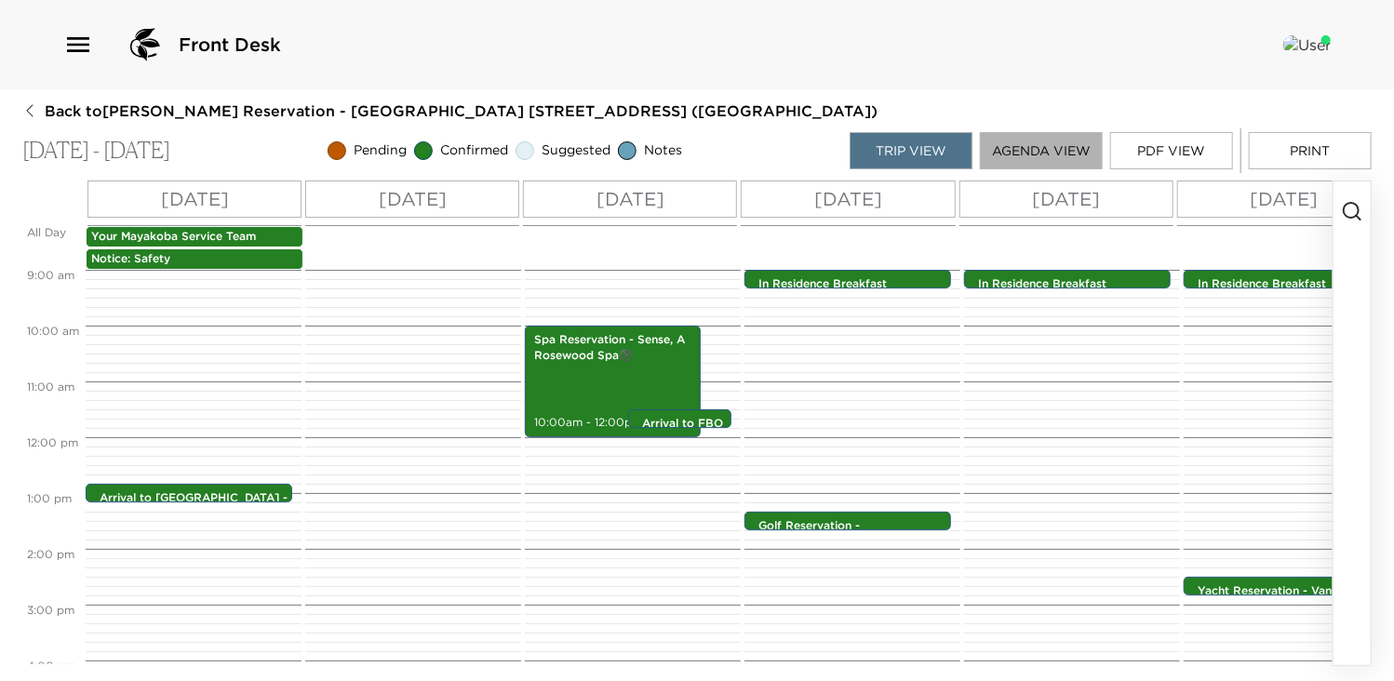
click at [1042, 151] on button "Agenda View" at bounding box center [1041, 150] width 123 height 37
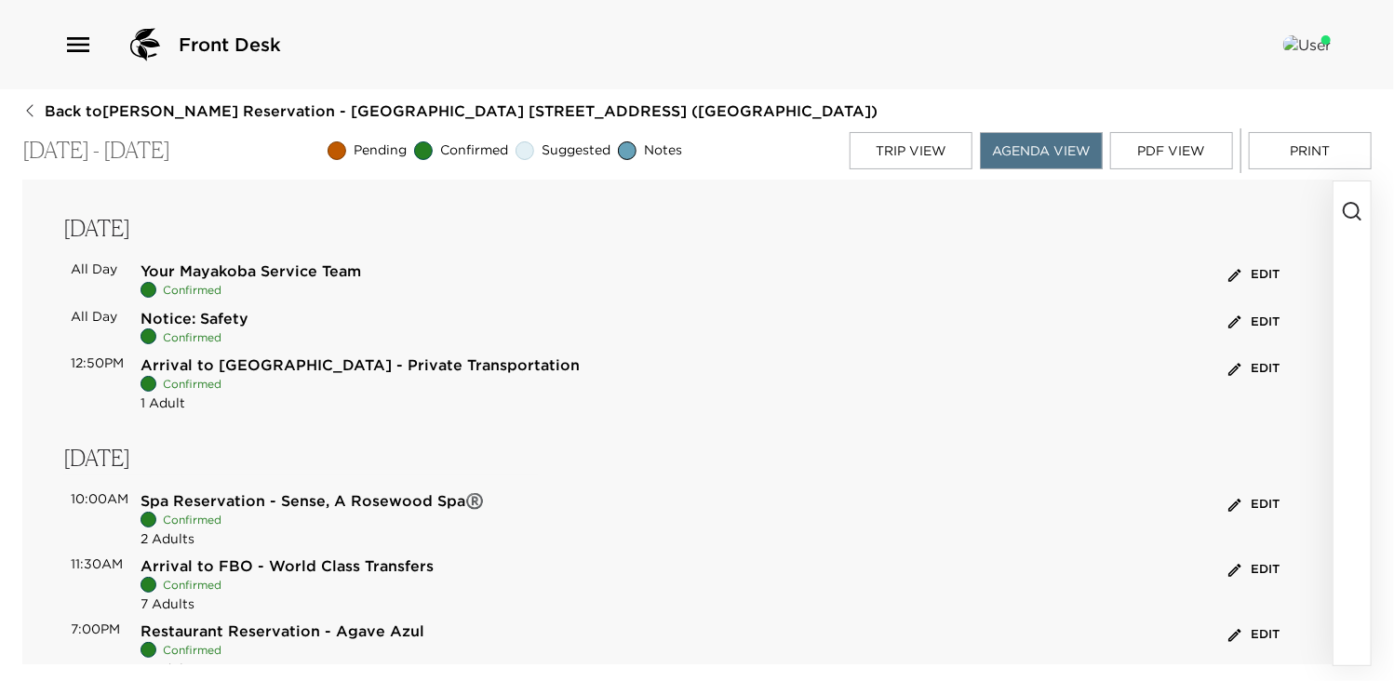
scroll to position [0, 0]
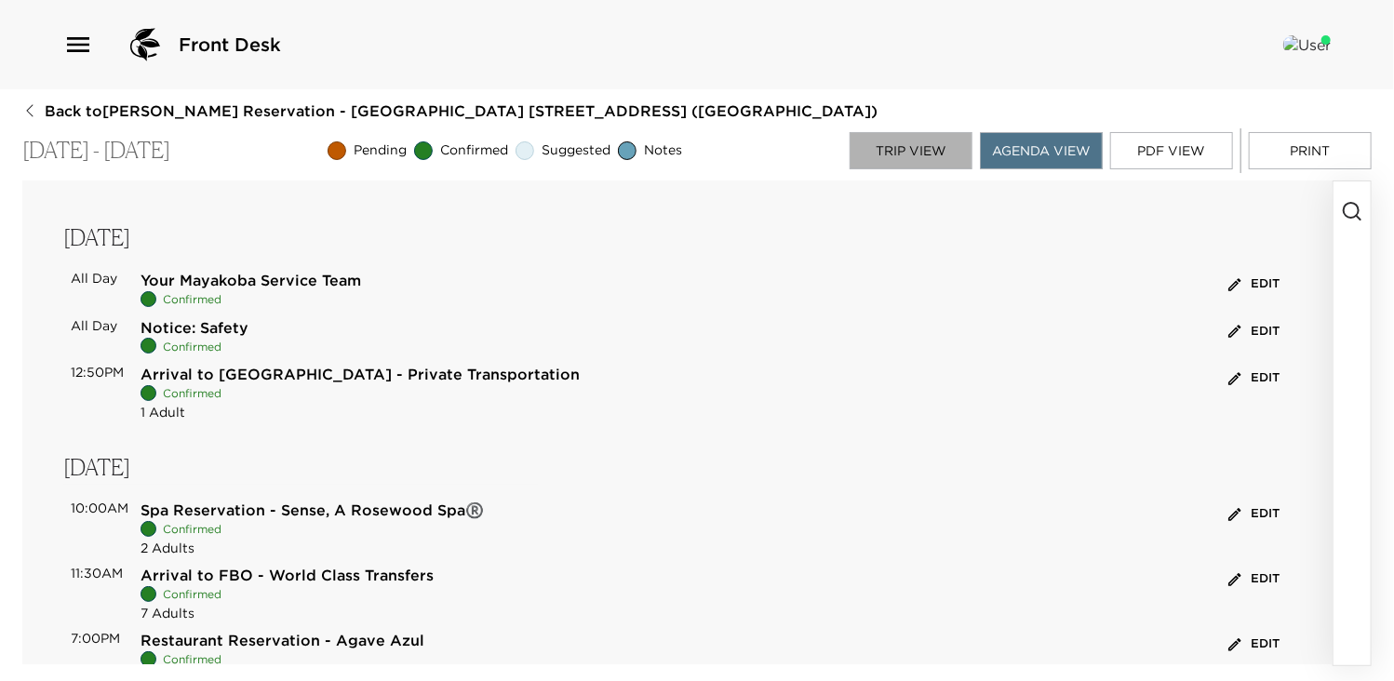
click at [932, 145] on button "Trip View" at bounding box center [911, 150] width 123 height 37
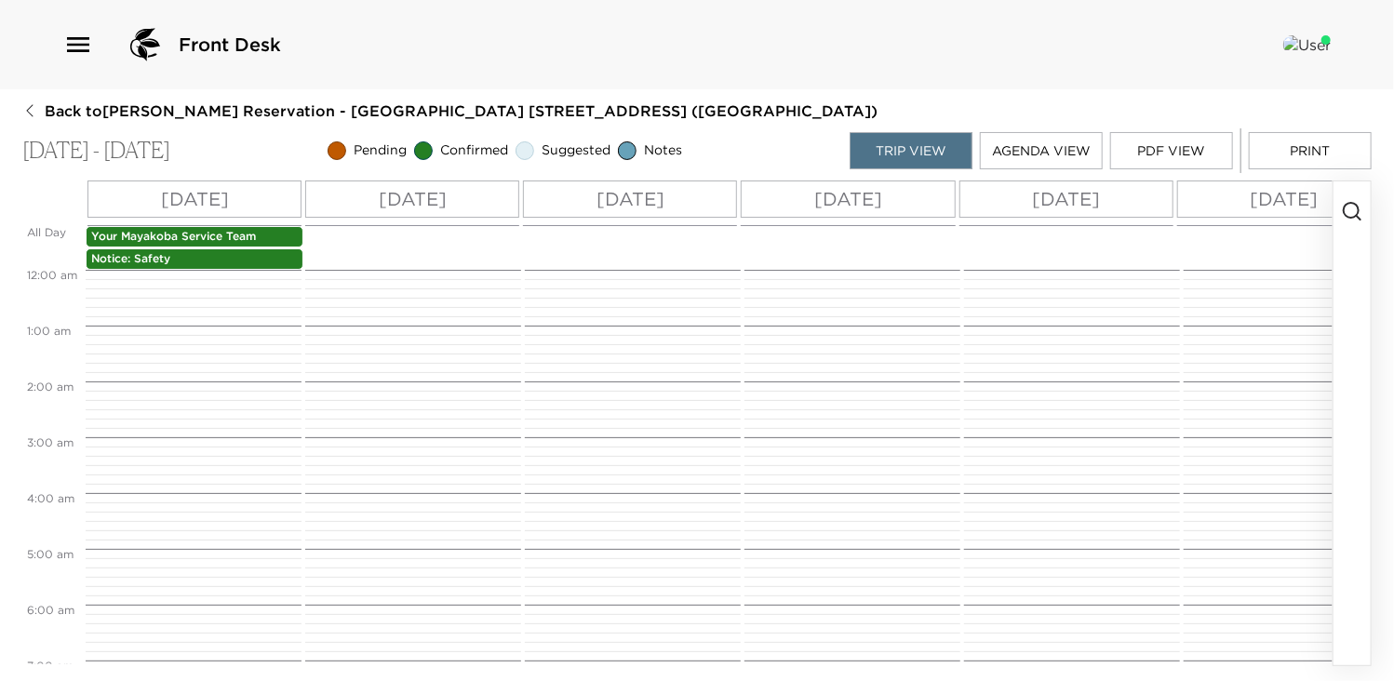
scroll to position [503, 0]
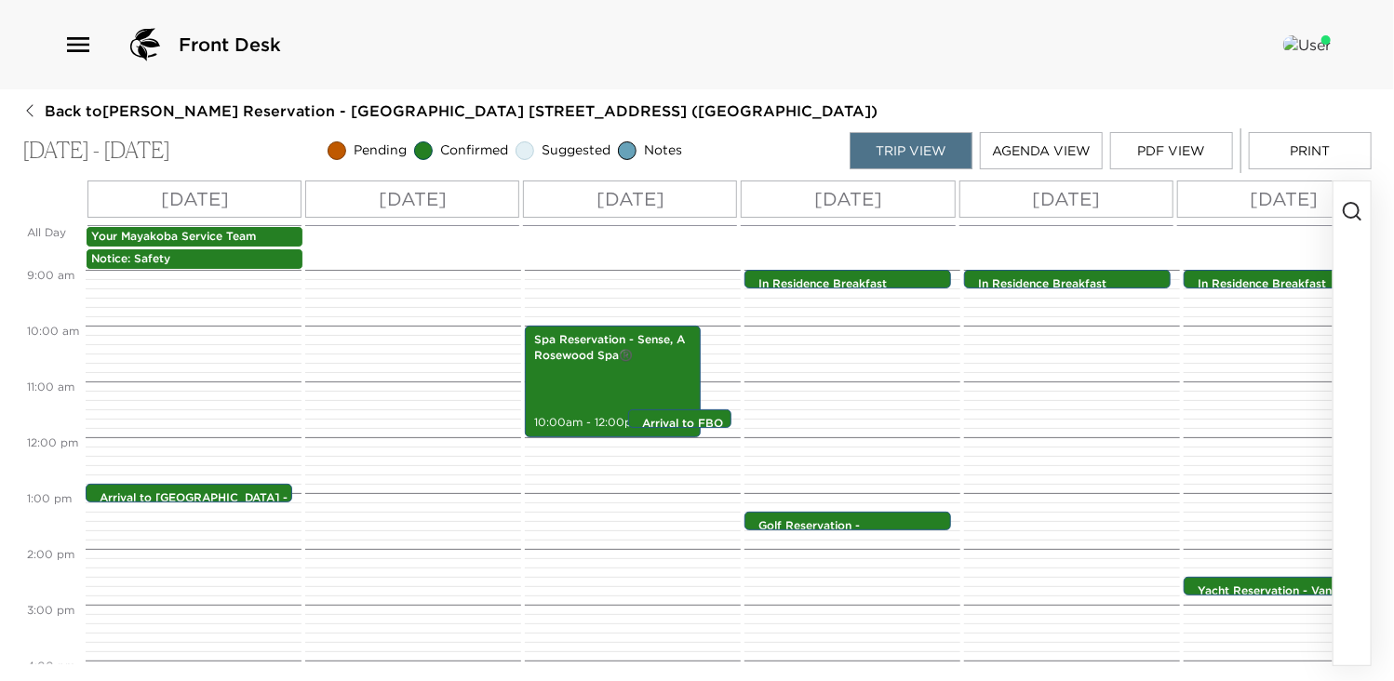
click at [492, 204] on div "[DATE]" at bounding box center [412, 199] width 214 height 37
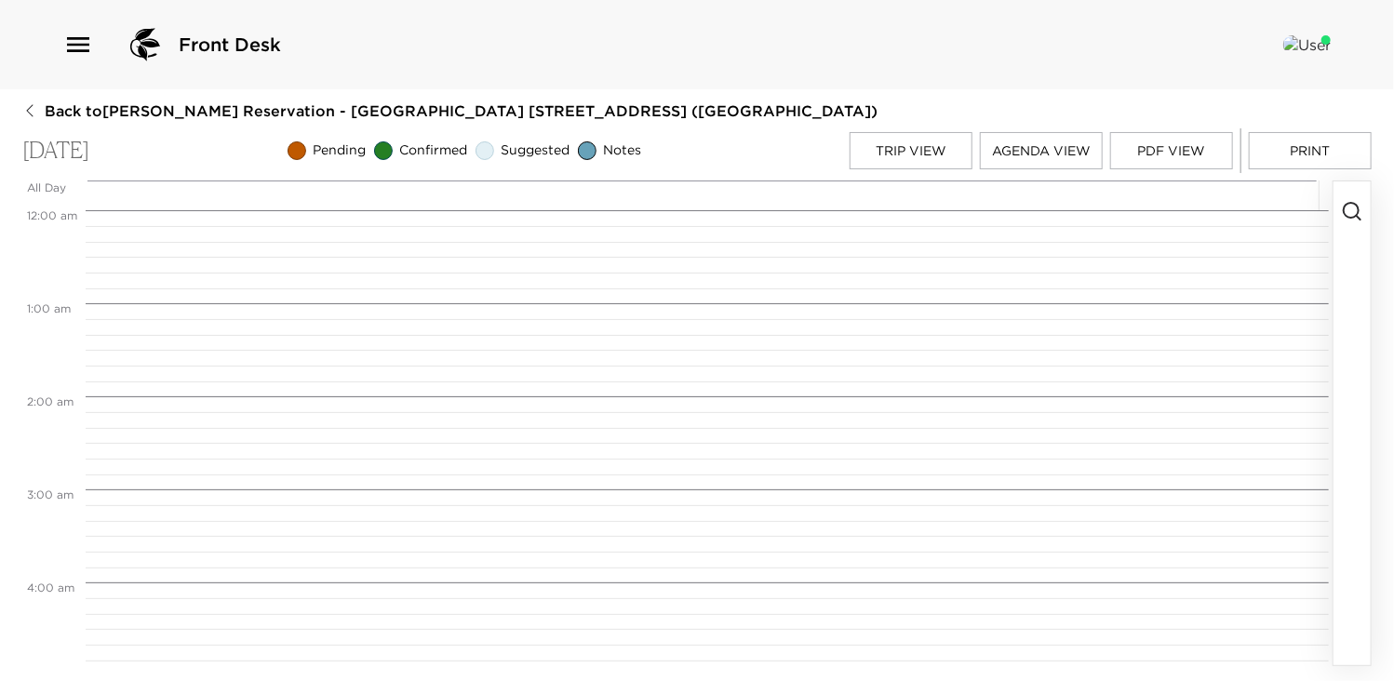
scroll to position [744, 0]
click at [1345, 211] on circle "button" at bounding box center [1351, 210] width 15 height 15
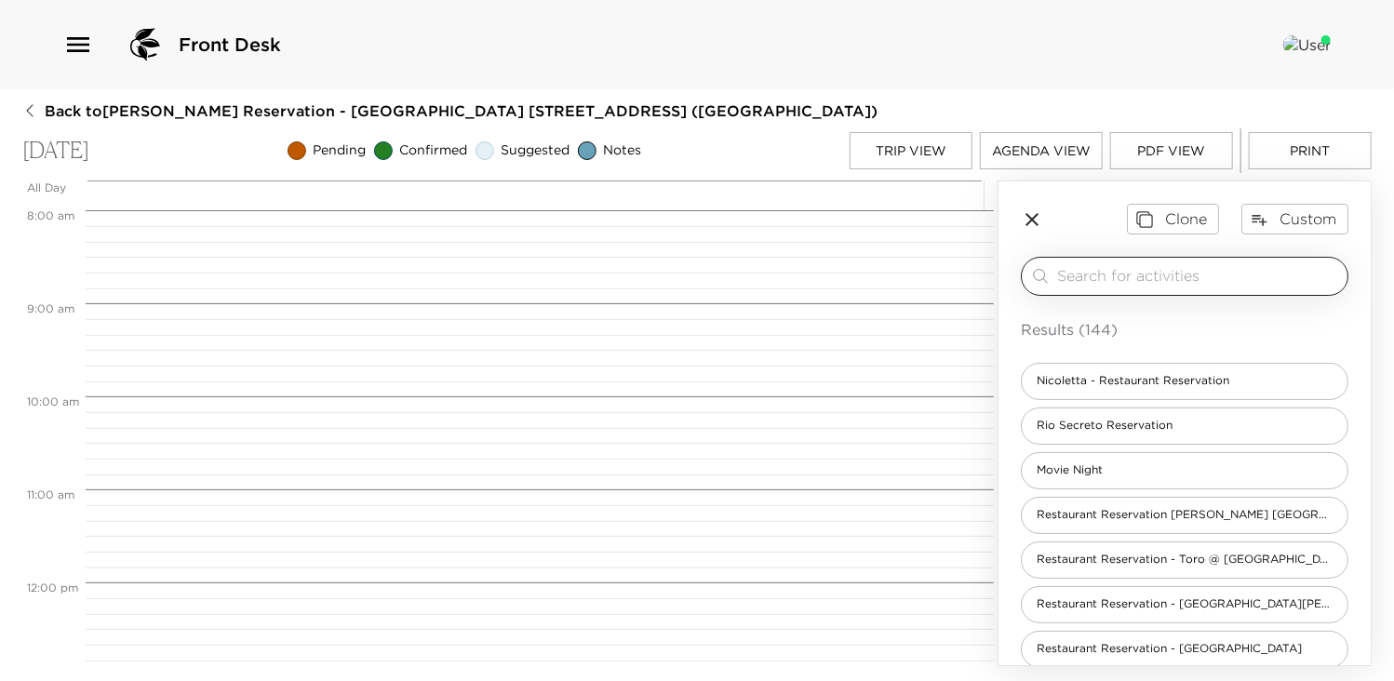
click at [1213, 261] on div "​" at bounding box center [1185, 276] width 328 height 39
click at [1190, 275] on input "search" at bounding box center [1198, 275] width 283 height 21
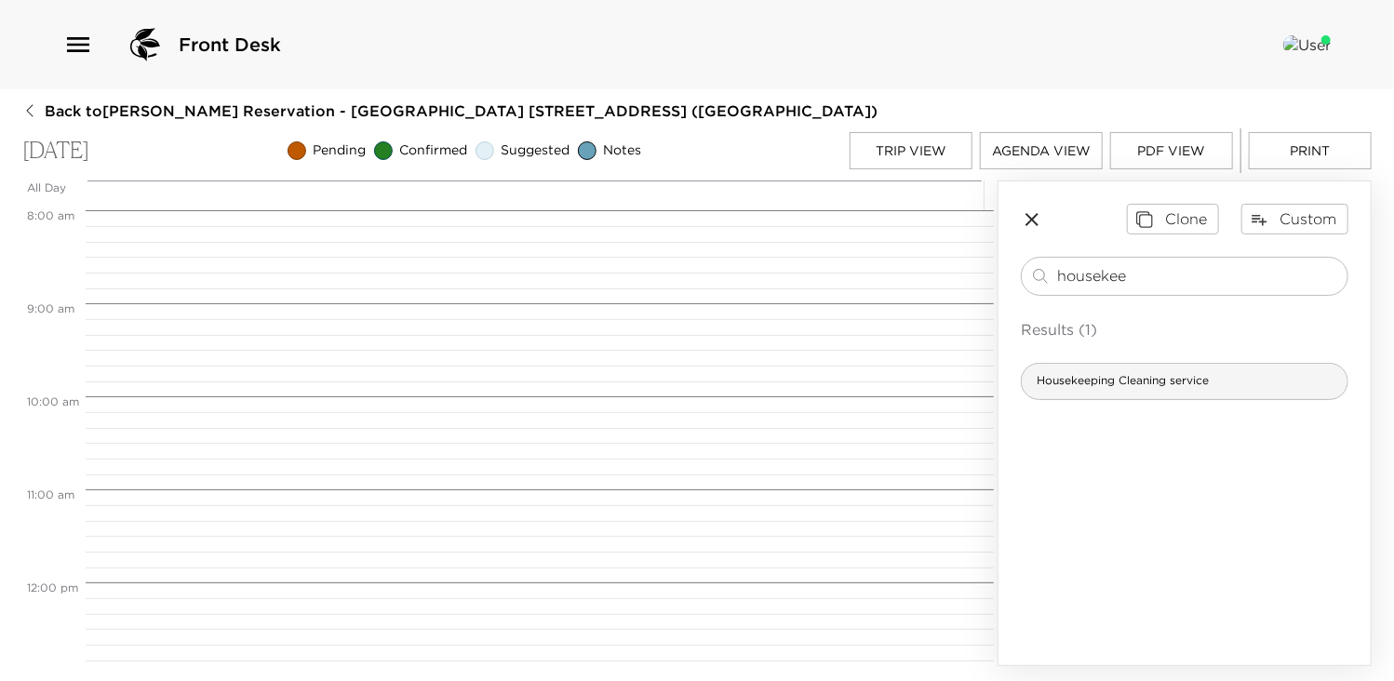
type input "housekee"
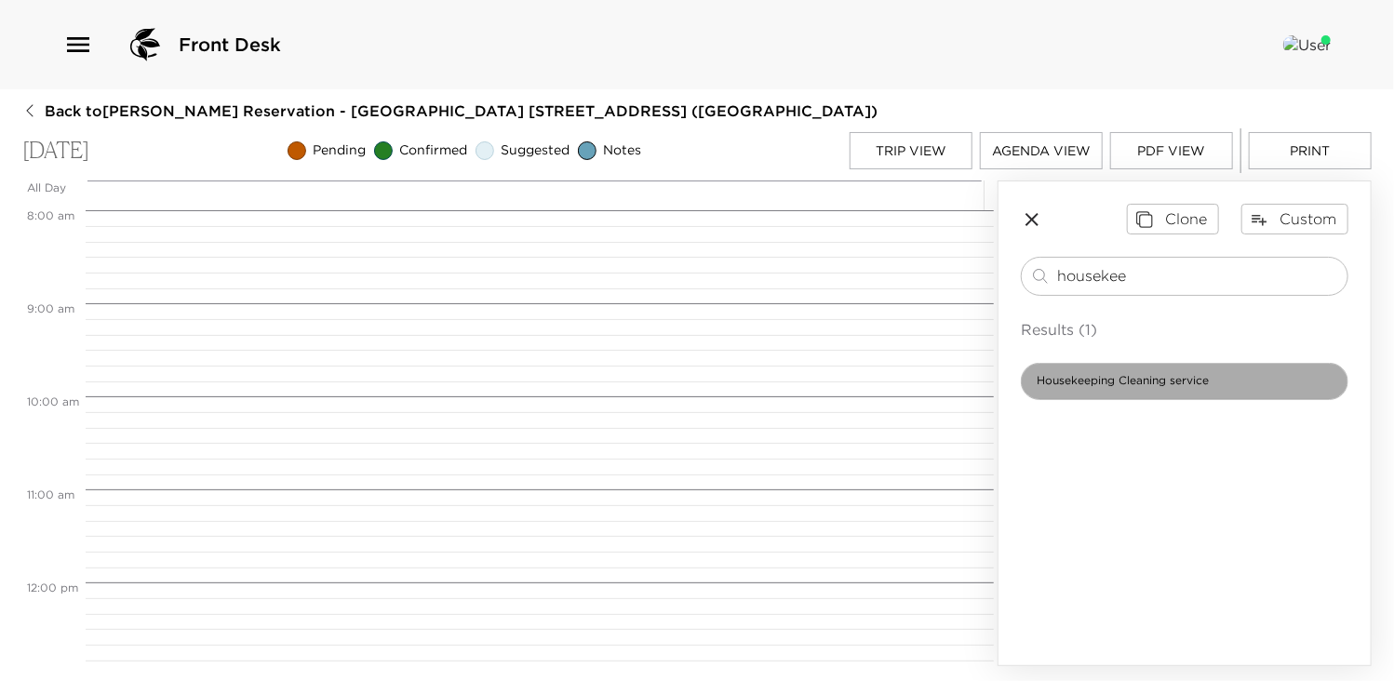
click at [1176, 379] on span "Housekeeping Cleaning service" at bounding box center [1123, 381] width 202 height 16
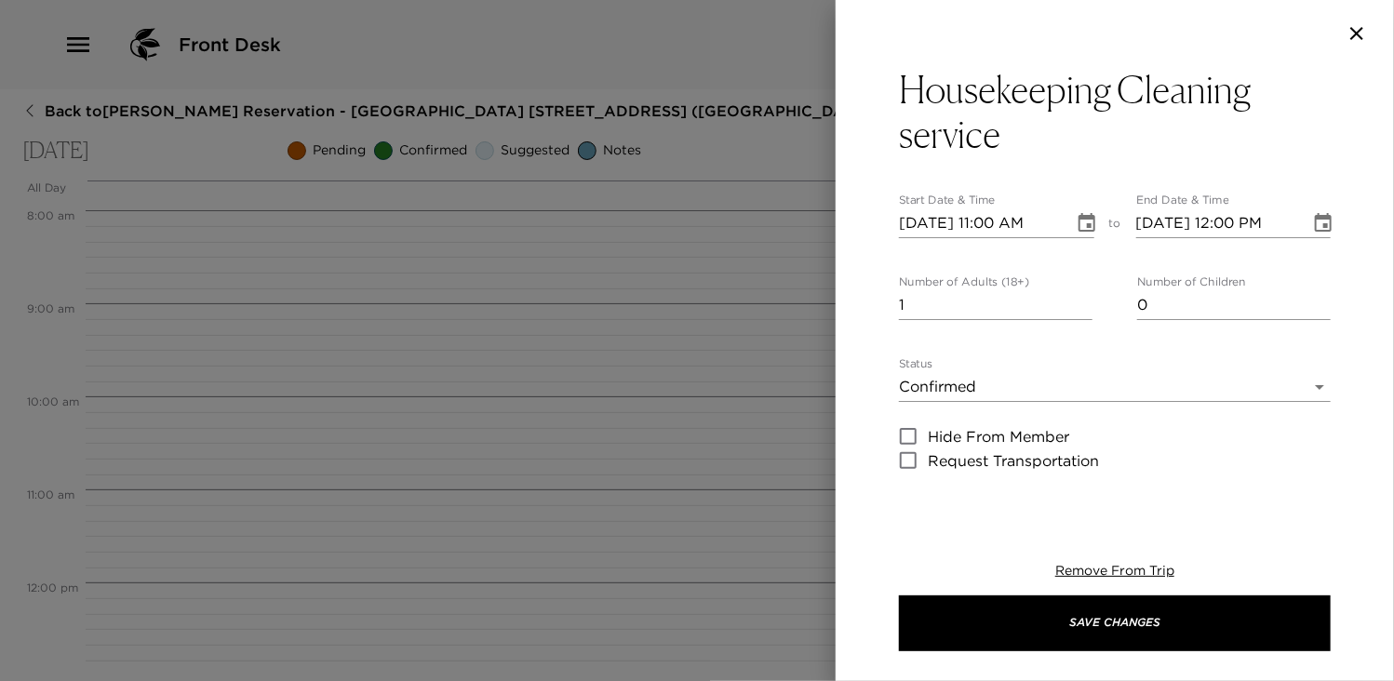
type textarea "Your Dedicated housekeeper will come into your villa at 9:00 AM to start cleani…"
click at [998, 223] on input "10/06/2025 11:00 AM" at bounding box center [980, 223] width 162 height 30
type input "10/06/2025 09:00 AM"
click at [1232, 220] on input "10/06/2025 12:00 PM" at bounding box center [1217, 223] width 162 height 30
type input "10/06/2025 09:00 AM"
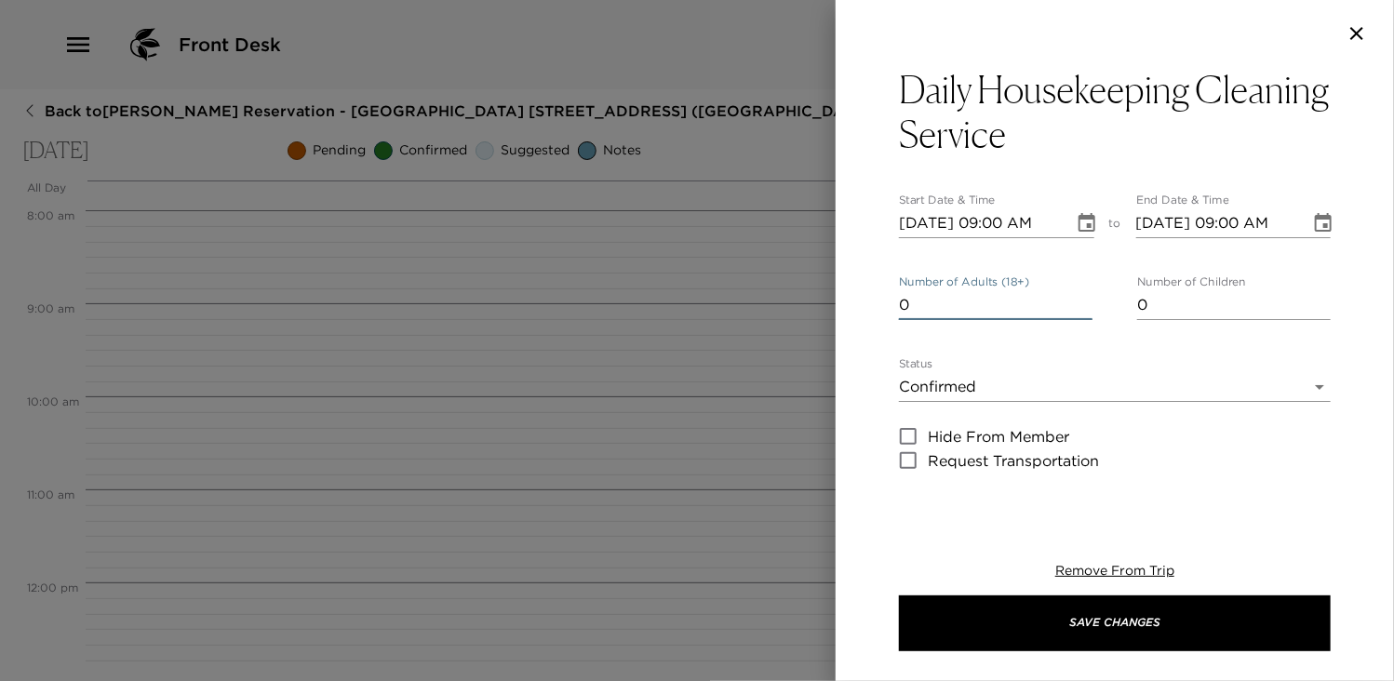
type input "0"
click at [1079, 310] on input "0" at bounding box center [996, 305] width 194 height 30
click at [1076, 226] on icon "Choose date, selected date is Oct 6, 2025" at bounding box center [1087, 223] width 22 height 22
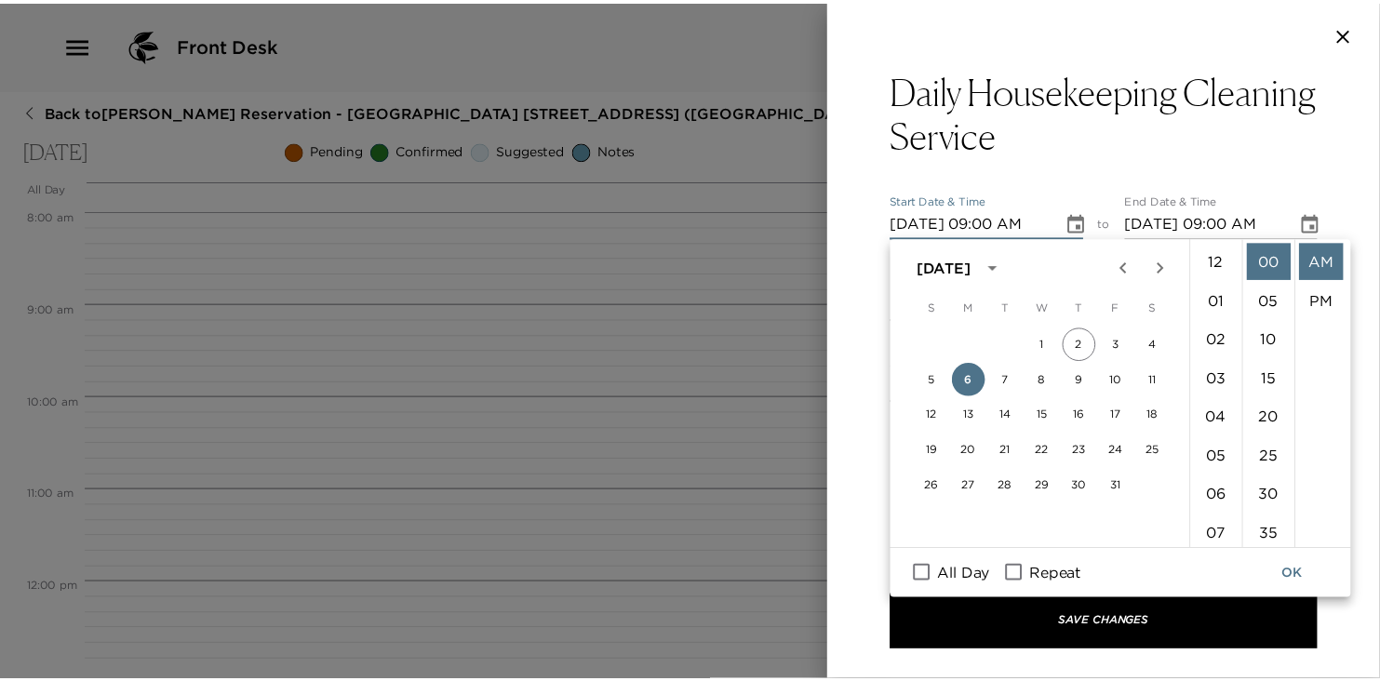
scroll to position [352, 0]
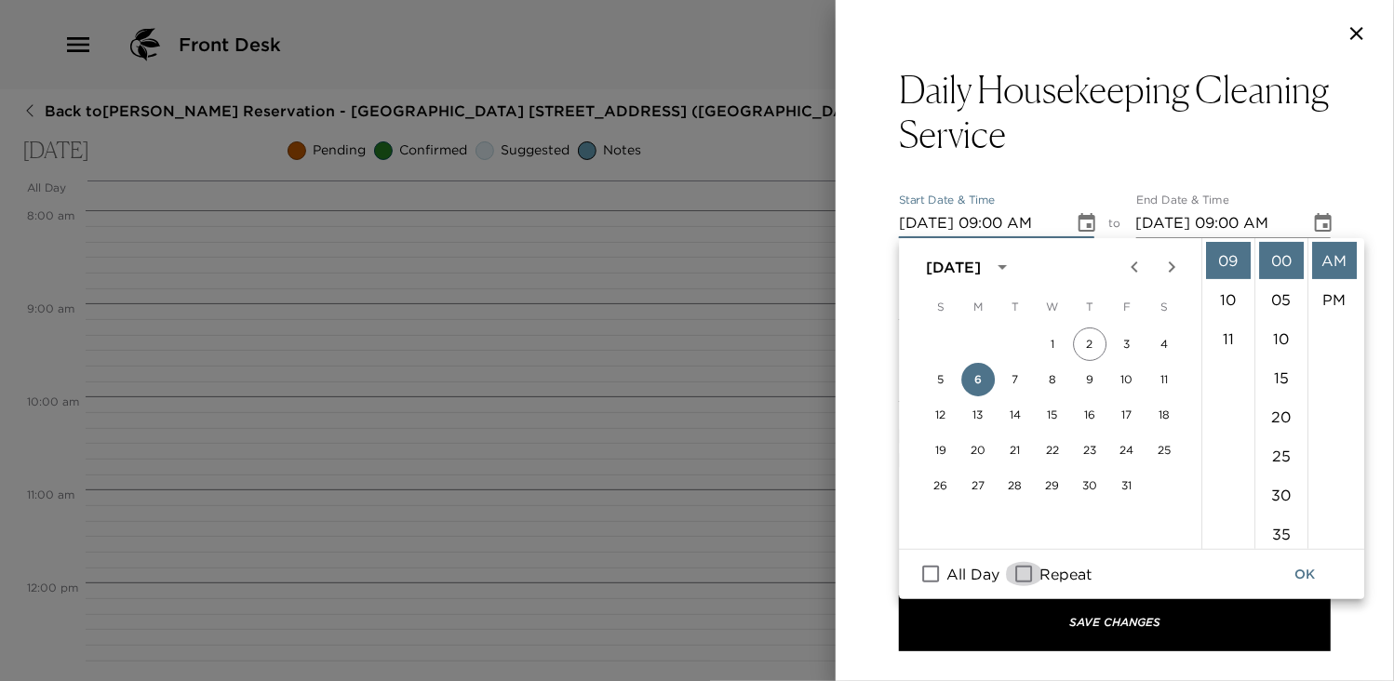
click at [1027, 572] on input "Repeat" at bounding box center [1023, 574] width 39 height 24
checkbox input "true"
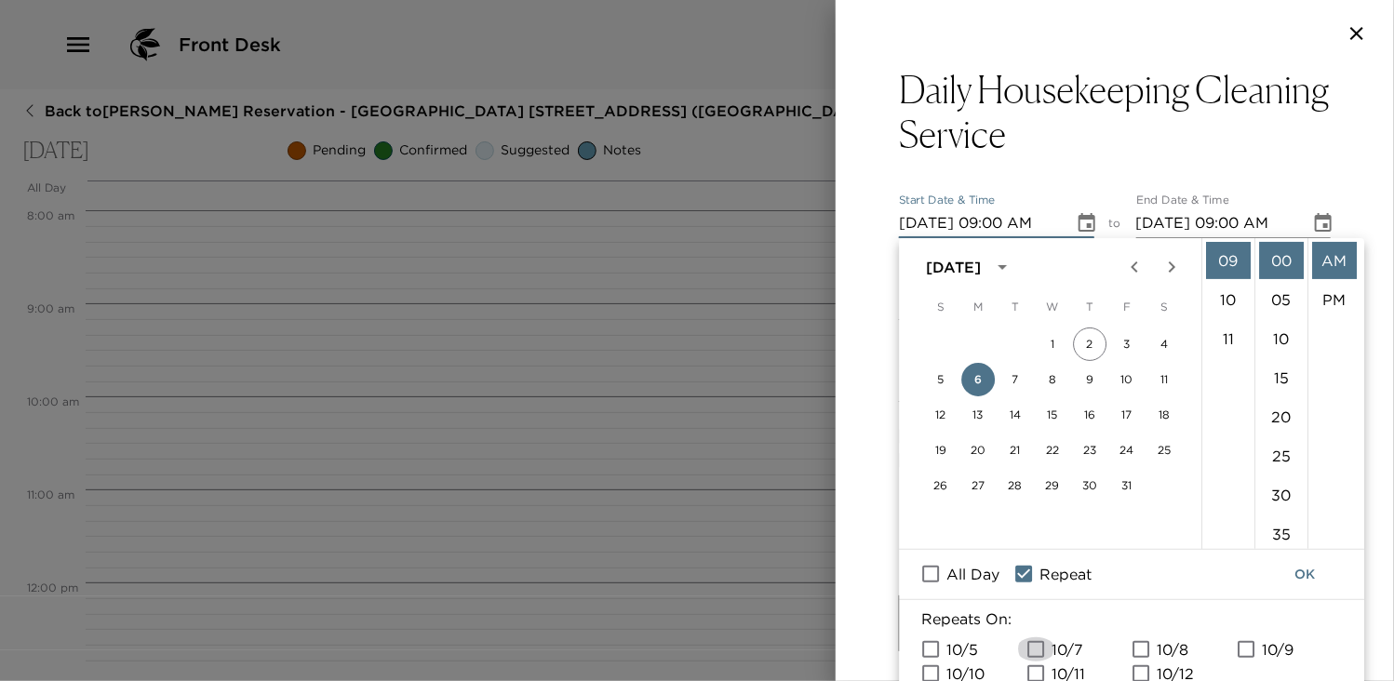
click at [1036, 649] on input "10/7" at bounding box center [1035, 649] width 39 height 24
checkbox input "true"
click at [1137, 650] on input "10/8" at bounding box center [1140, 649] width 39 height 24
checkbox input "true"
click at [1246, 647] on input "10/9" at bounding box center [1246, 649] width 39 height 24
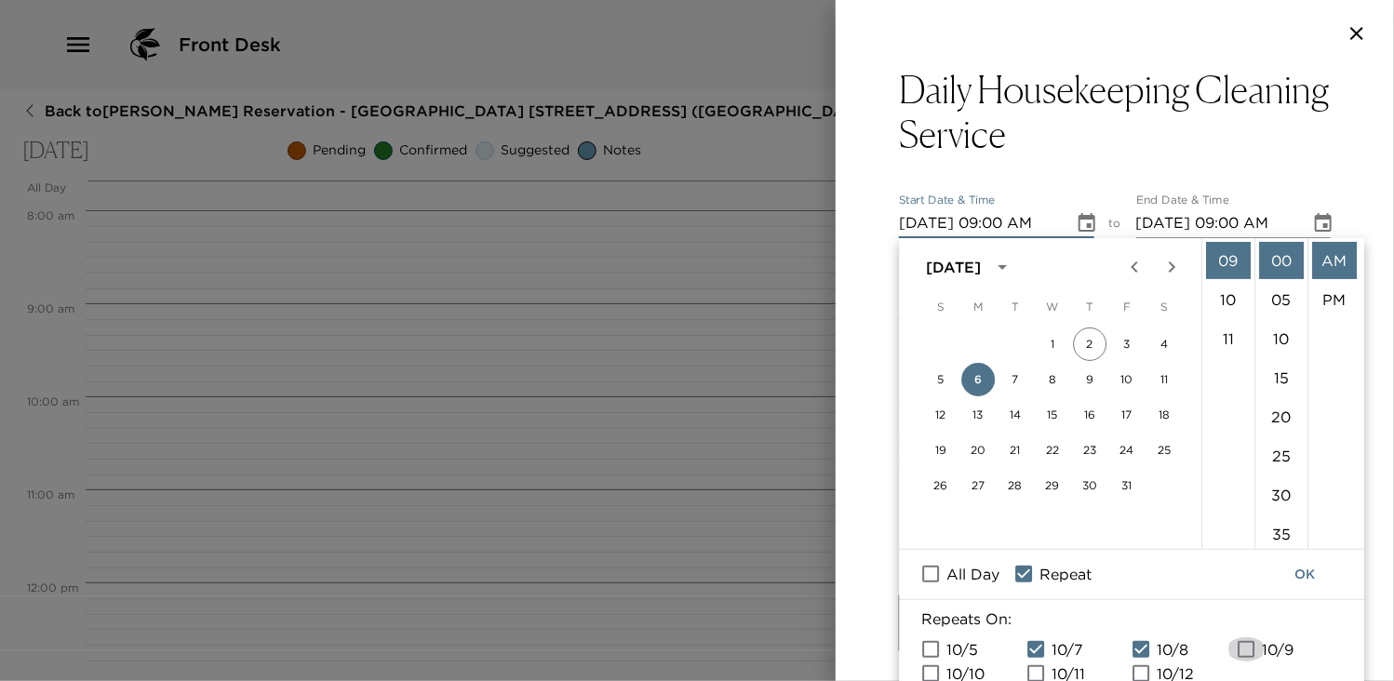
checkbox input "true"
click at [932, 672] on input "10/10" at bounding box center [930, 674] width 39 height 24
checkbox input "true"
click at [1042, 669] on input "10/11" at bounding box center [1035, 674] width 39 height 24
checkbox input "true"
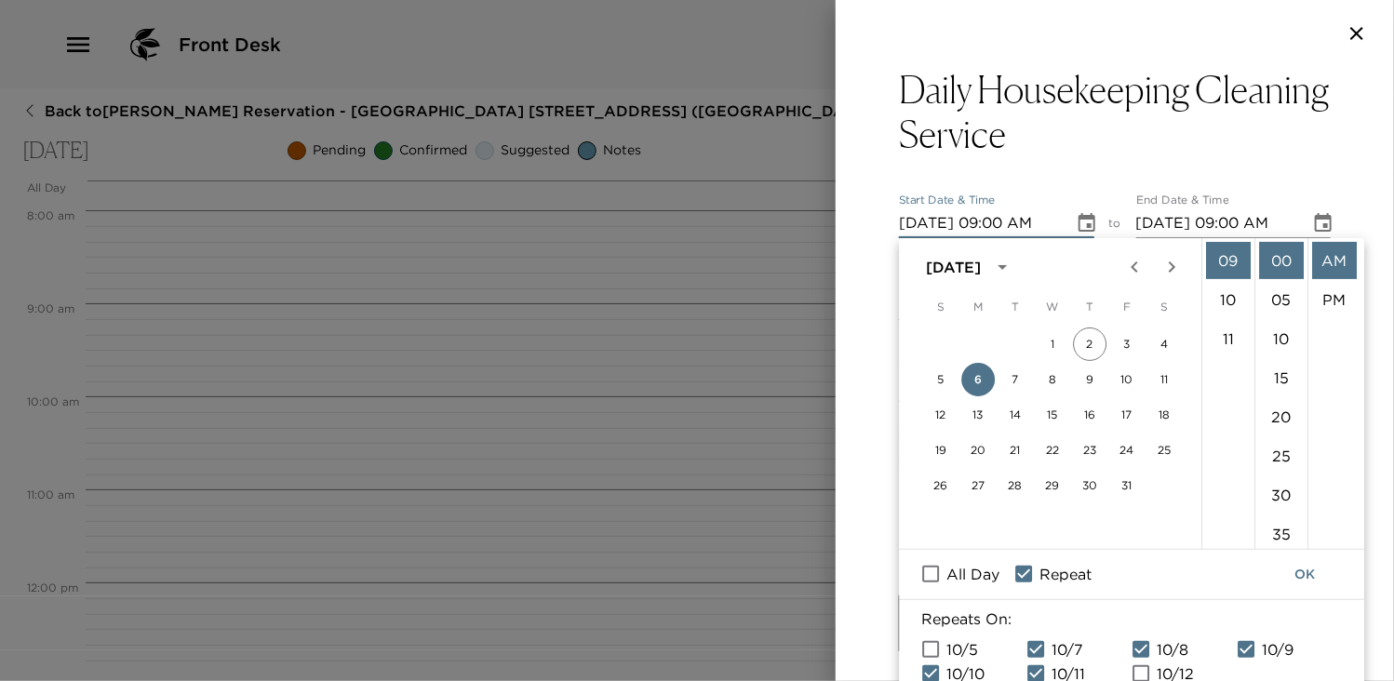
click at [1307, 577] on button "OK" at bounding box center [1305, 574] width 60 height 34
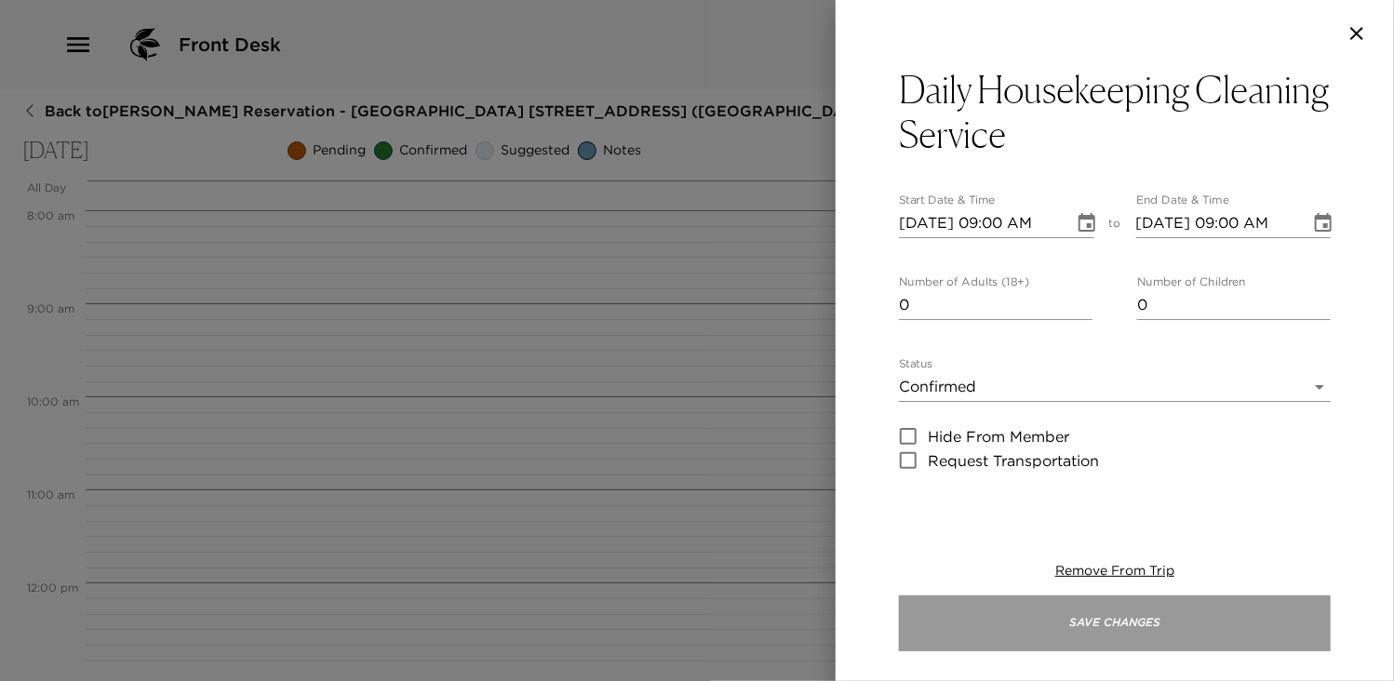
click at [1169, 632] on button "Save Changes" at bounding box center [1115, 624] width 432 height 56
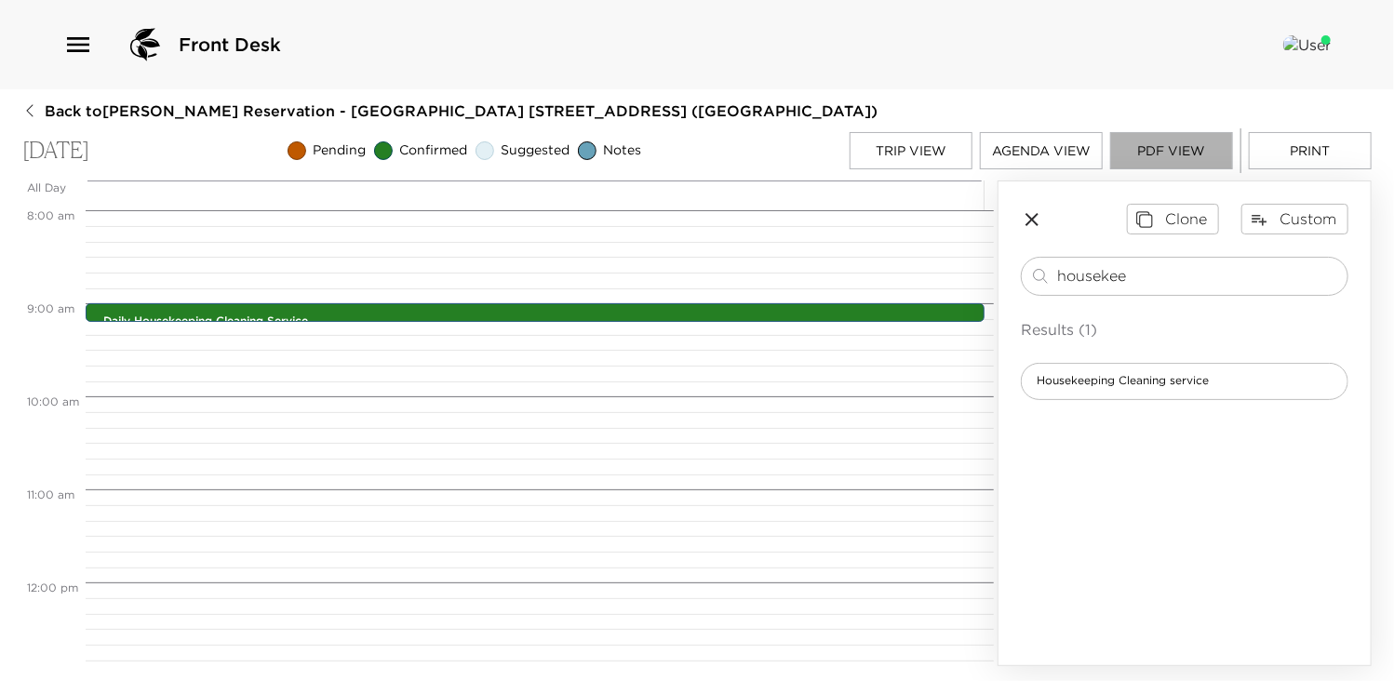
click at [1186, 147] on button "PDF View" at bounding box center [1171, 150] width 123 height 37
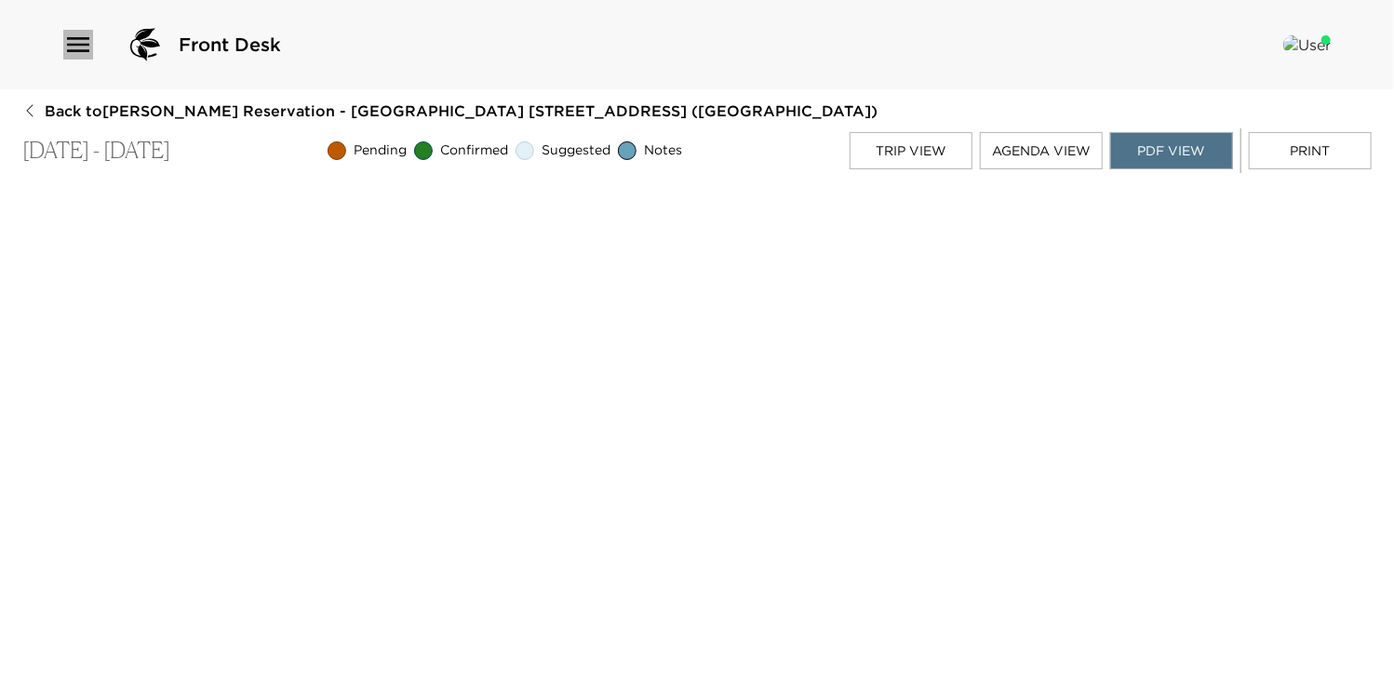
click at [77, 36] on icon "button" at bounding box center [78, 45] width 30 height 30
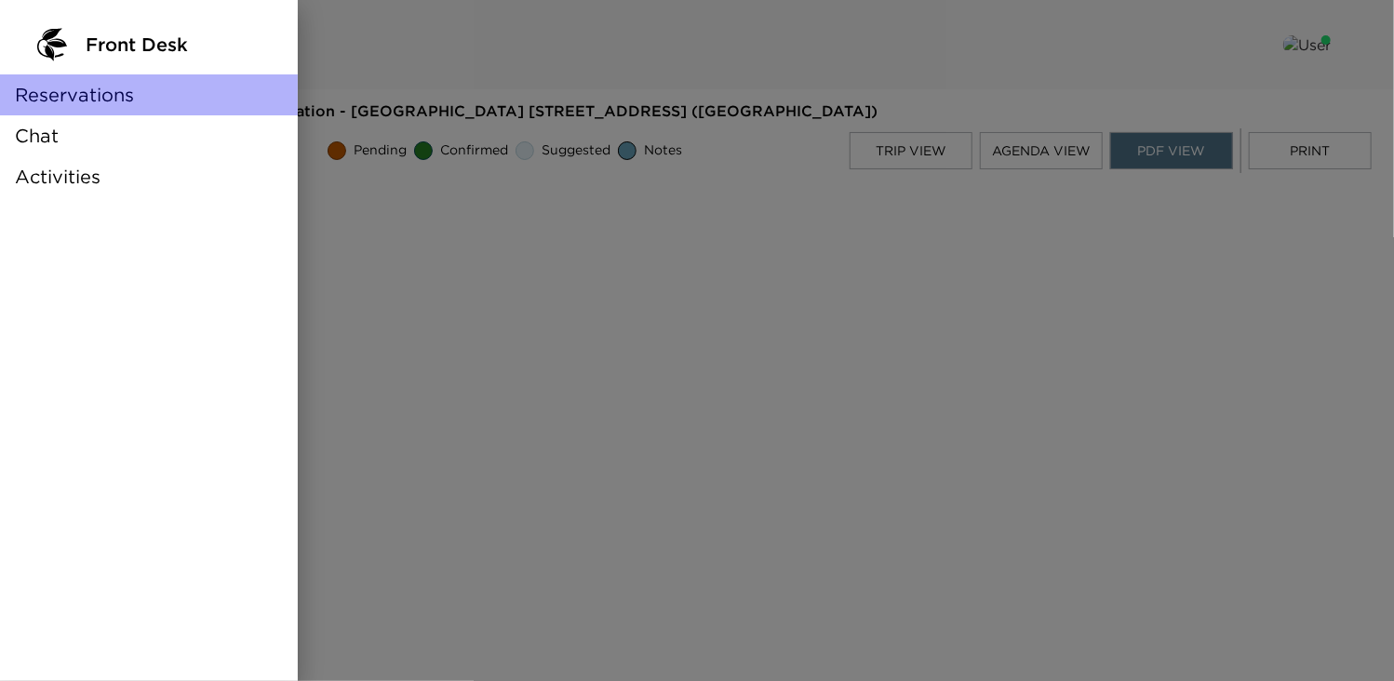
click at [101, 100] on span "Reservations" at bounding box center [74, 95] width 119 height 26
